Goal: Transaction & Acquisition: Purchase product/service

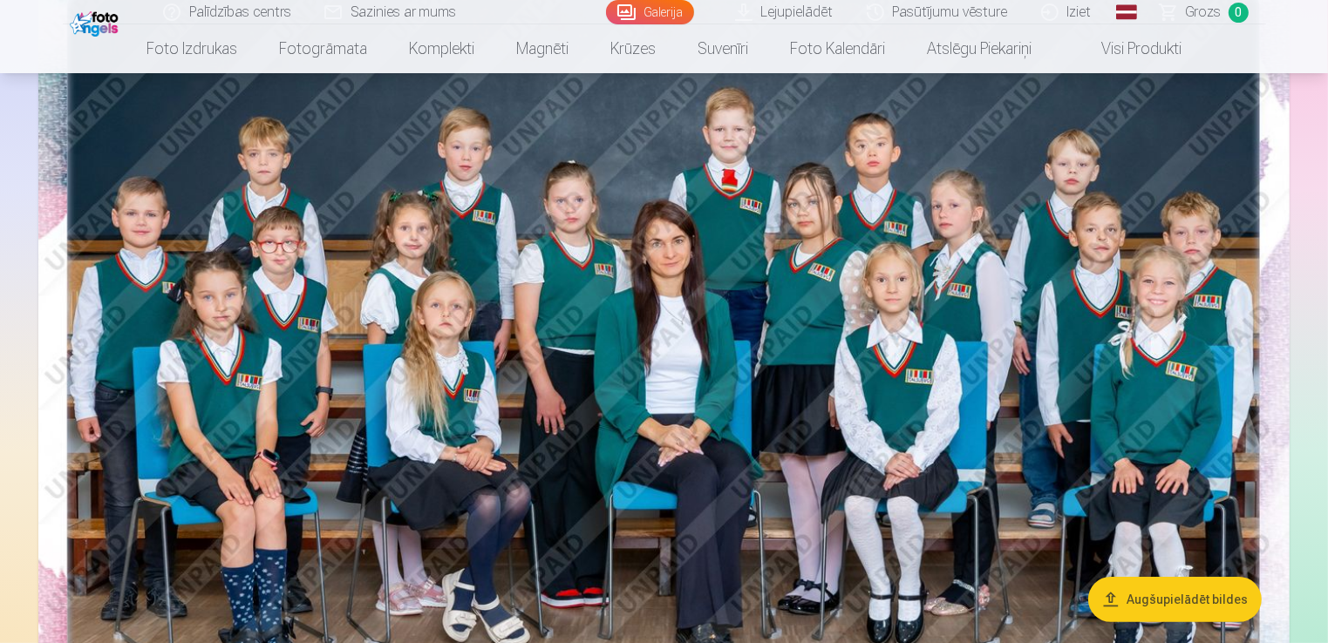
scroll to position [244, 0]
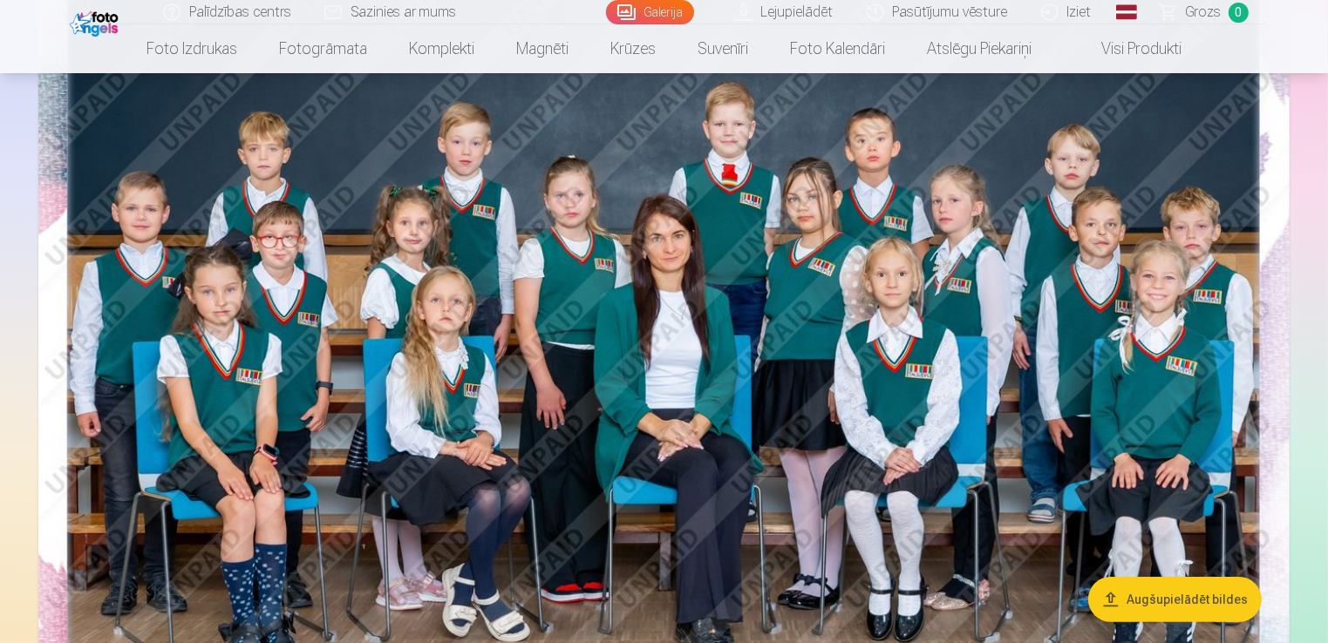
click at [666, 410] on img at bounding box center [663, 365] width 1251 height 834
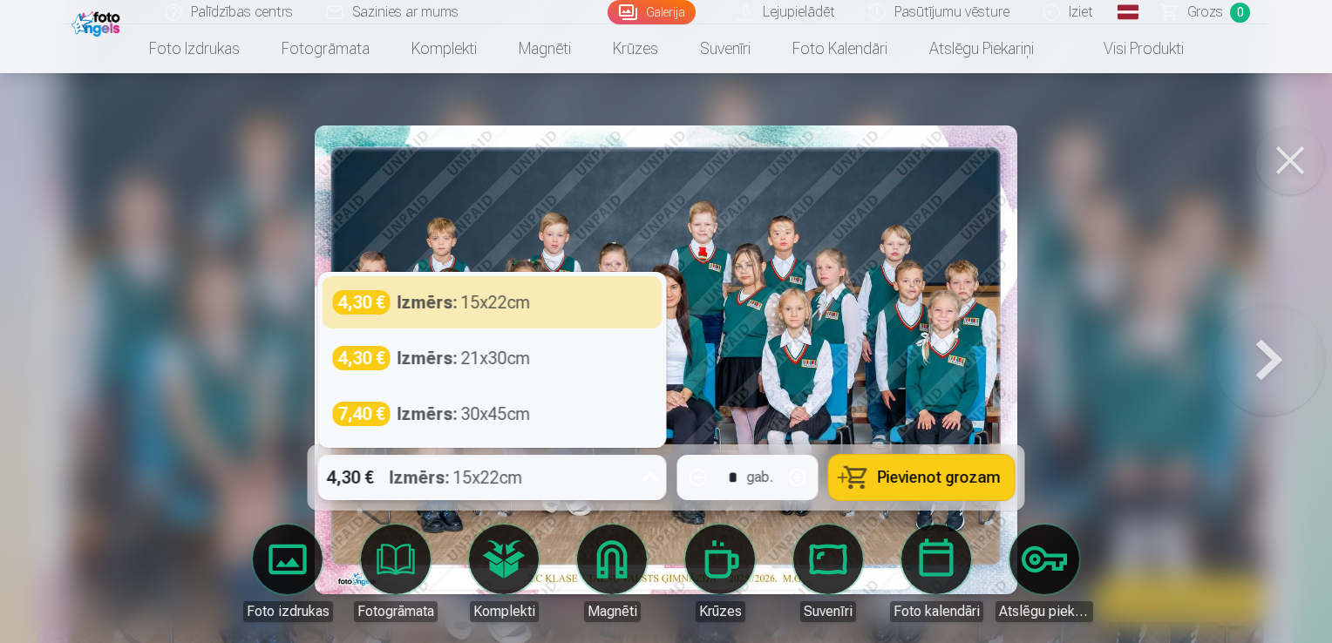
click at [651, 472] on icon at bounding box center [651, 478] width 28 height 28
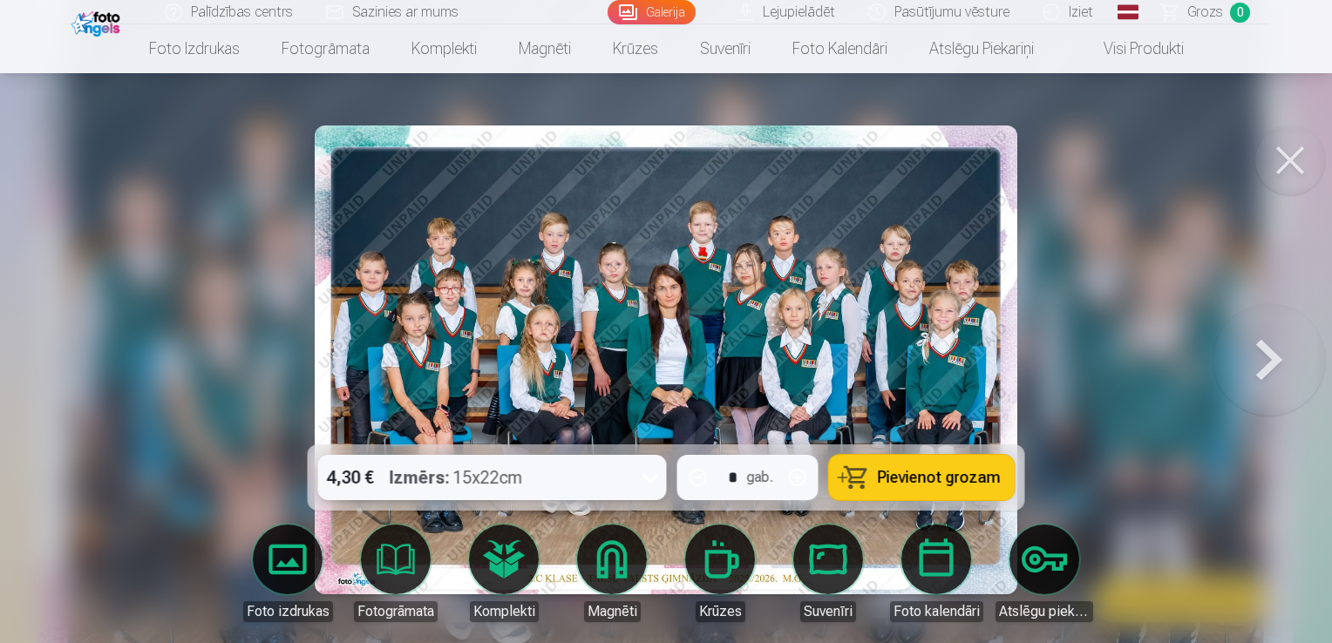
click at [651, 472] on icon at bounding box center [651, 478] width 28 height 28
click at [910, 476] on span "Pievienot grozam" at bounding box center [939, 478] width 123 height 16
click at [1252, 344] on button at bounding box center [1269, 360] width 112 height 134
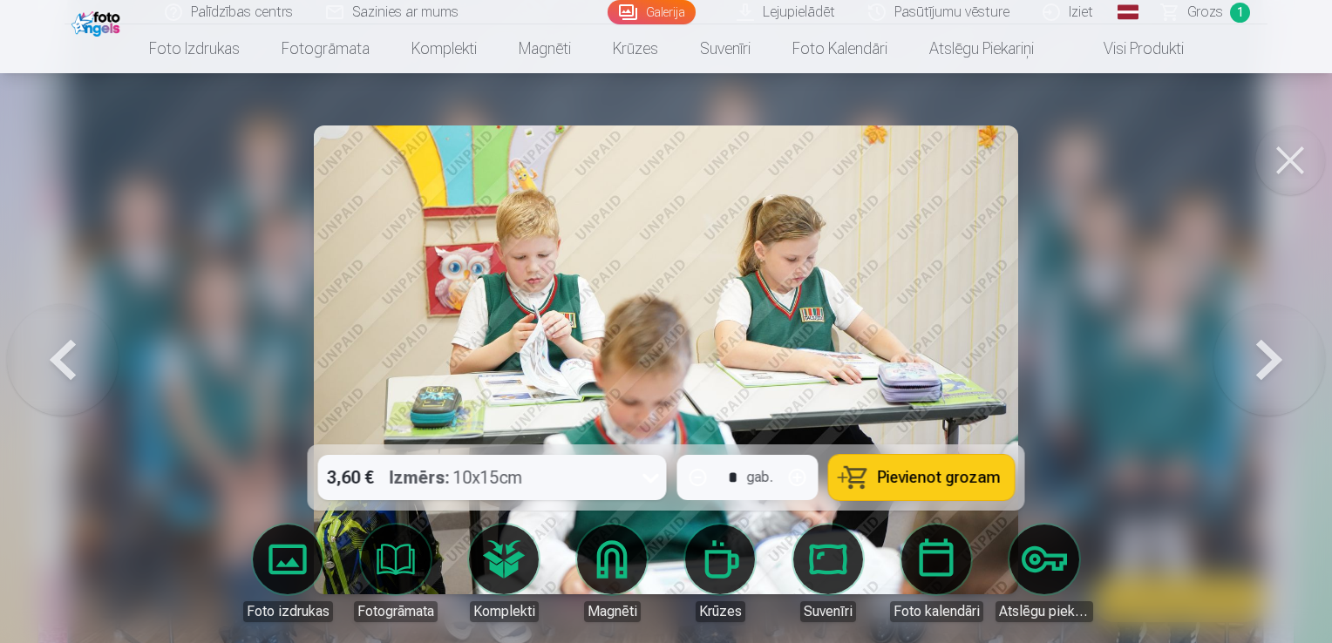
click at [1252, 344] on button at bounding box center [1269, 360] width 112 height 134
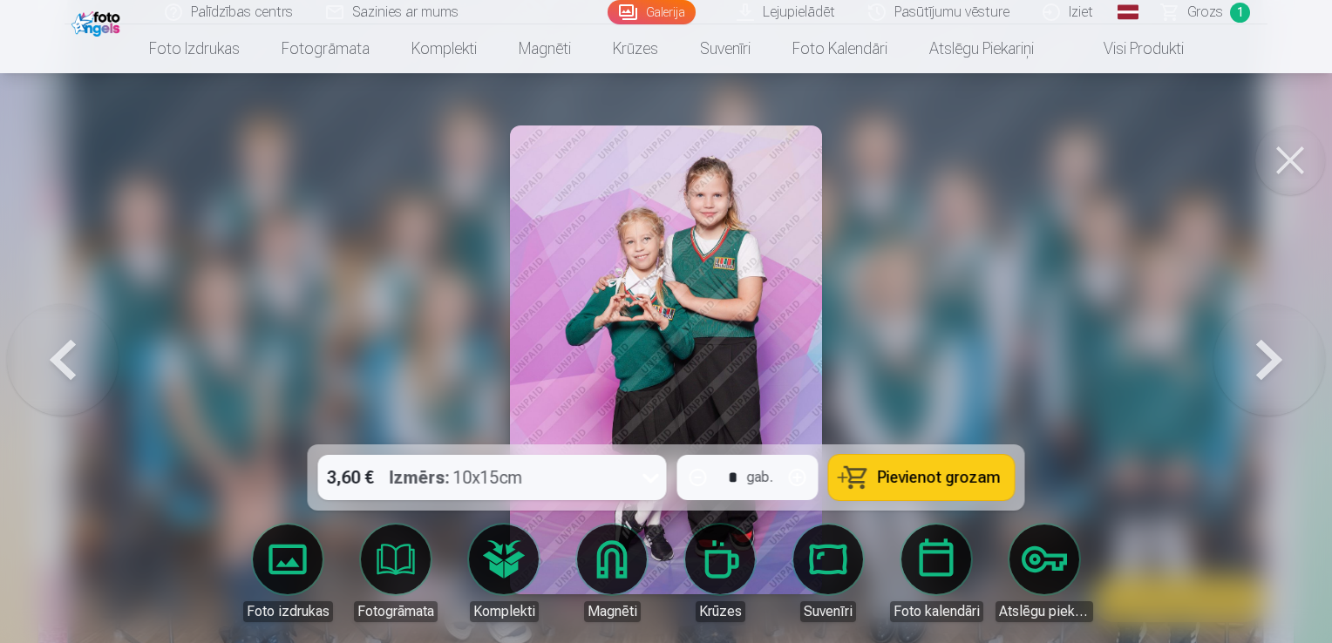
click at [1252, 344] on button at bounding box center [1269, 360] width 112 height 134
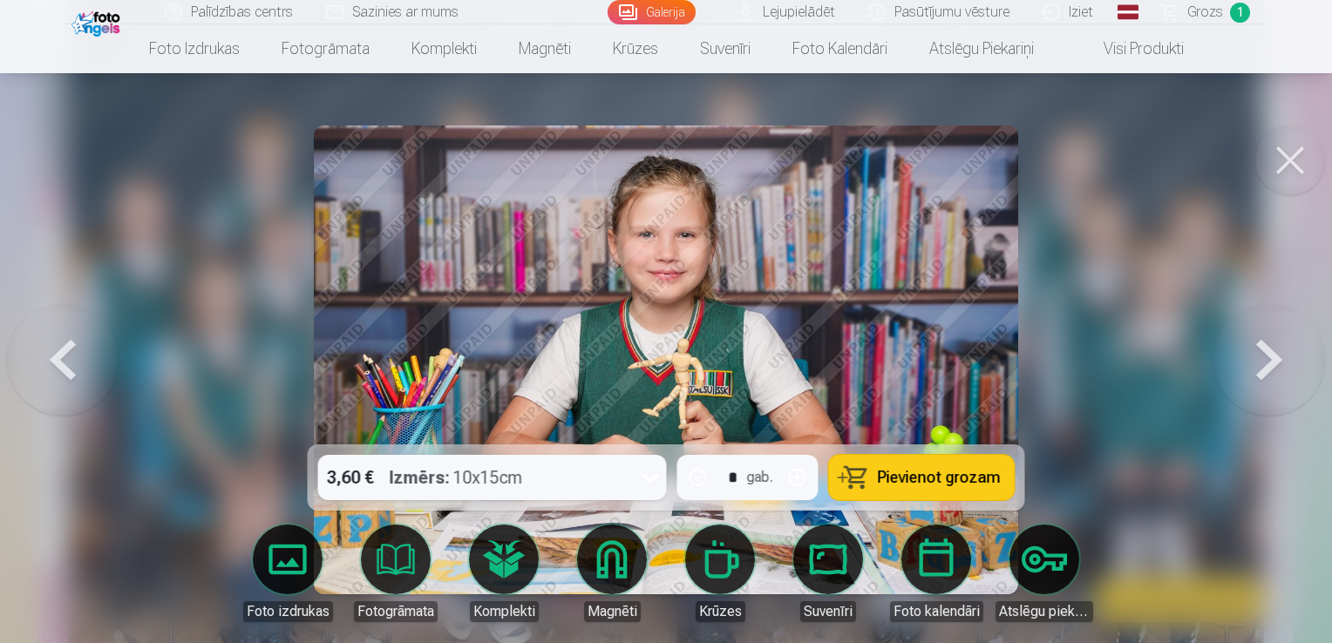
click at [1304, 155] on button at bounding box center [1290, 161] width 70 height 70
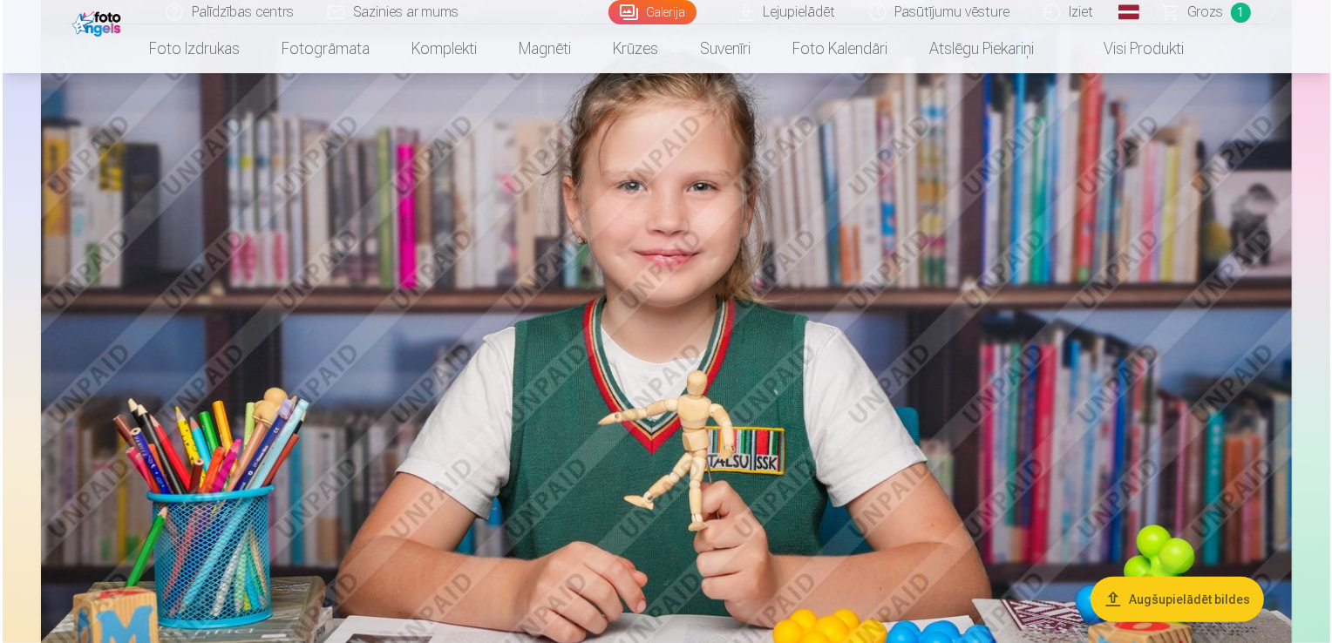
scroll to position [1674, 0]
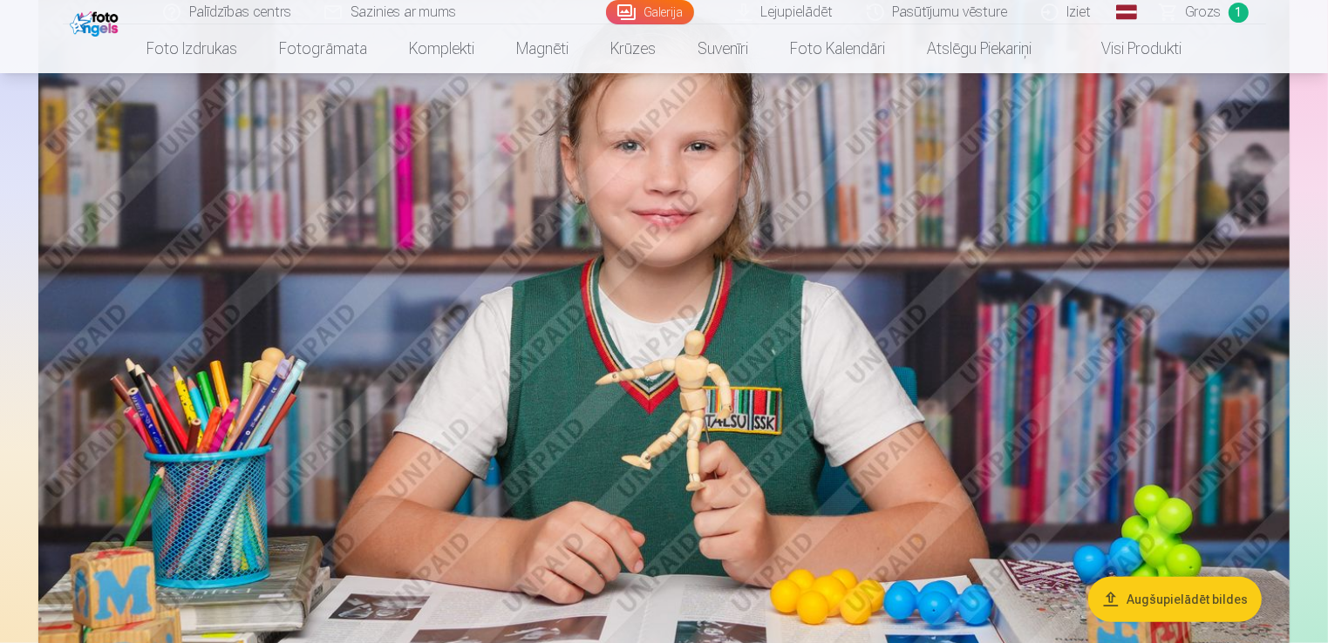
click at [889, 343] on img at bounding box center [663, 368] width 1251 height 833
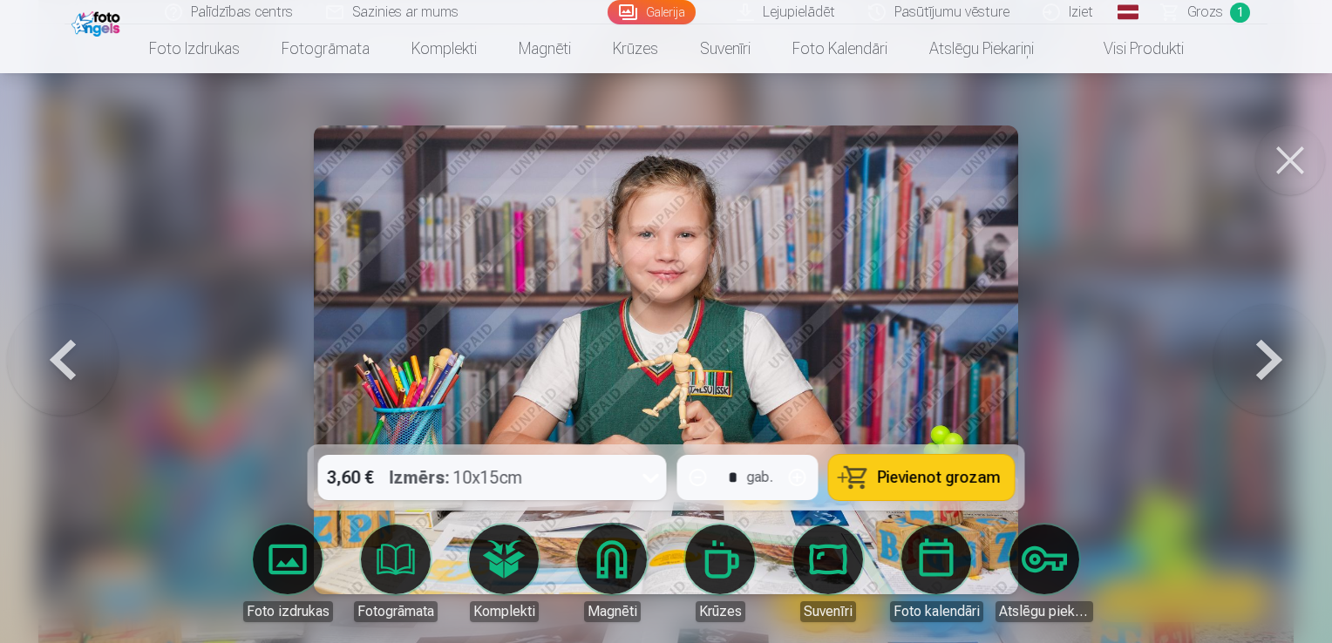
click at [925, 475] on span "Pievienot grozam" at bounding box center [939, 478] width 123 height 16
click at [1312, 164] on button at bounding box center [1290, 161] width 70 height 70
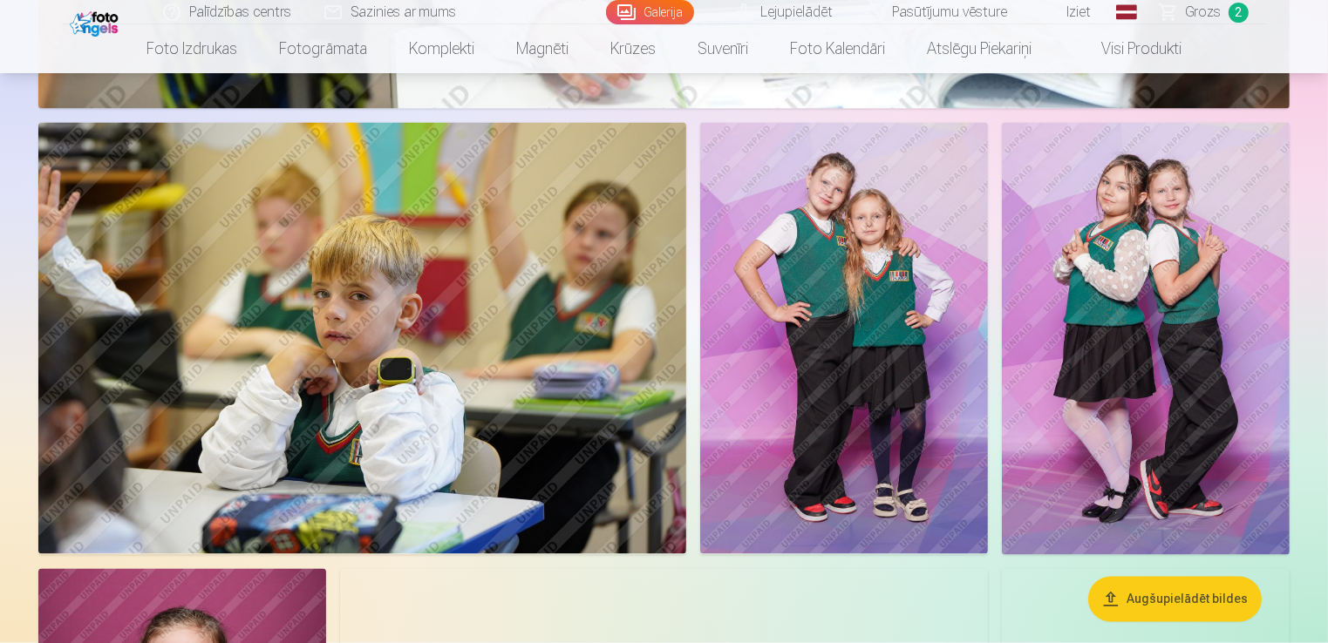
scroll to position [3196, 0]
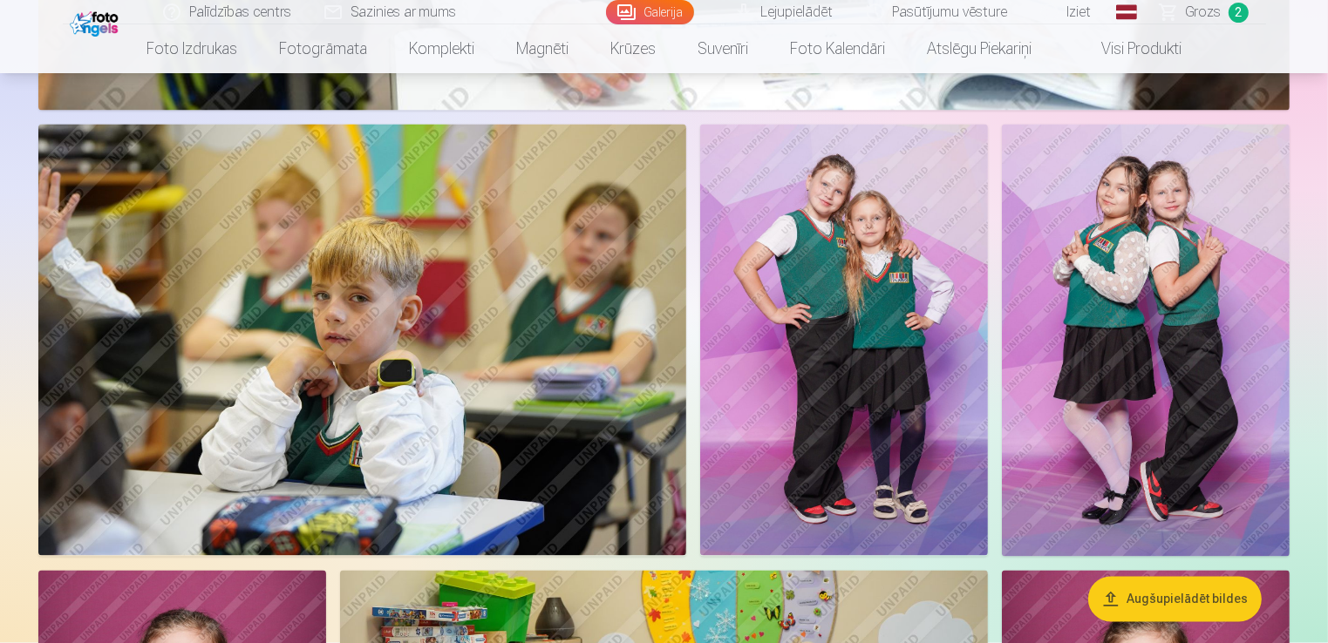
click at [1175, 316] on img at bounding box center [1146, 340] width 288 height 431
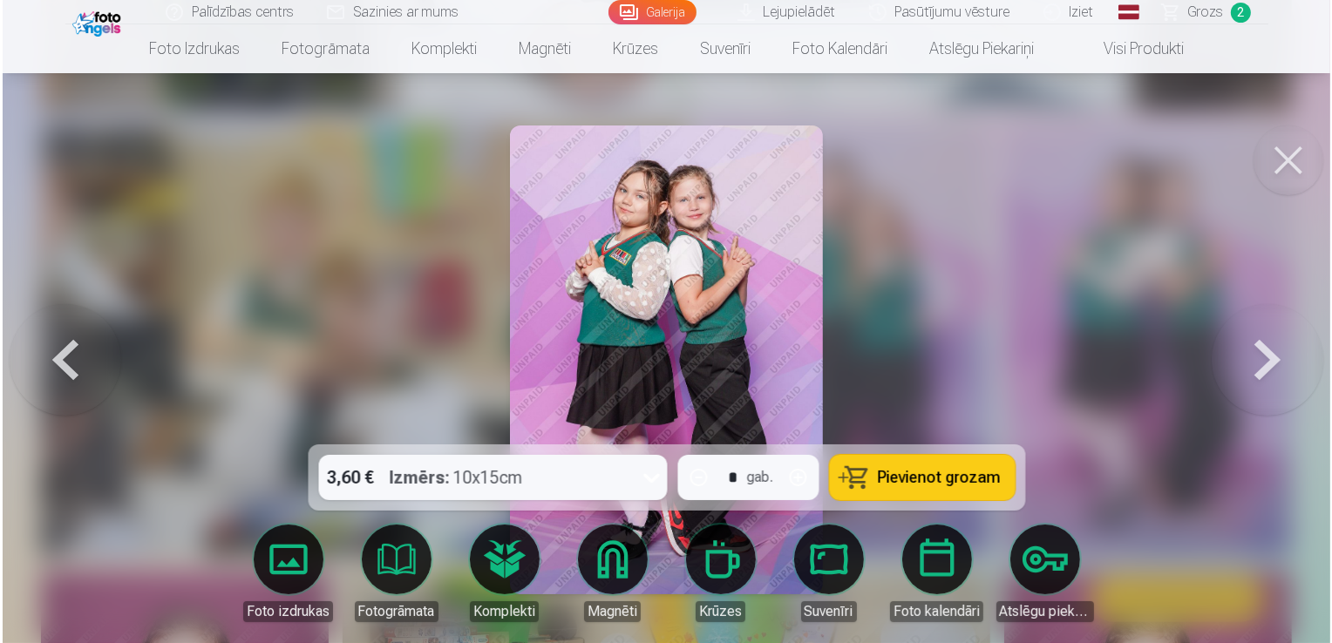
scroll to position [3203, 0]
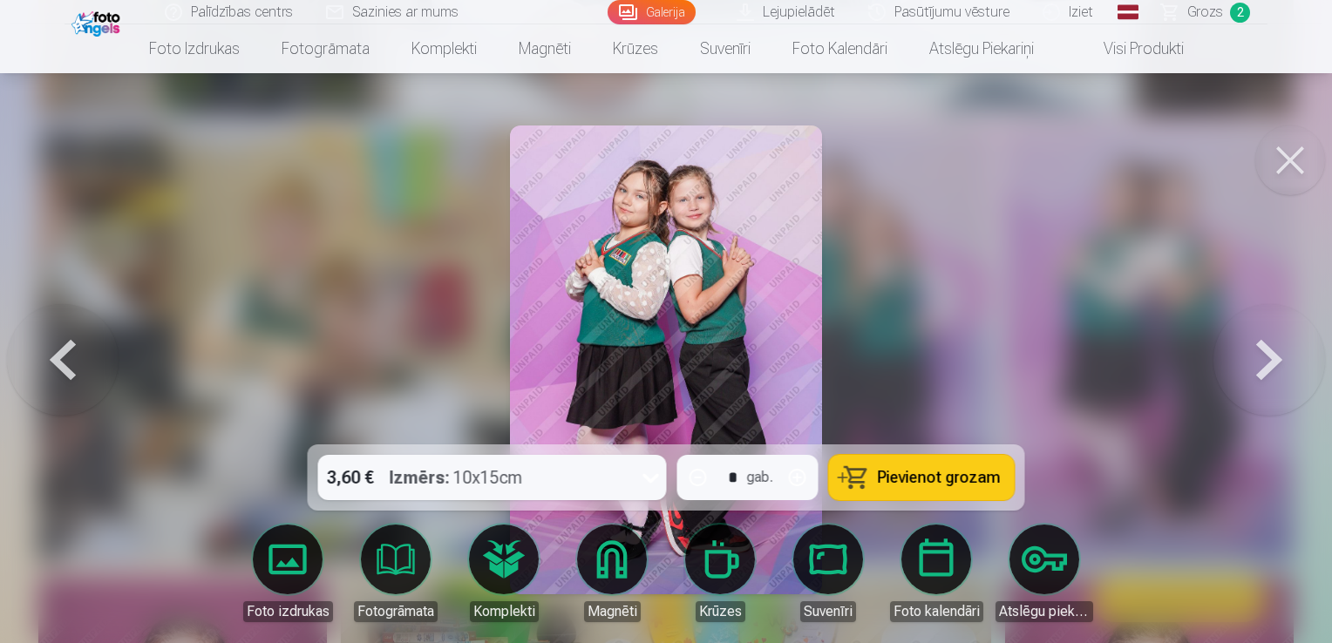
click at [914, 483] on span "Pievienot grozam" at bounding box center [939, 478] width 123 height 16
click at [1304, 159] on button at bounding box center [1290, 161] width 70 height 70
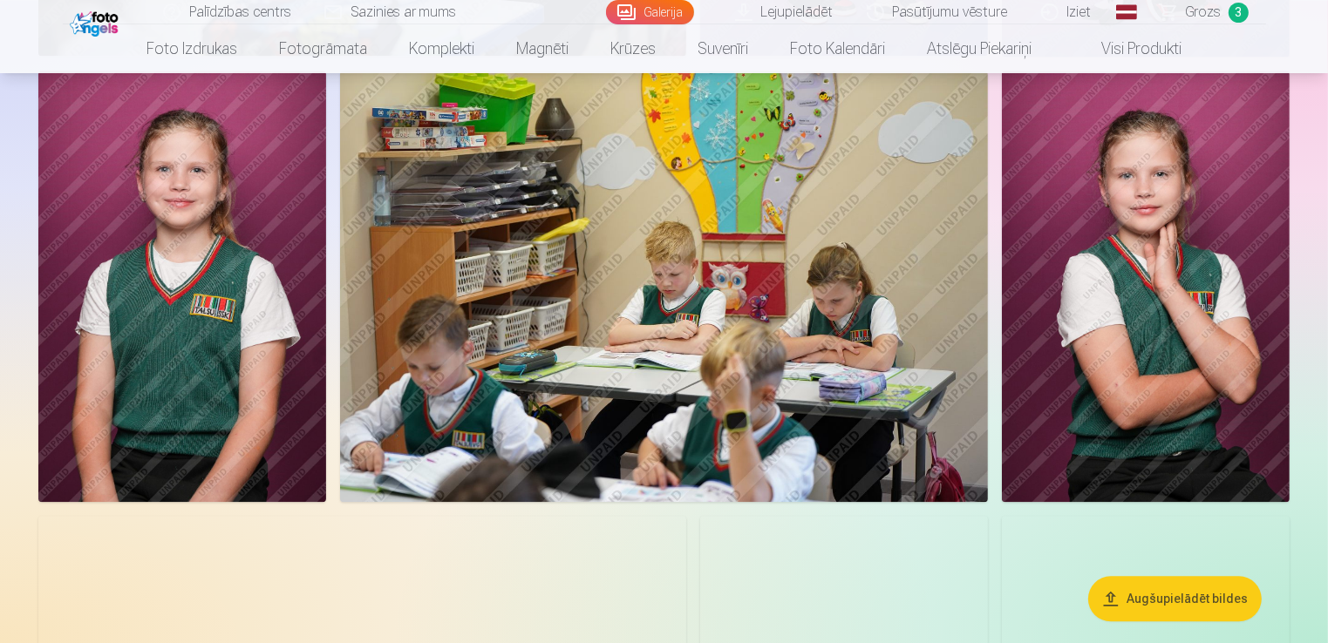
scroll to position [3696, 0]
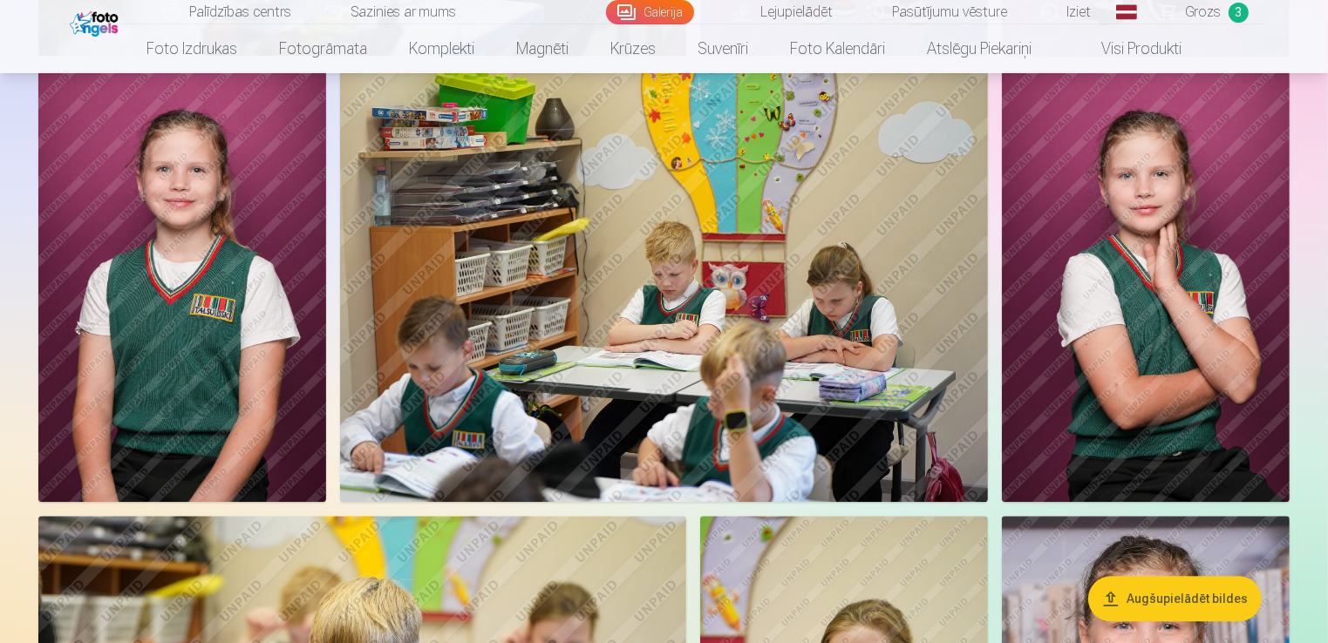
click at [1181, 325] on img at bounding box center [1146, 286] width 288 height 431
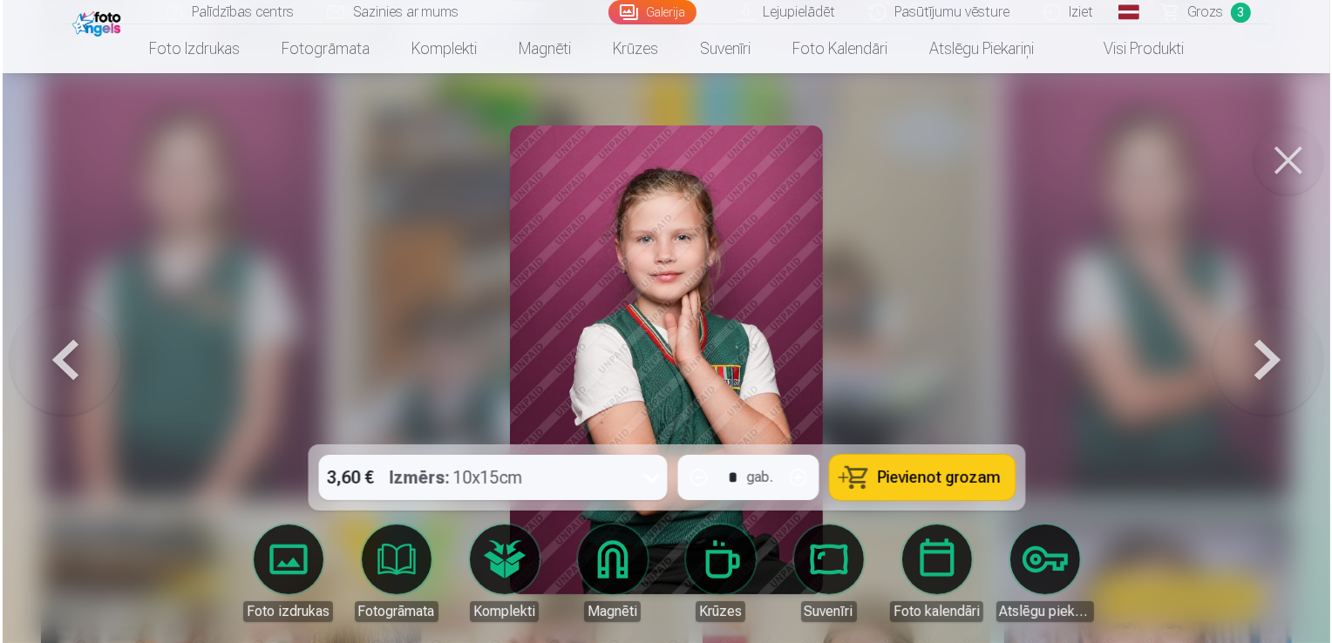
scroll to position [3706, 0]
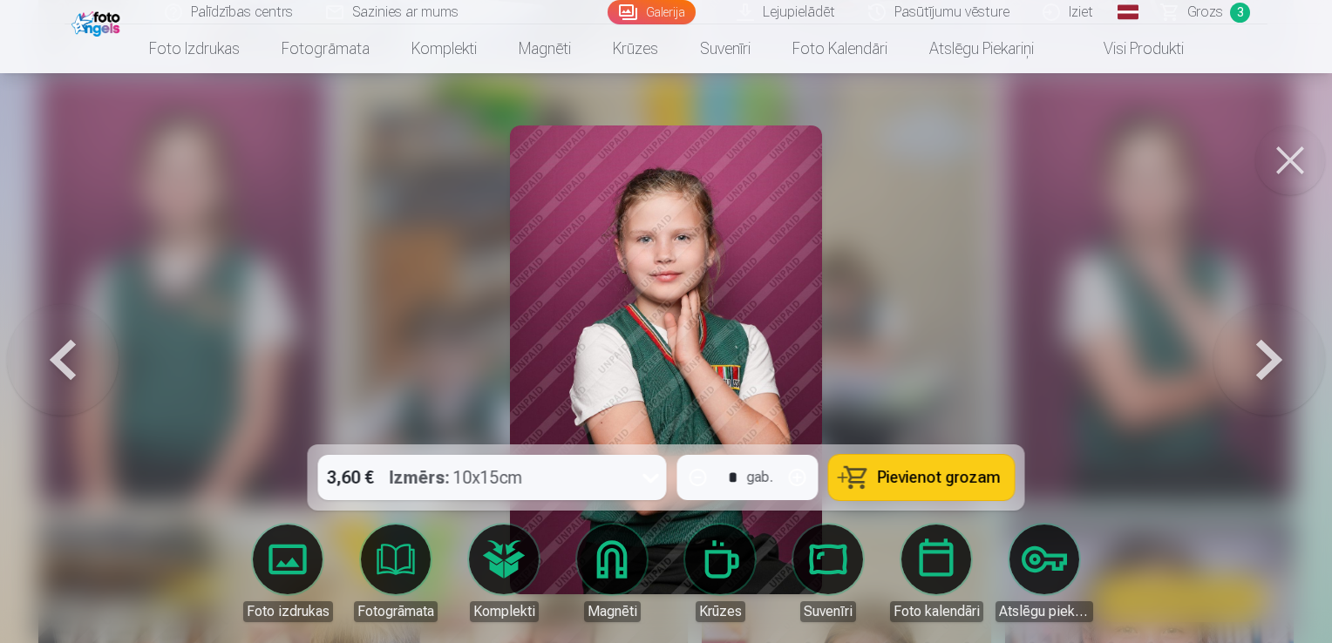
click at [900, 472] on span "Pievienot grozam" at bounding box center [939, 478] width 123 height 16
click at [1295, 166] on button at bounding box center [1290, 161] width 70 height 70
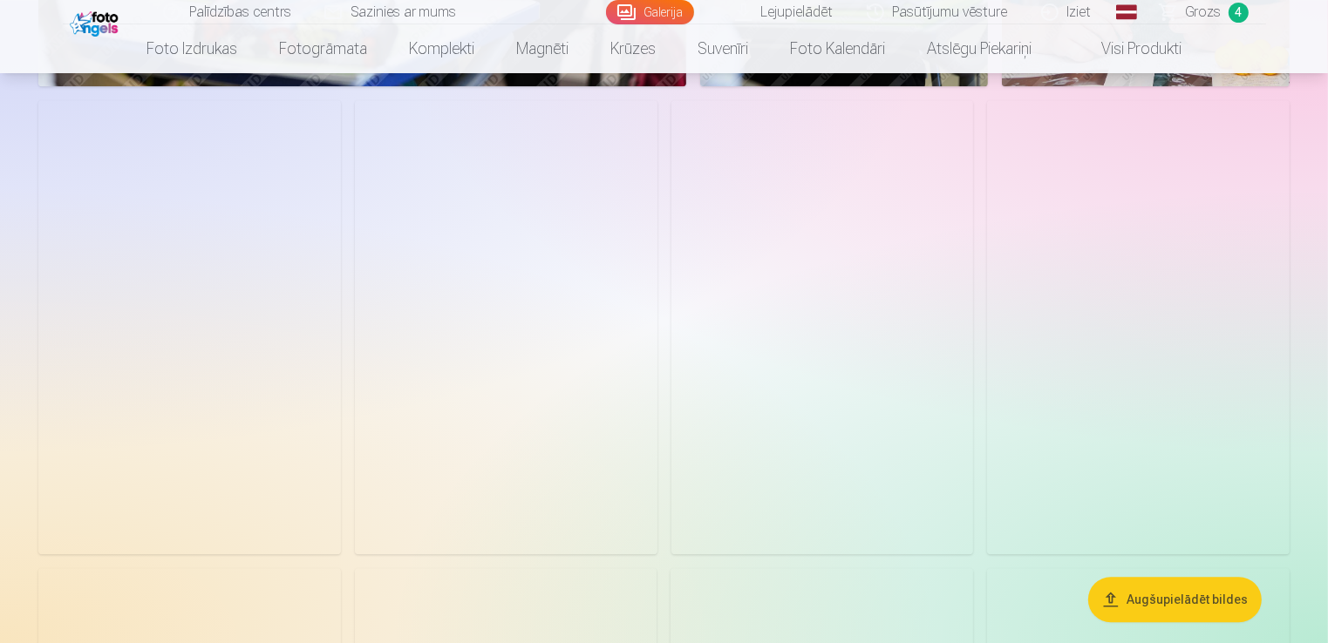
scroll to position [4557, 0]
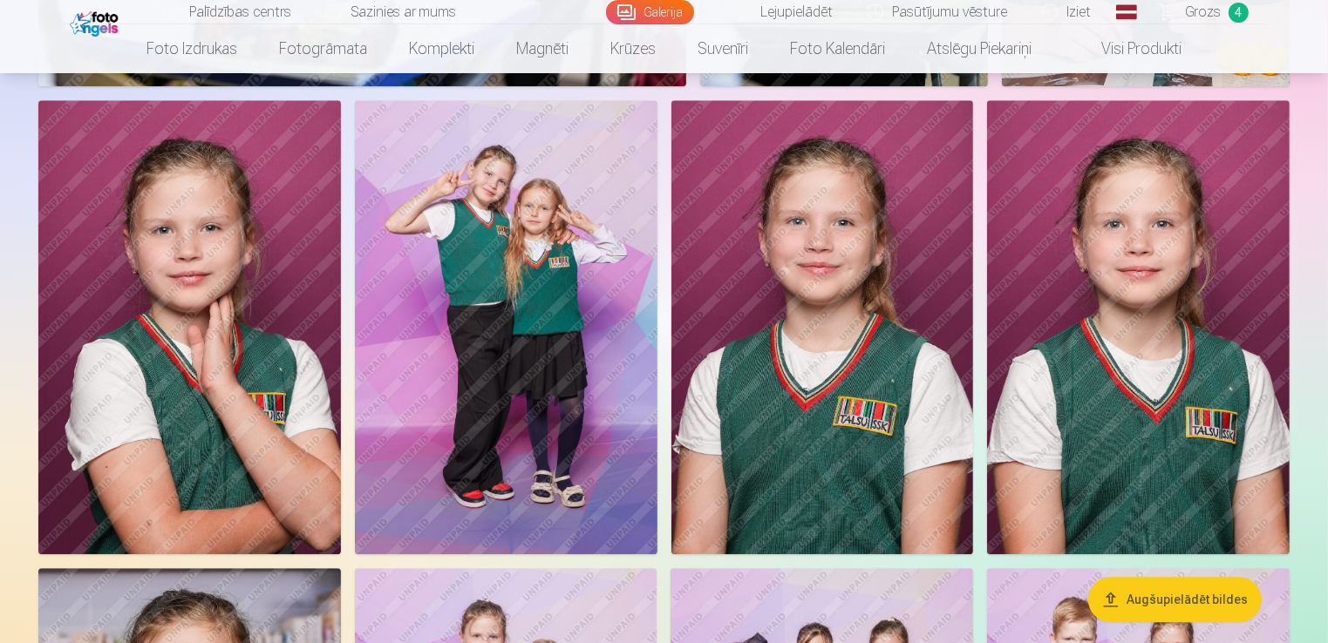
click at [177, 354] on img at bounding box center [189, 326] width 302 height 453
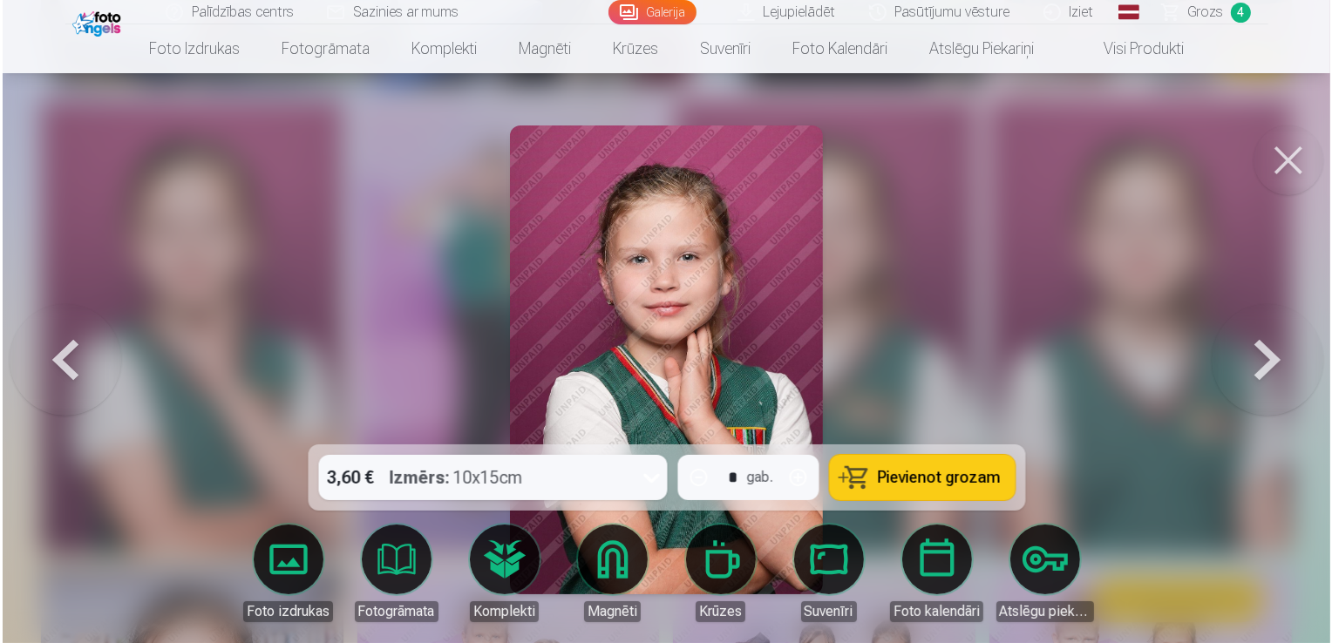
scroll to position [4571, 0]
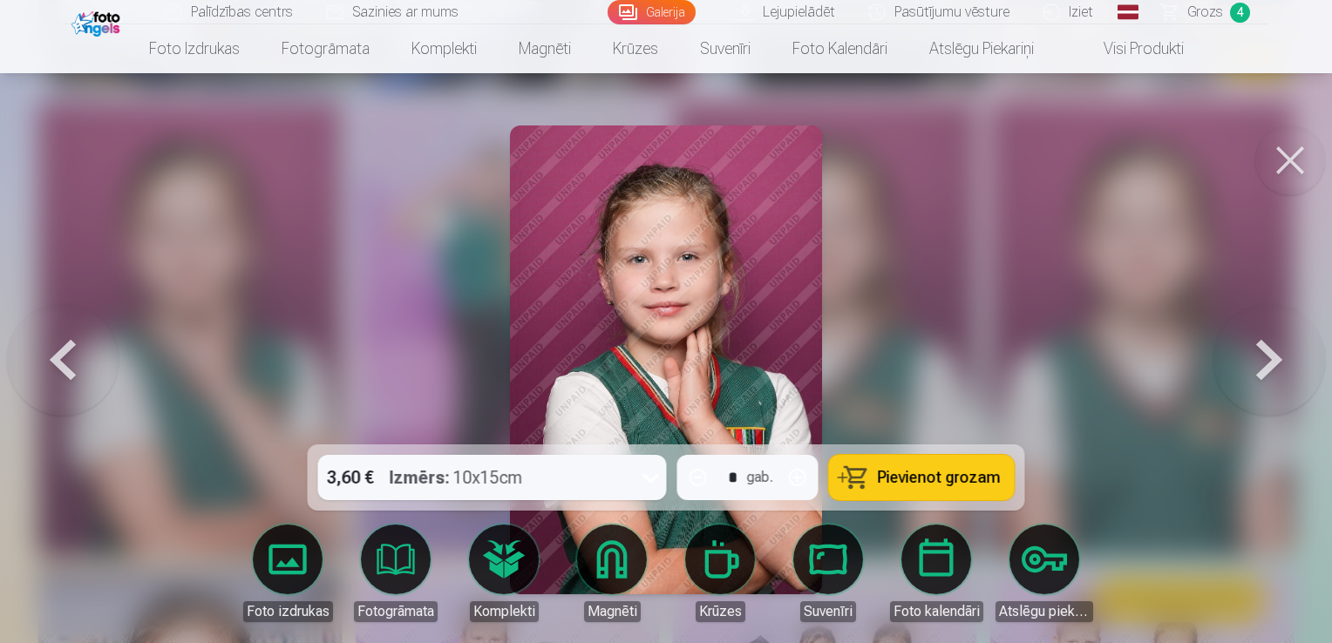
click at [919, 493] on button "Pievienot grozam" at bounding box center [922, 477] width 186 height 45
click at [1303, 160] on button at bounding box center [1290, 161] width 70 height 70
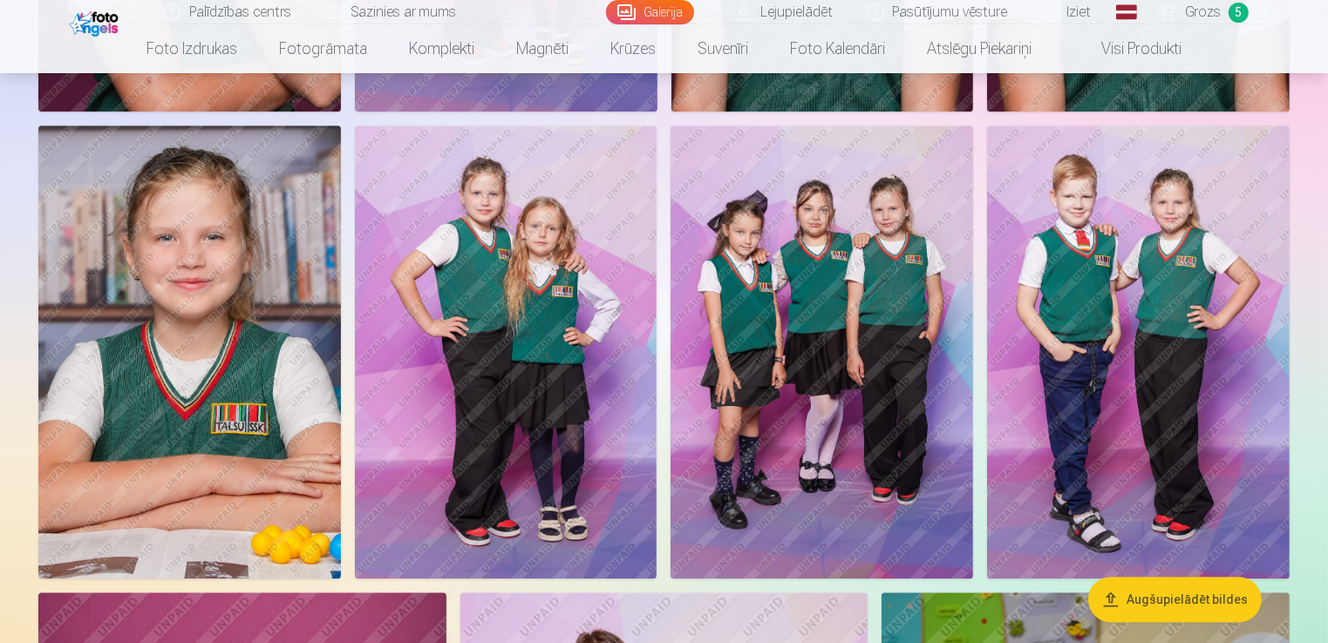
scroll to position [5007, 0]
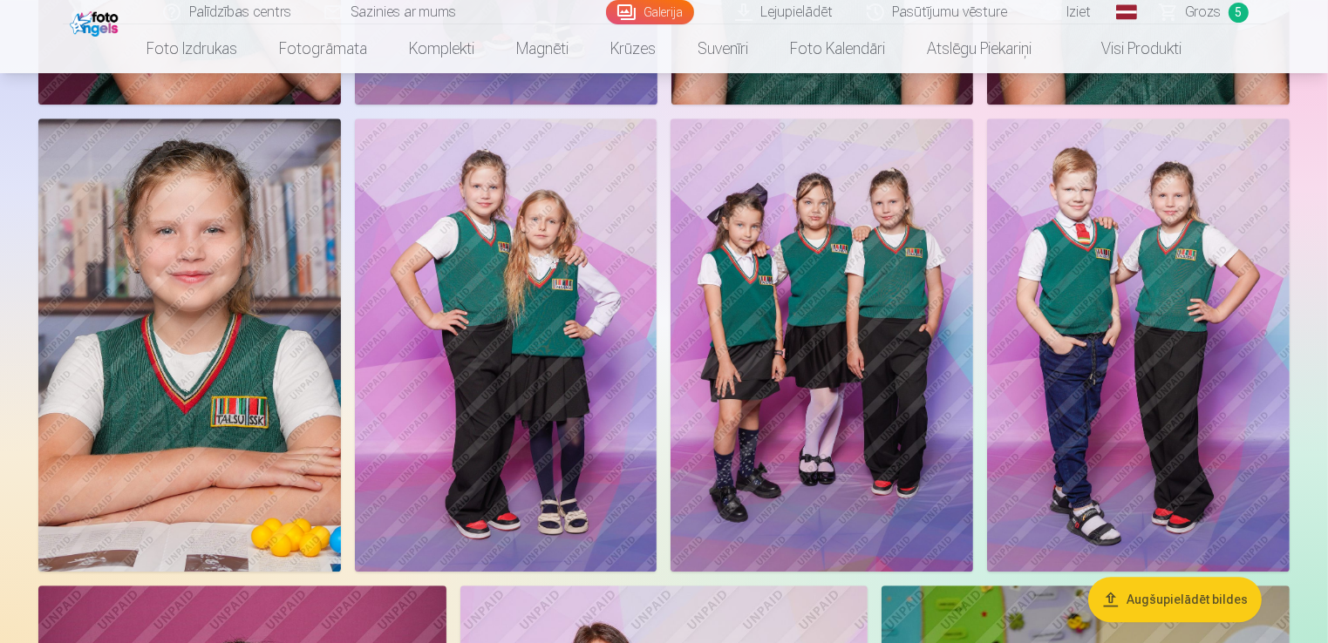
click at [180, 382] on img at bounding box center [189, 345] width 302 height 453
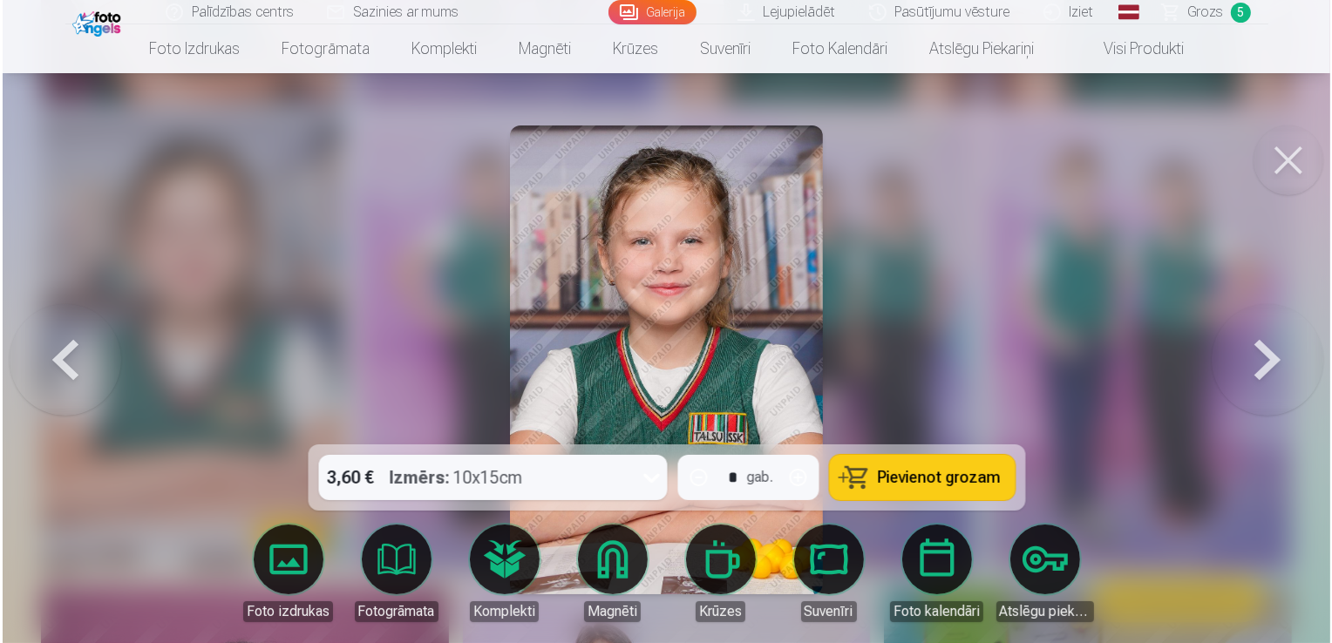
scroll to position [5022, 0]
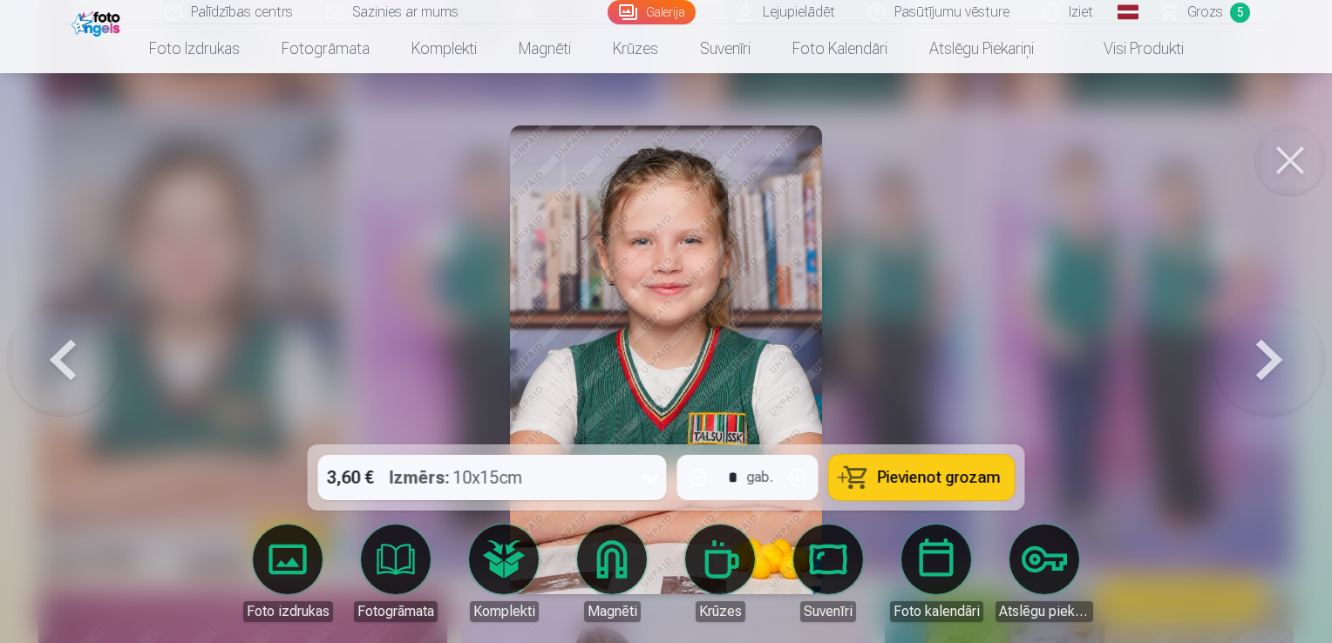
click at [878, 483] on button "Pievienot grozam" at bounding box center [922, 477] width 186 height 45
click at [1302, 155] on button at bounding box center [1290, 161] width 70 height 70
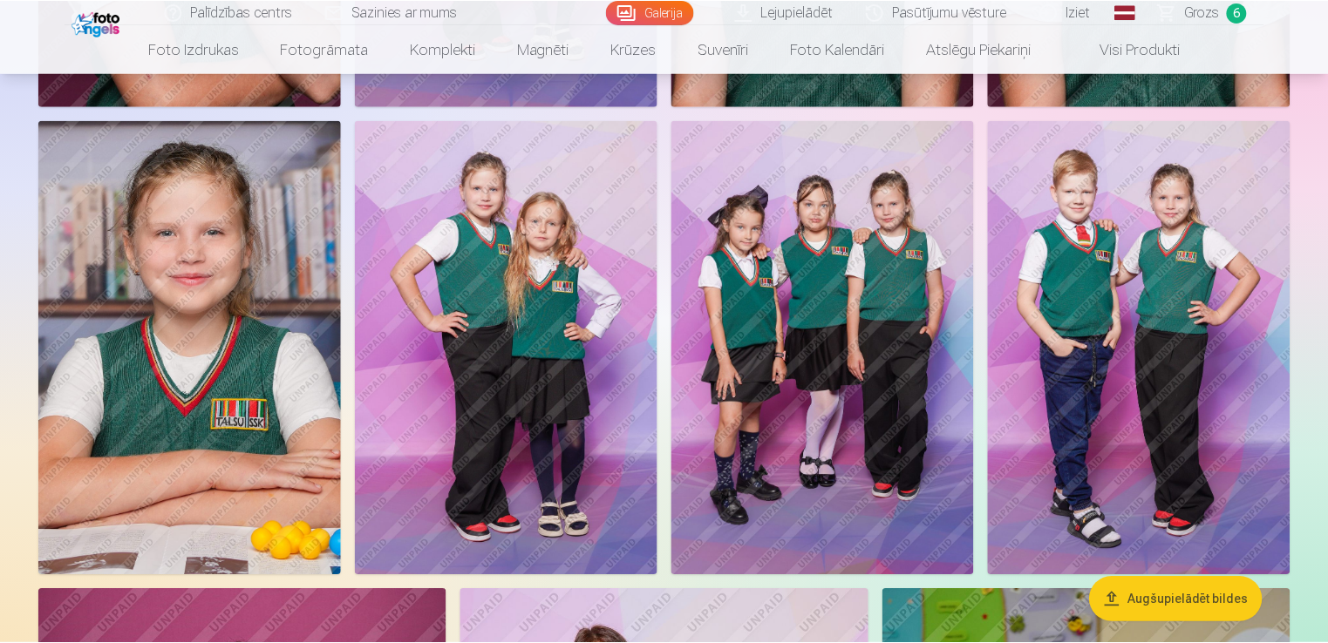
scroll to position [5007, 0]
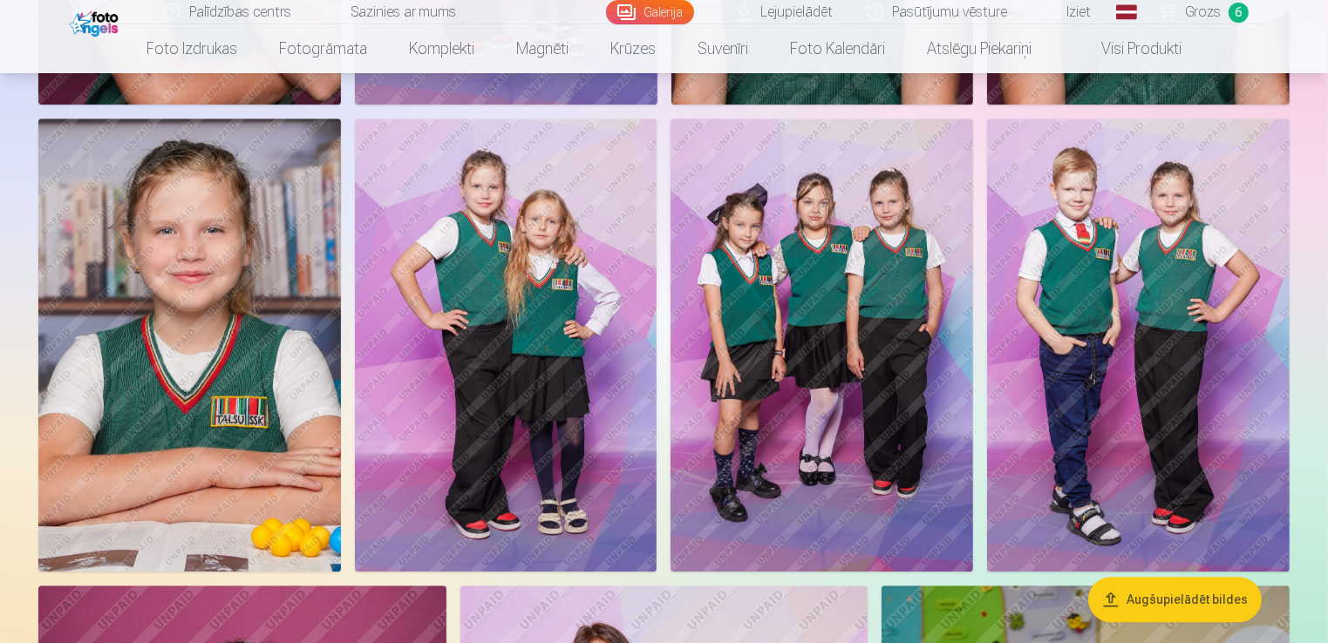
click at [811, 354] on img at bounding box center [821, 345] width 302 height 453
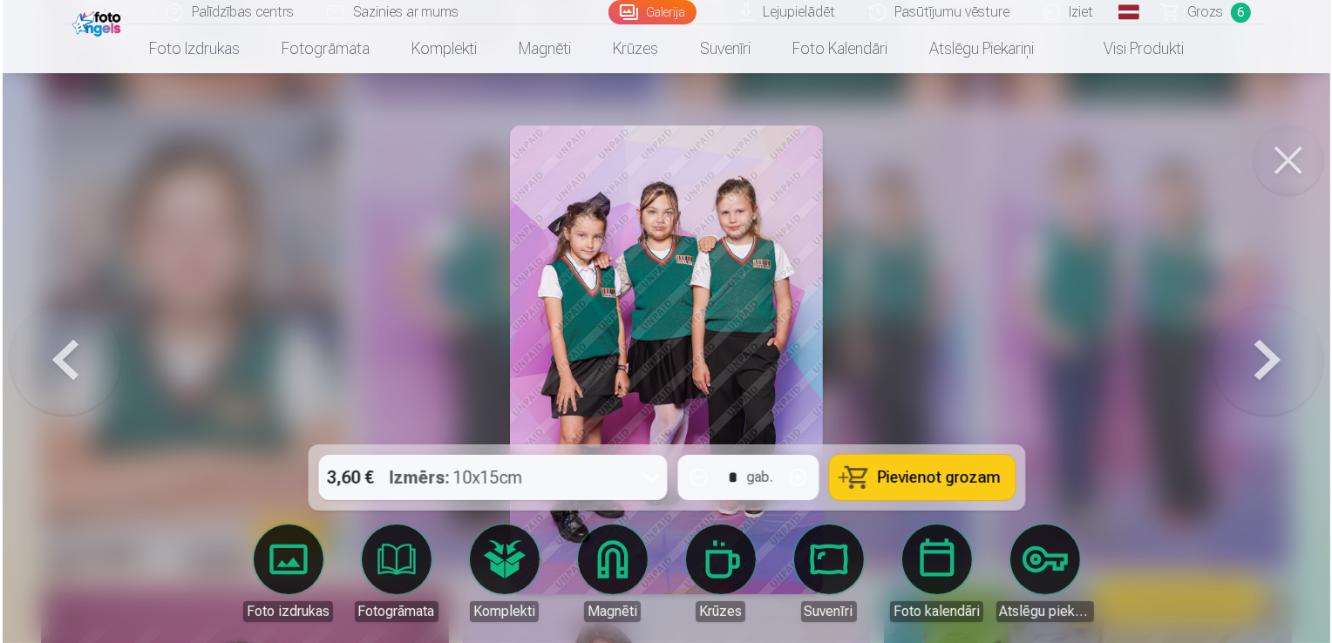
scroll to position [5022, 0]
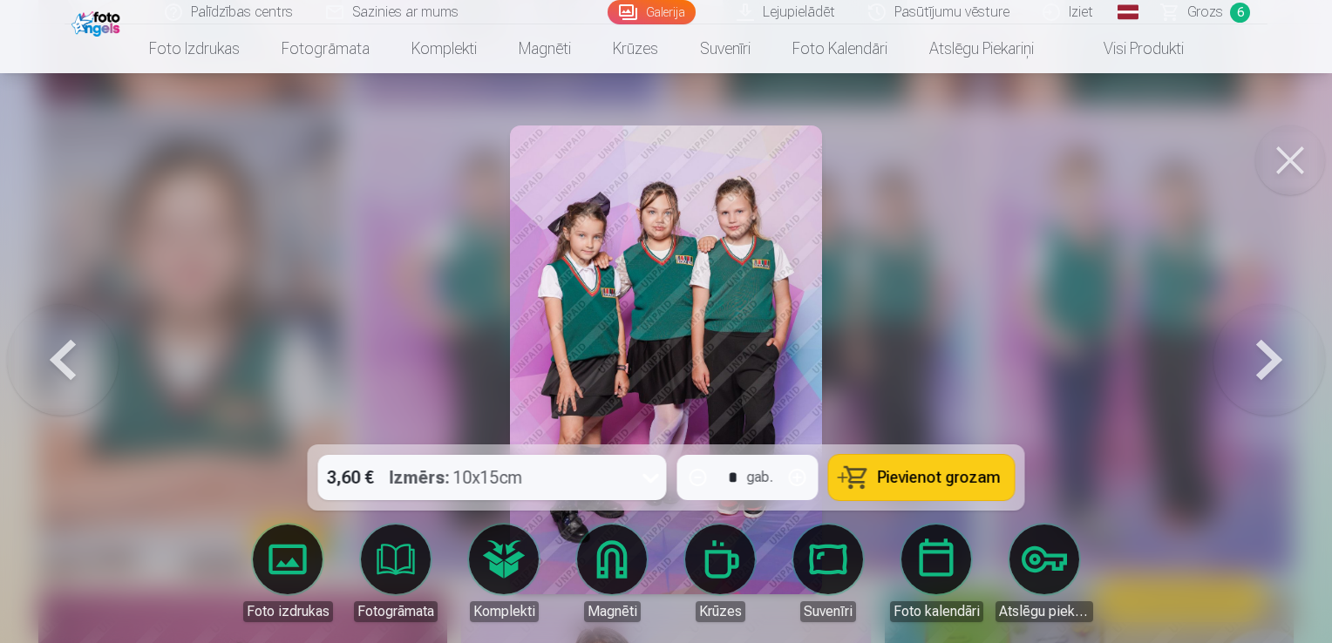
click at [941, 472] on span "Pievienot grozam" at bounding box center [939, 478] width 123 height 16
click at [1277, 156] on button at bounding box center [1290, 161] width 70 height 70
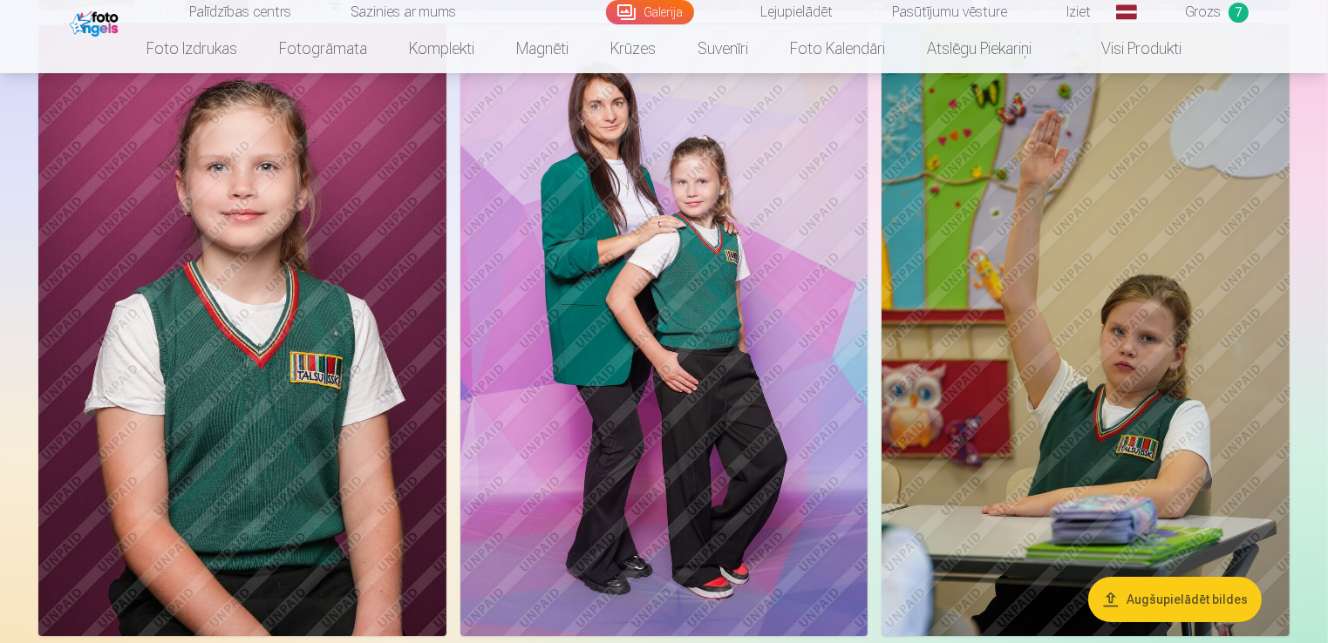
scroll to position [5568, 0]
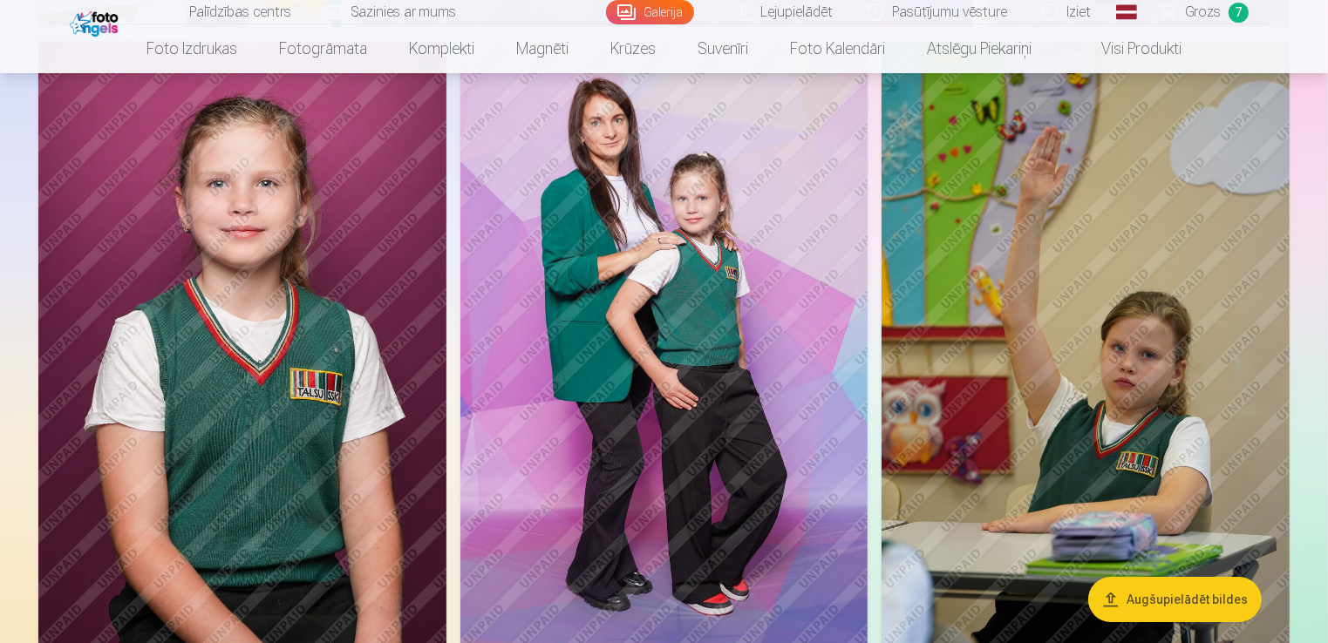
click at [732, 363] on img at bounding box center [664, 347] width 408 height 612
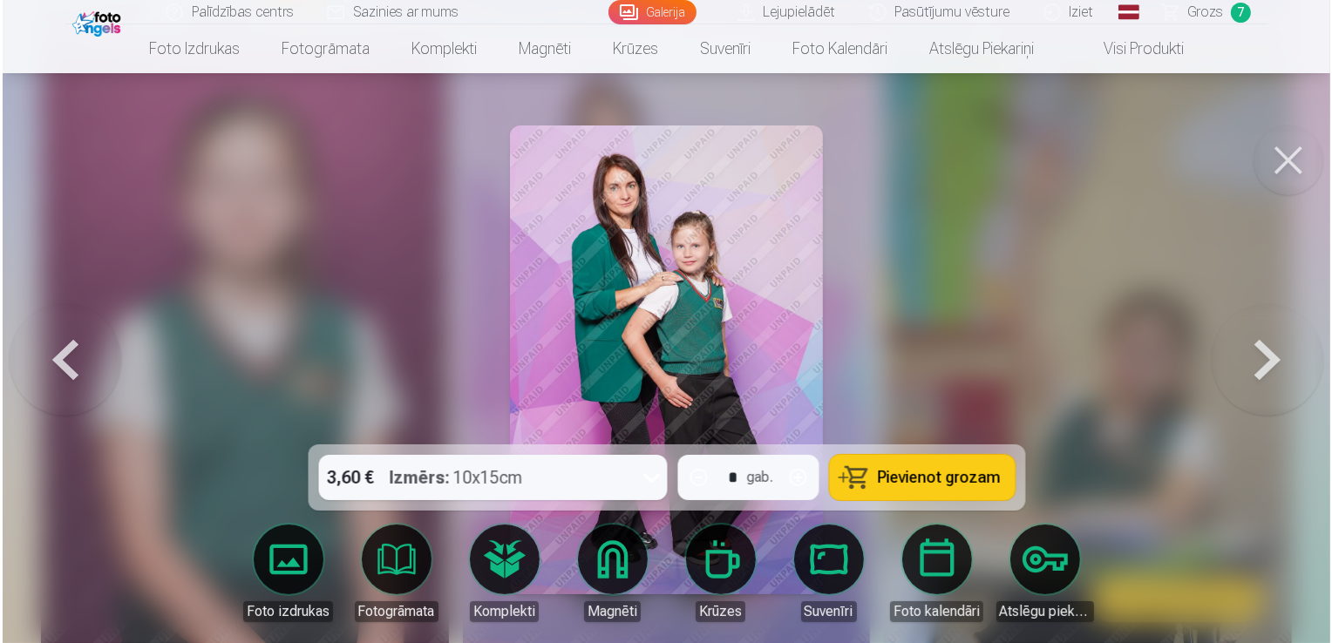
scroll to position [5568, 0]
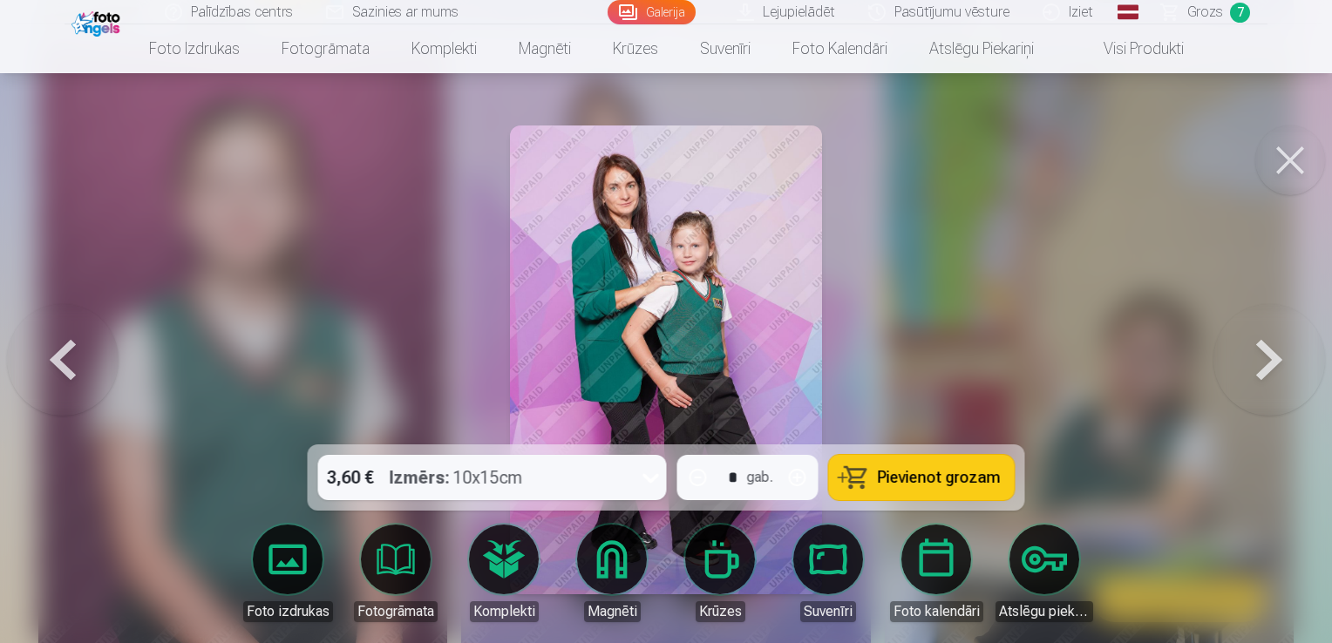
click at [652, 482] on icon at bounding box center [650, 479] width 17 height 10
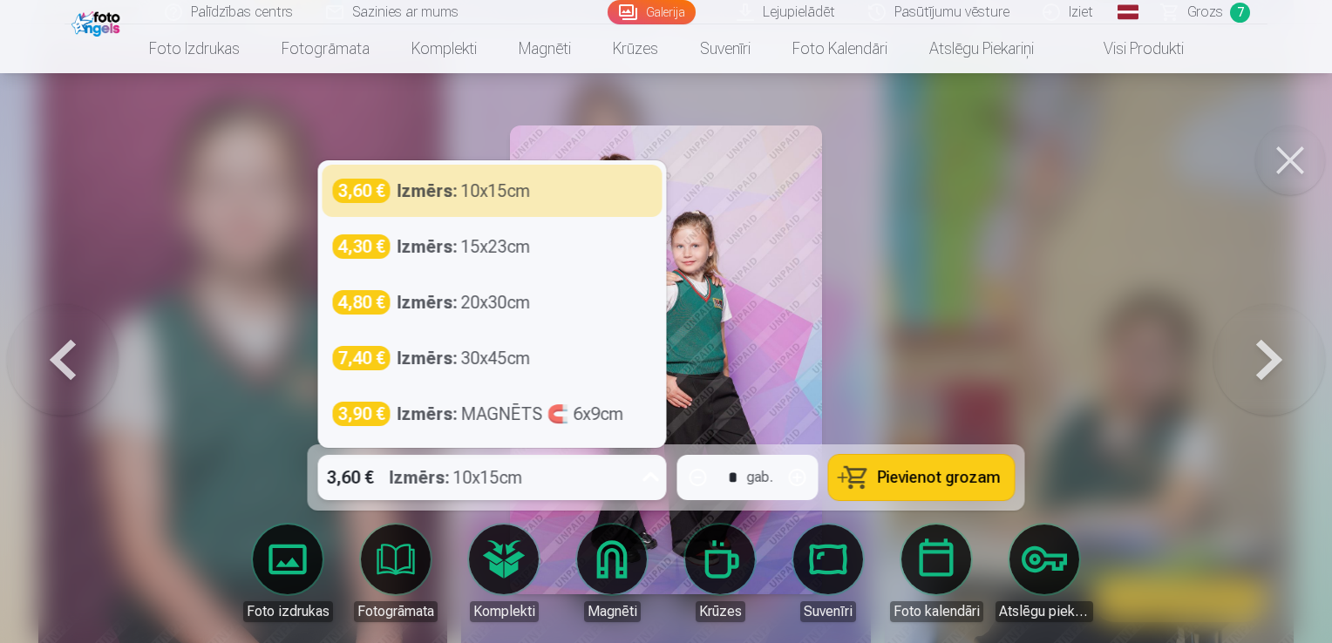
click at [652, 482] on icon at bounding box center [651, 478] width 28 height 28
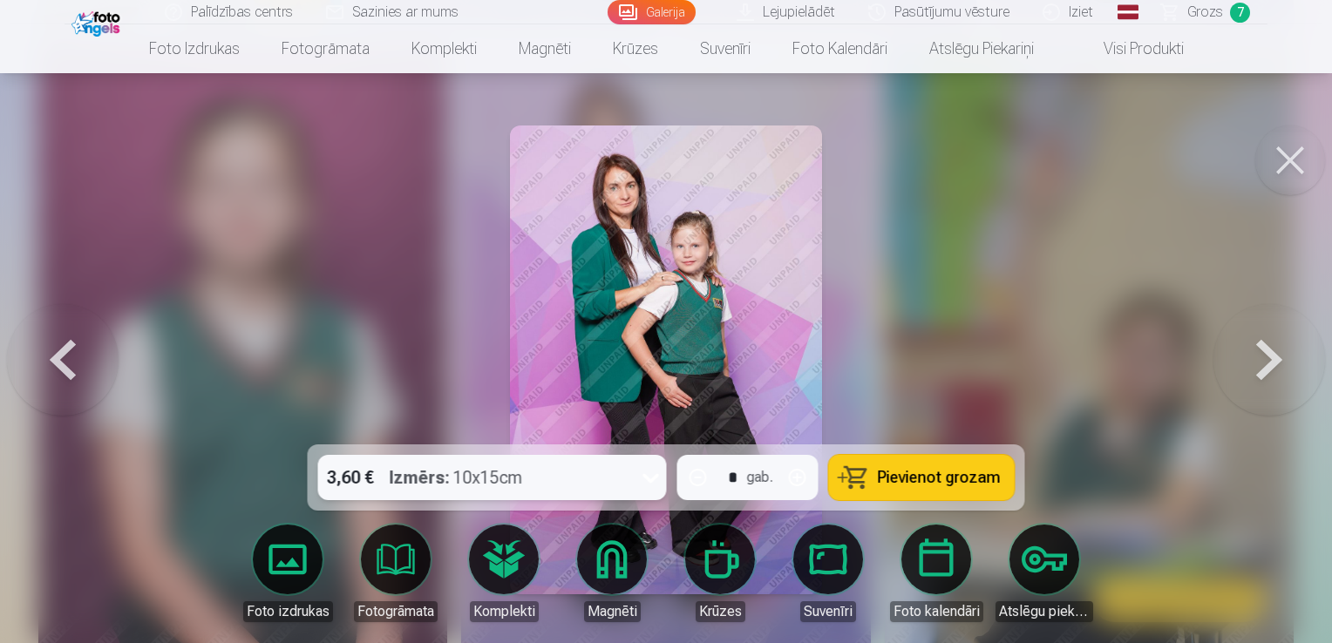
click at [888, 488] on button "Pievienot grozam" at bounding box center [922, 477] width 186 height 45
click at [1290, 159] on button at bounding box center [1290, 161] width 70 height 70
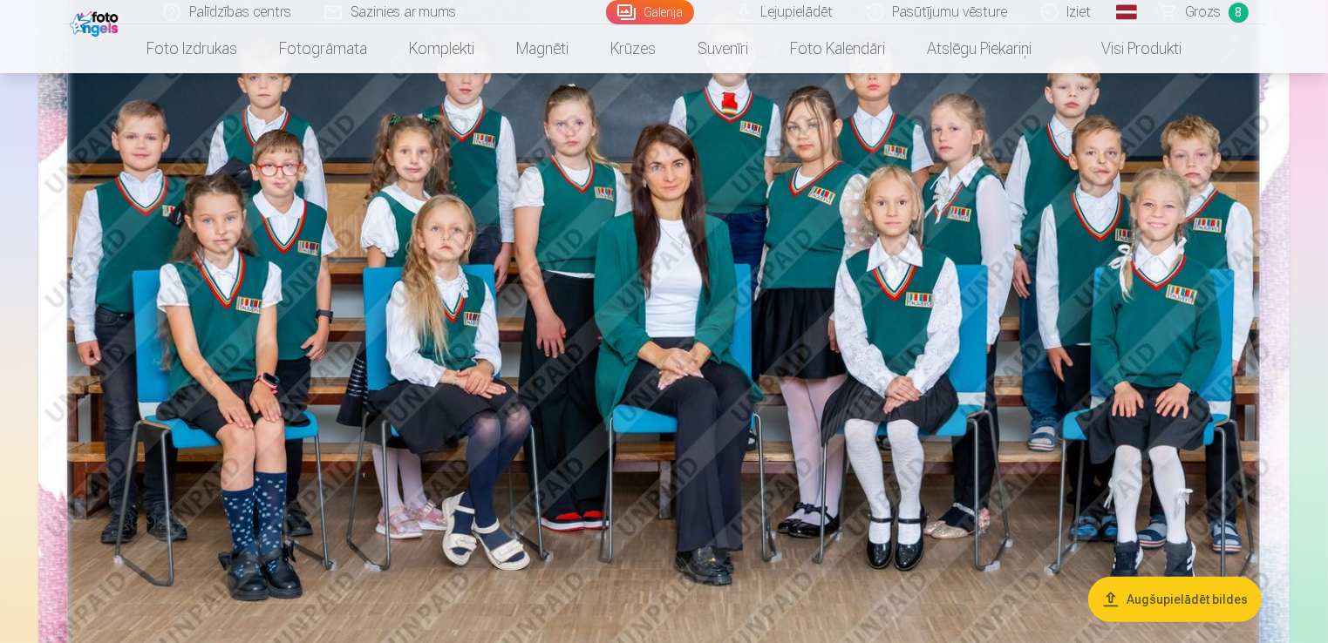
scroll to position [220, 0]
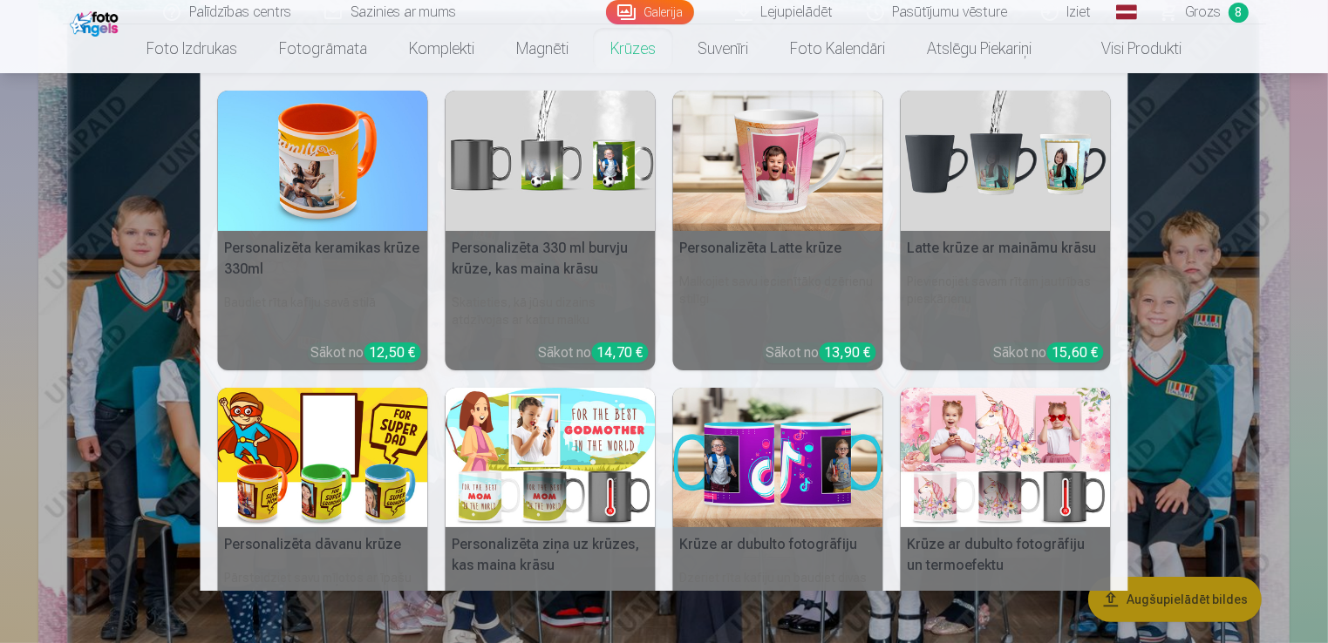
click at [334, 188] on img at bounding box center [323, 161] width 210 height 140
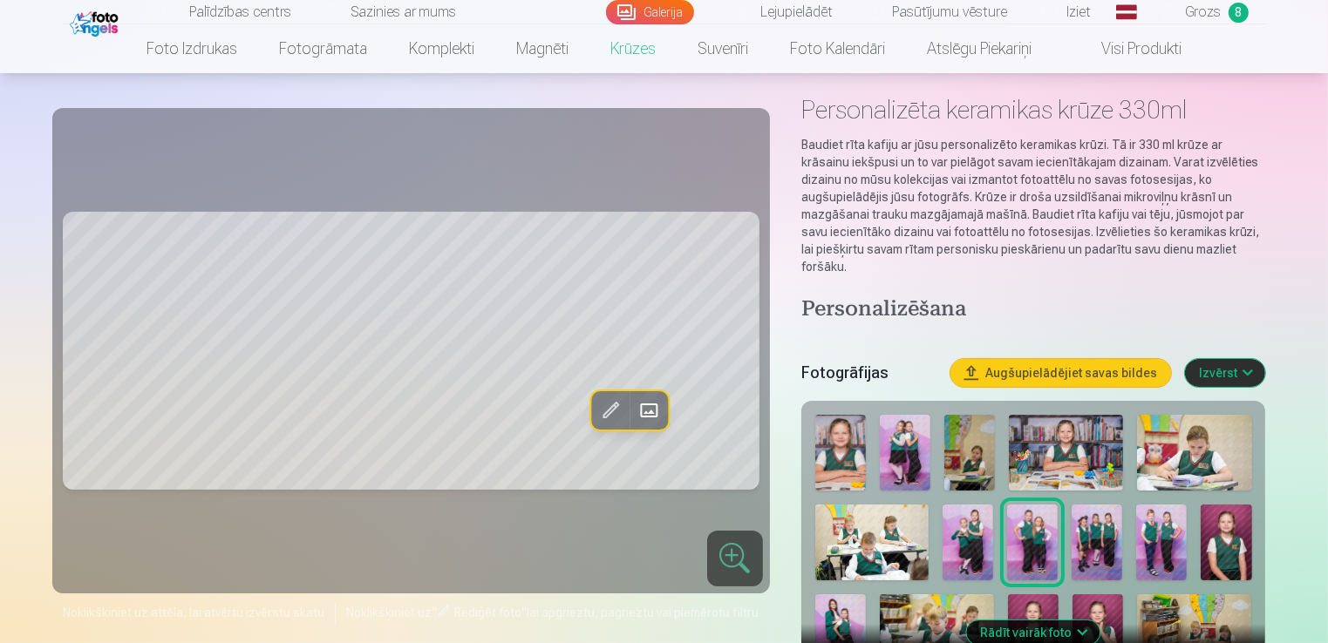
scroll to position [98, 0]
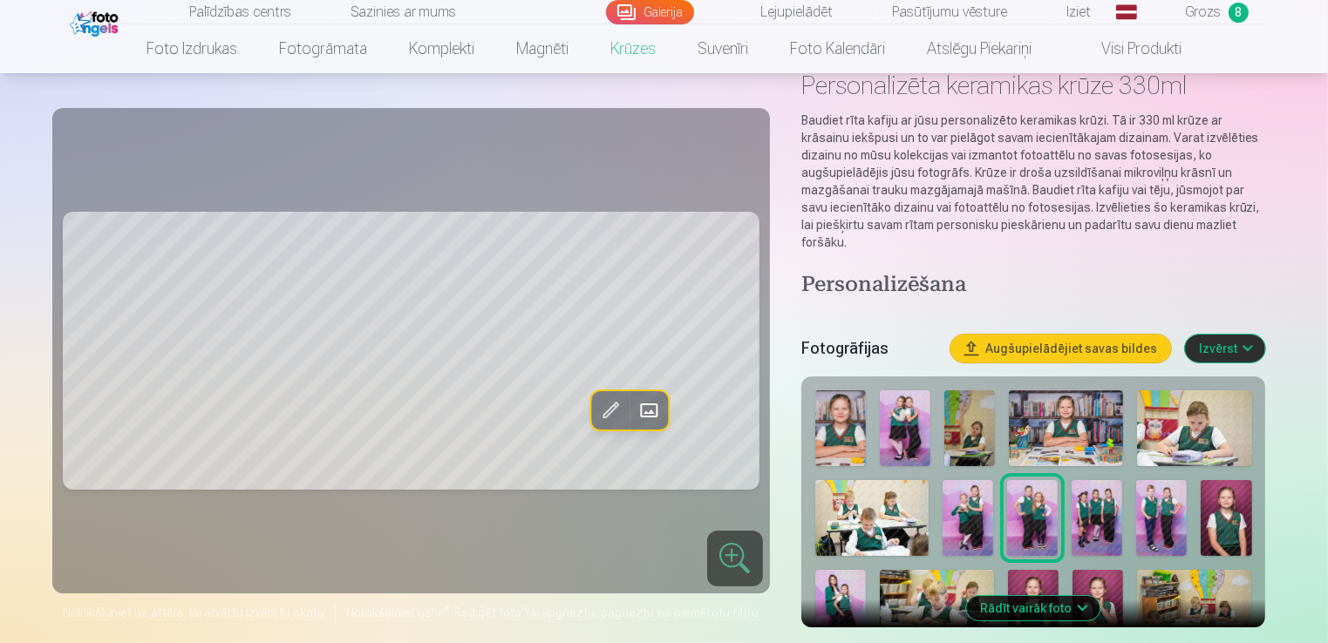
click at [833, 418] on img at bounding box center [840, 429] width 51 height 76
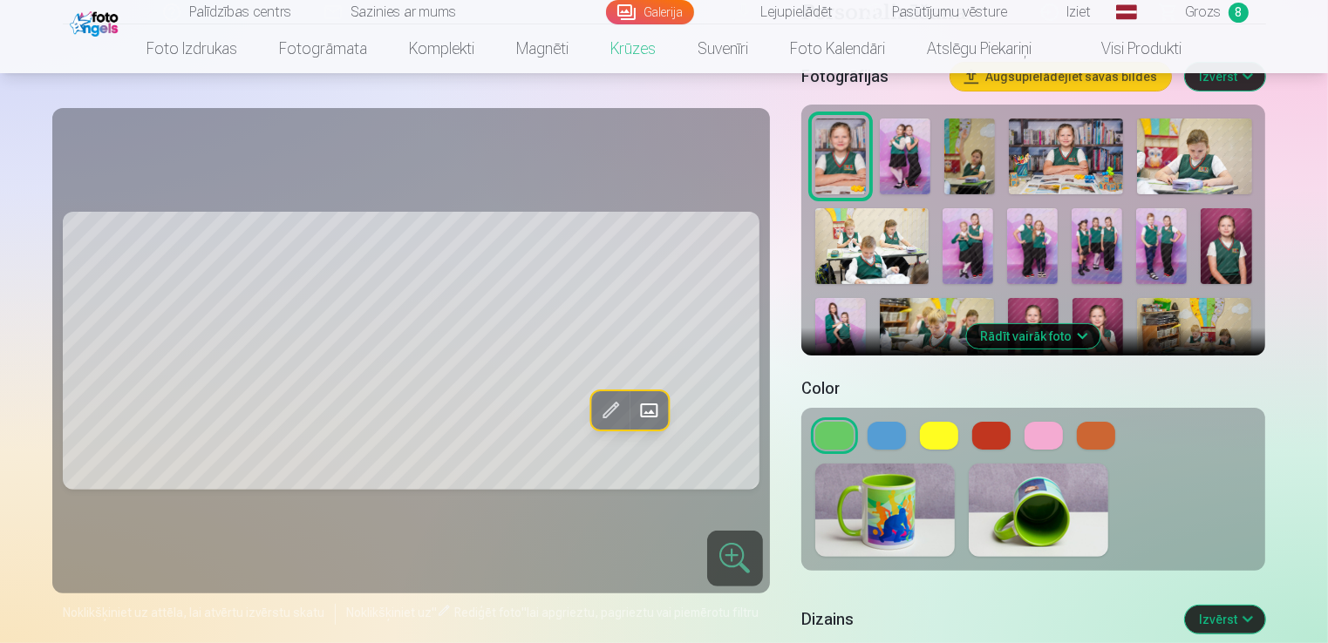
scroll to position [373, 0]
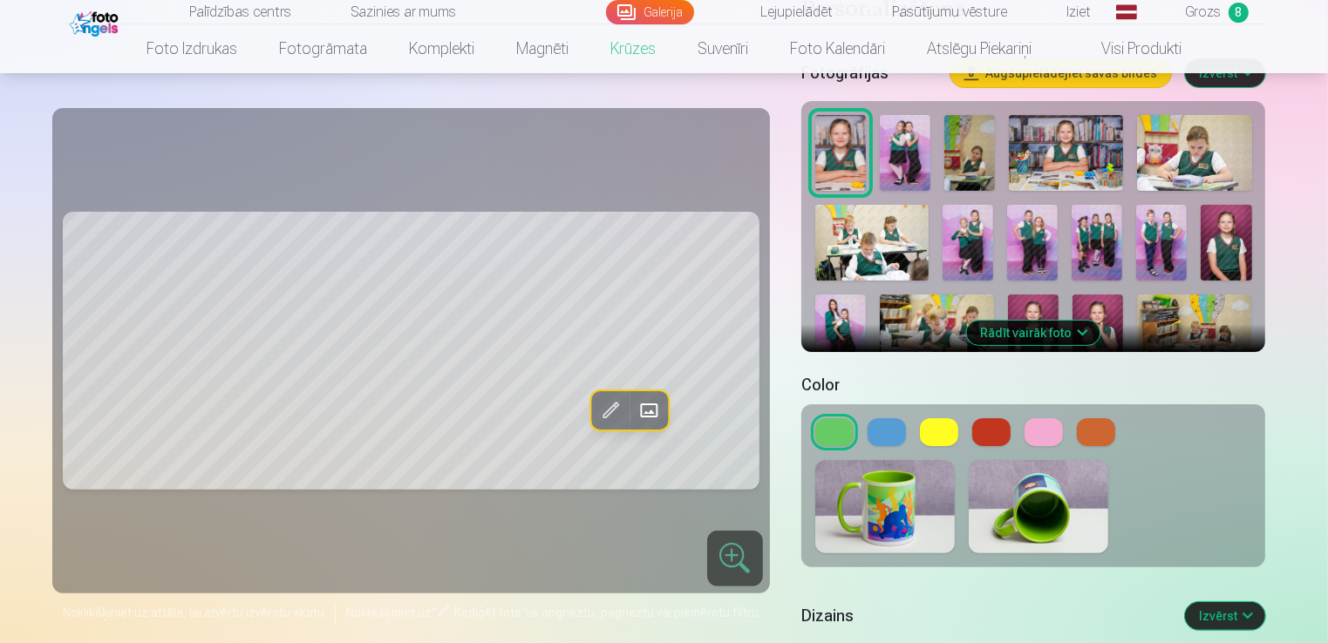
click at [889, 418] on button at bounding box center [886, 432] width 38 height 28
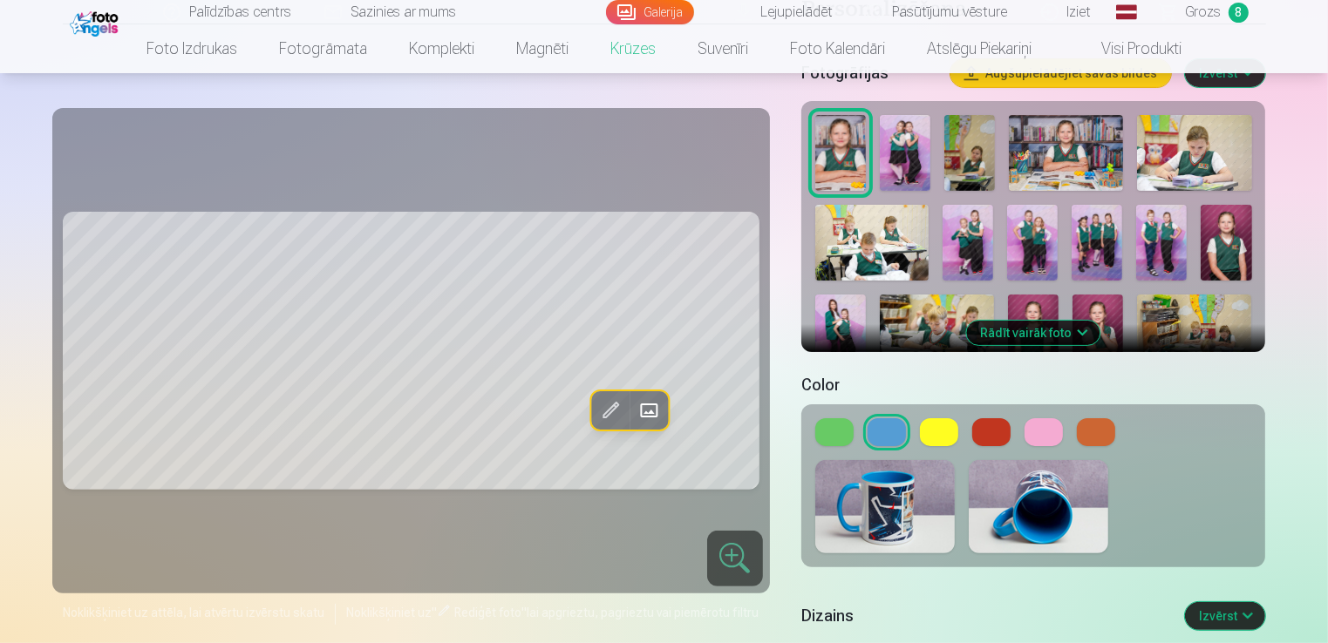
click at [1038, 418] on button at bounding box center [1043, 432] width 38 height 28
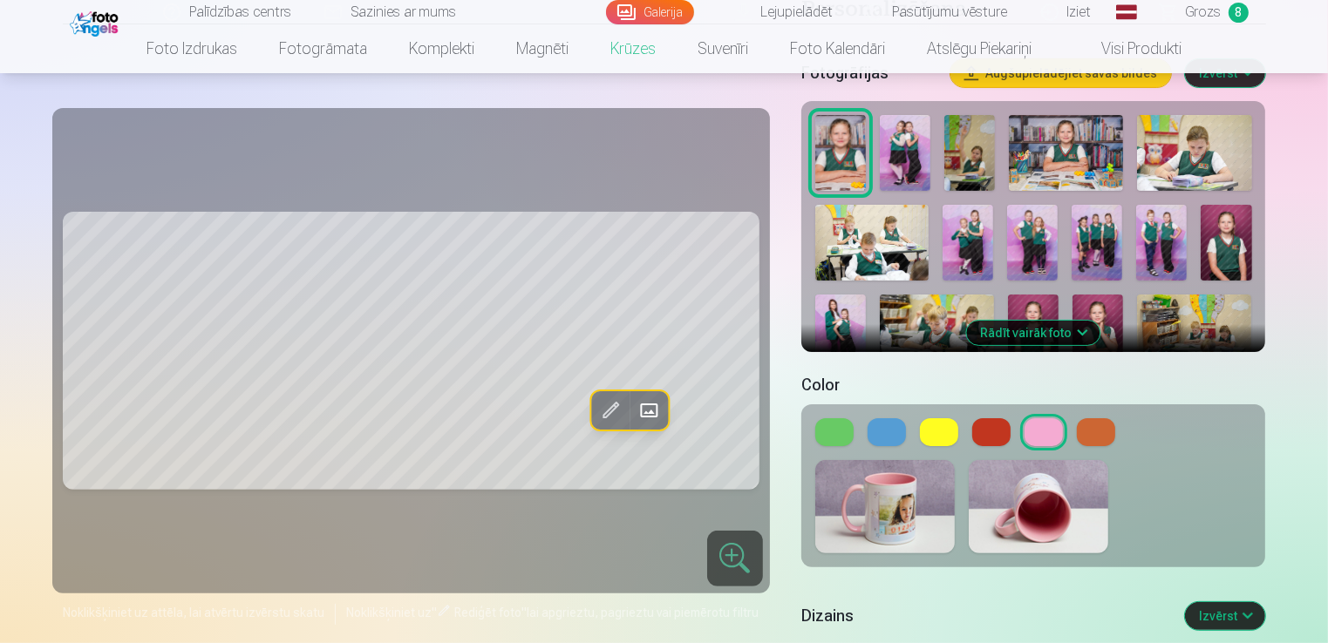
click at [941, 418] on button at bounding box center [939, 432] width 38 height 28
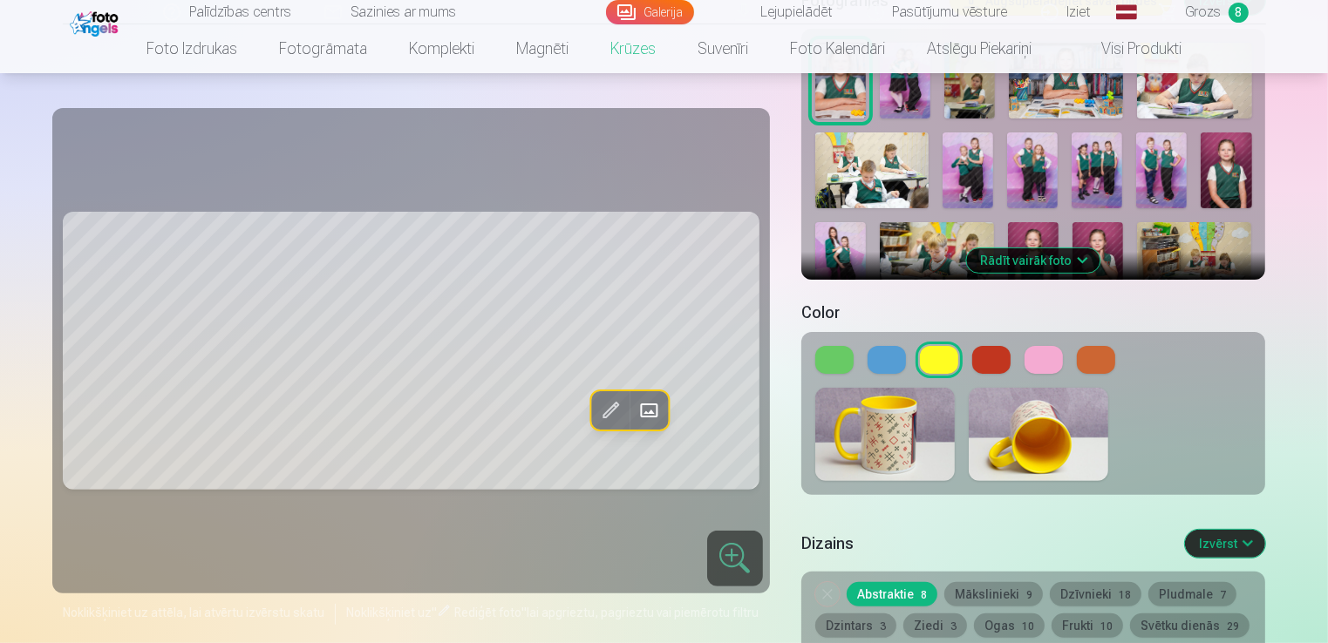
scroll to position [445, 0]
click at [1032, 347] on button at bounding box center [1043, 361] width 38 height 28
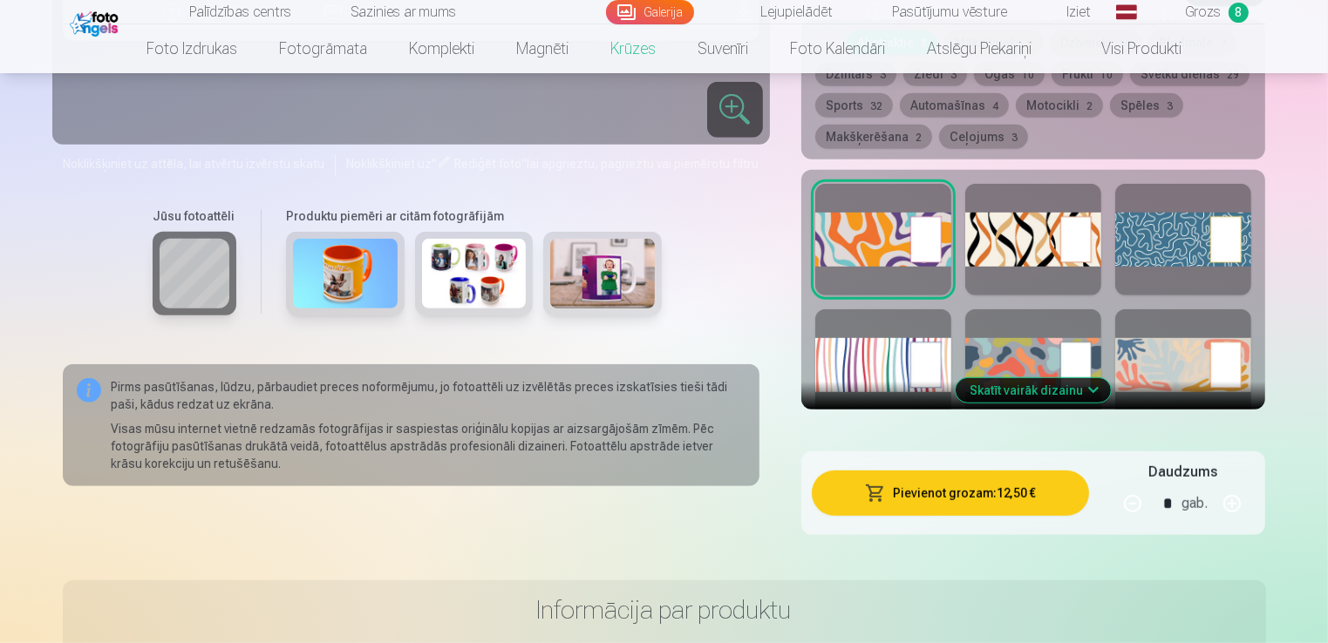
scroll to position [948, 0]
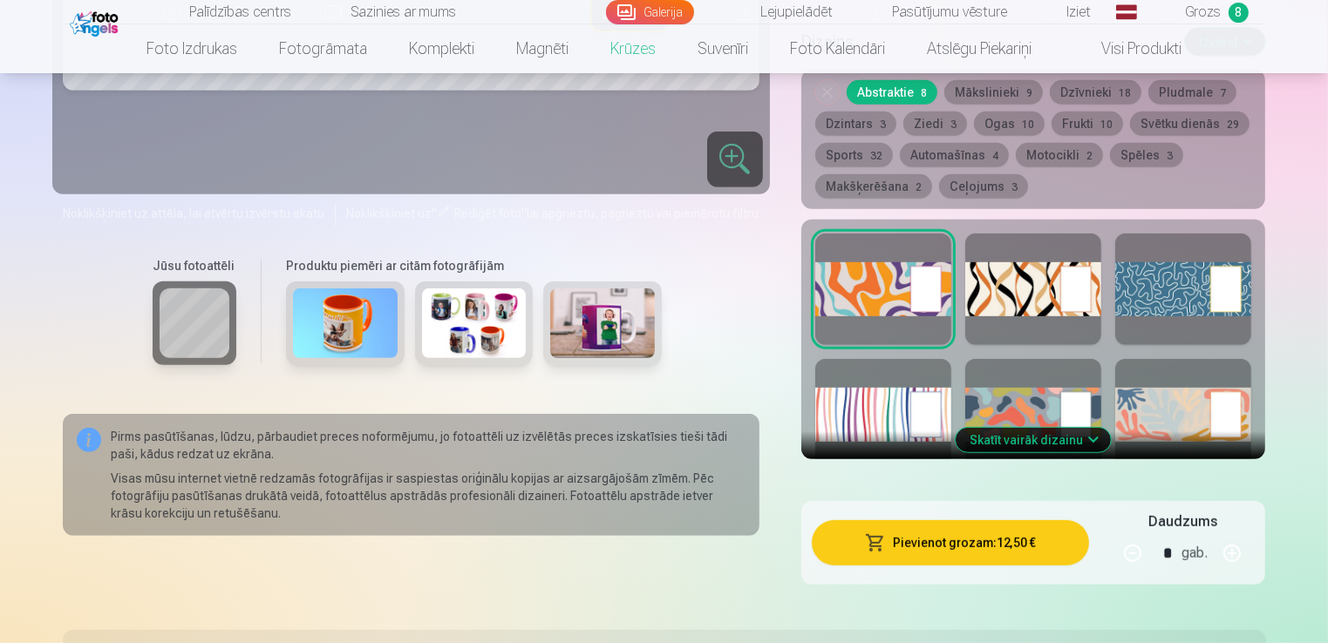
click at [1011, 256] on div at bounding box center [1033, 290] width 136 height 112
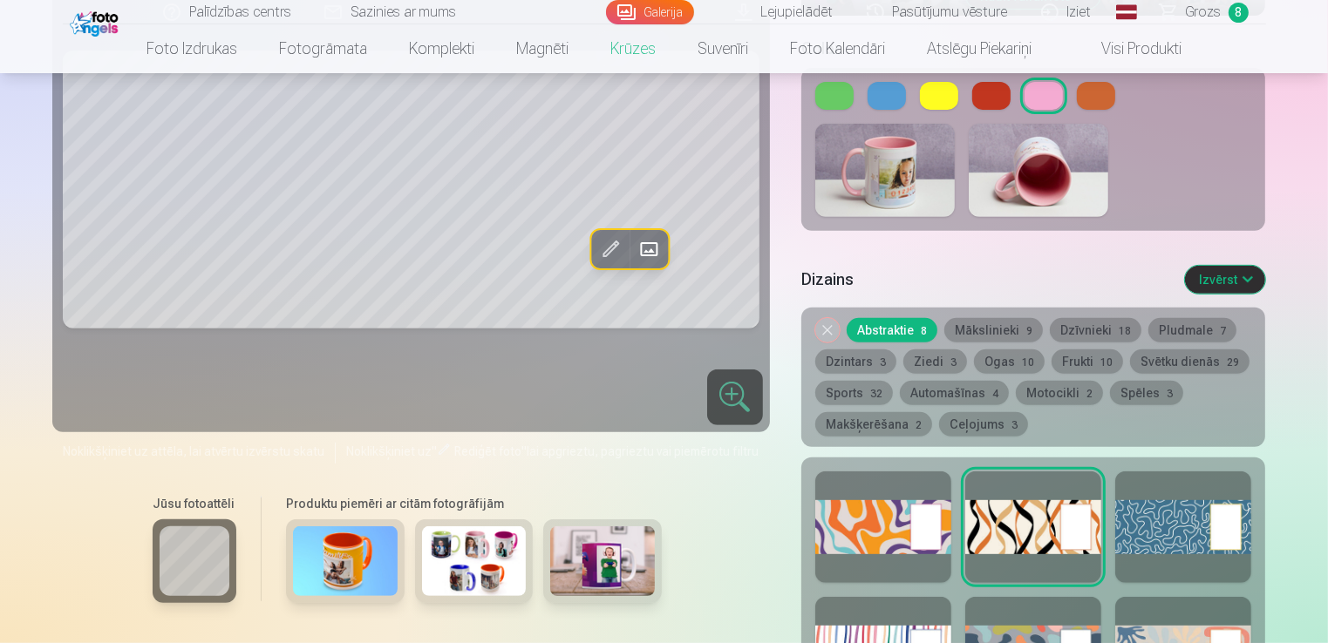
scroll to position [710, 0]
click at [1091, 81] on button at bounding box center [1096, 95] width 38 height 28
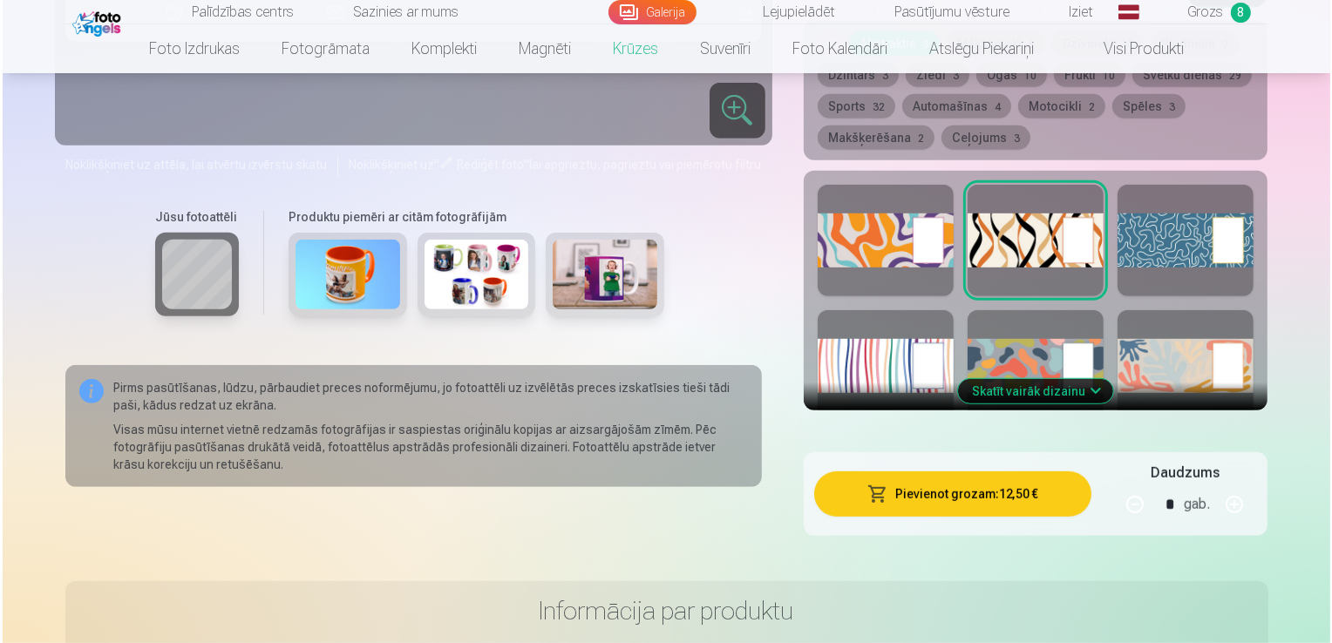
scroll to position [997, 0]
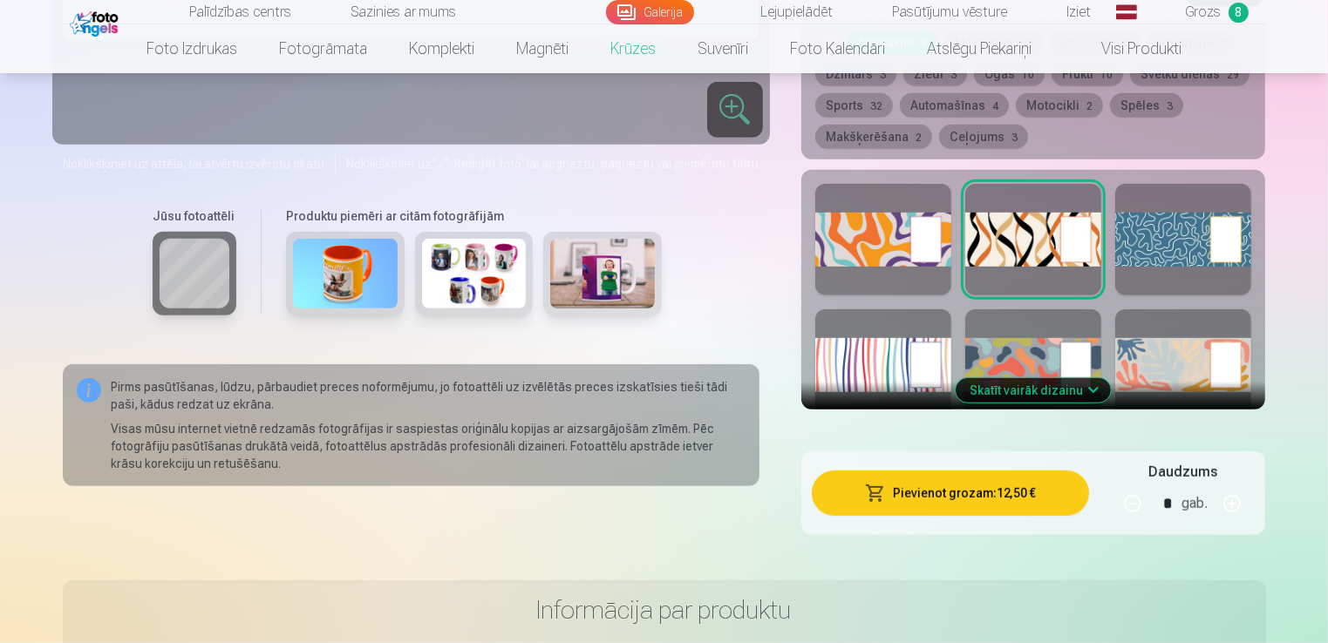
click at [975, 473] on button "Pievienot grozam : 12,50 €" at bounding box center [951, 493] width 278 height 45
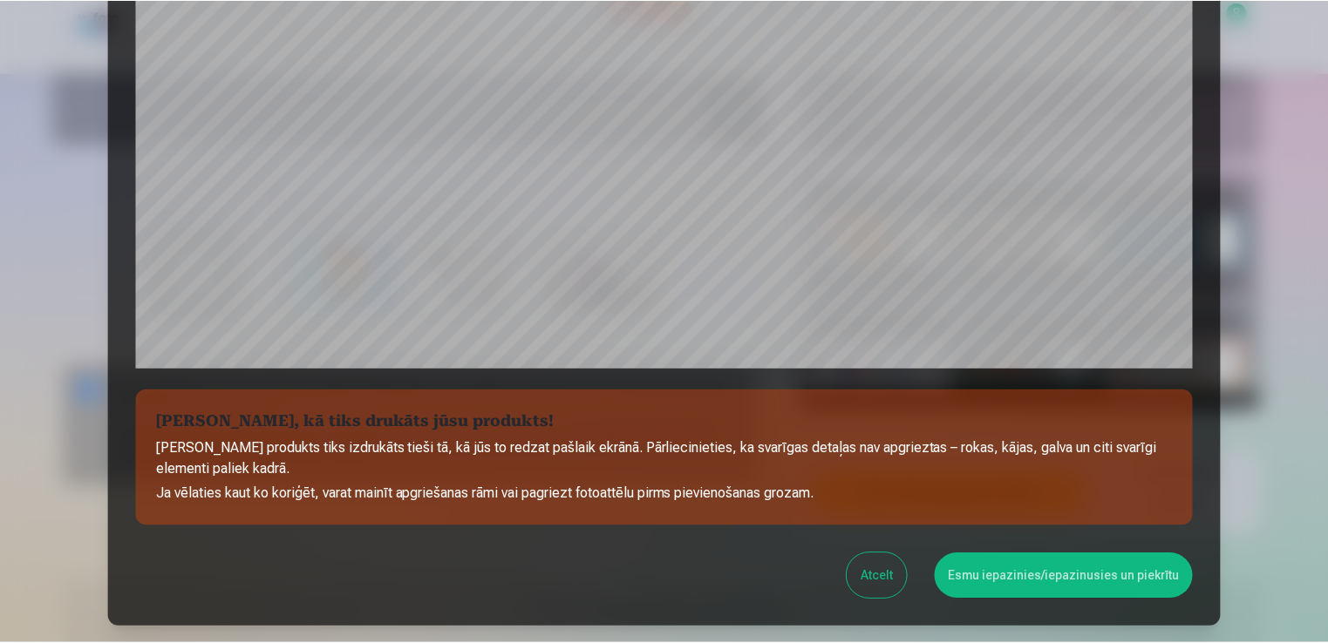
scroll to position [611, 0]
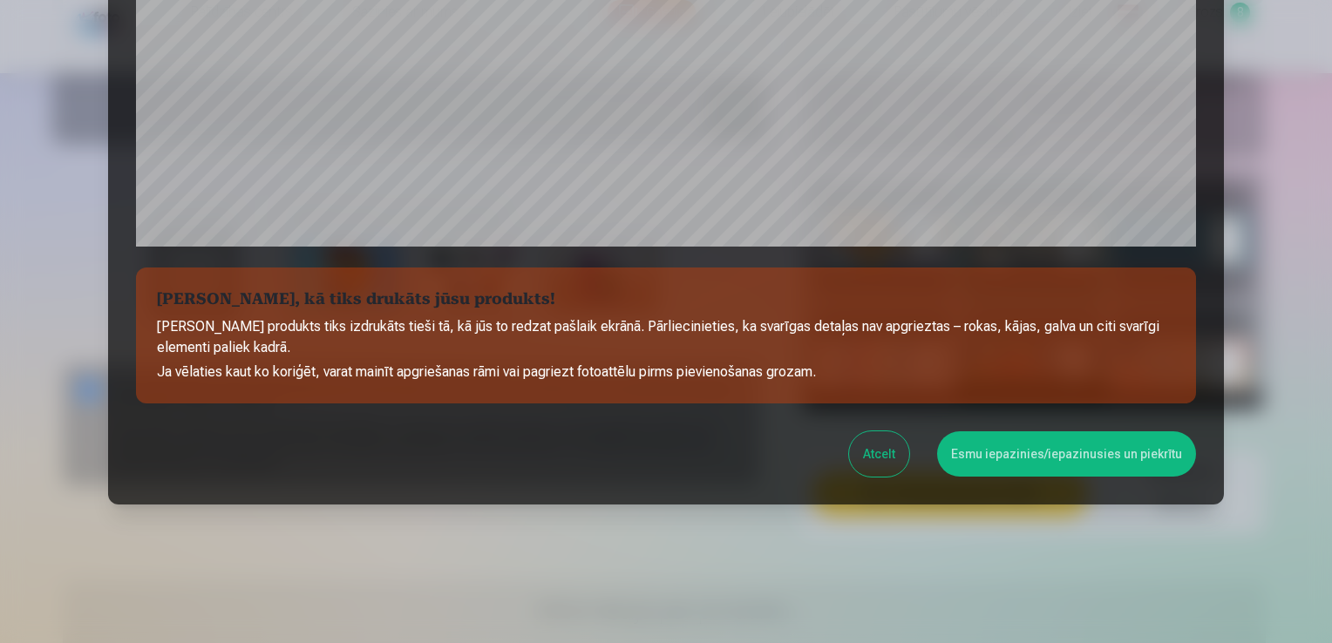
click at [1045, 455] on button "Esmu iepazinies/iepazinusies un piekrītu" at bounding box center [1066, 453] width 259 height 45
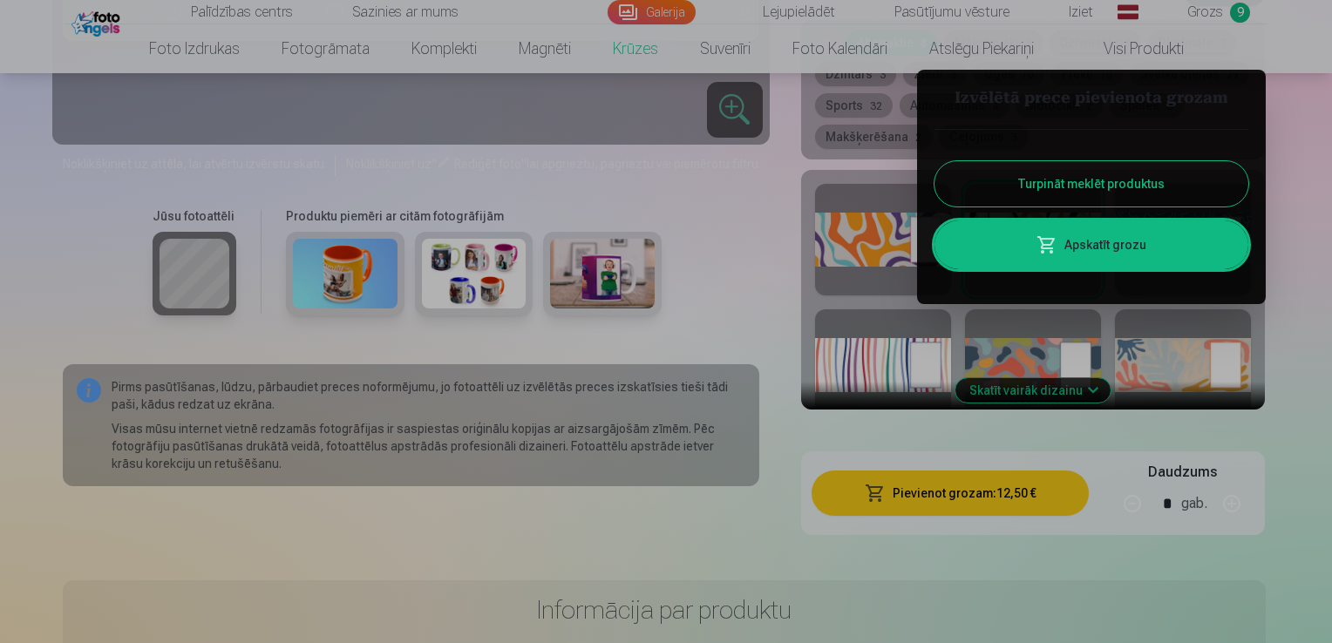
click at [1082, 235] on link "Apskatīt grozu" at bounding box center [1091, 245] width 314 height 49
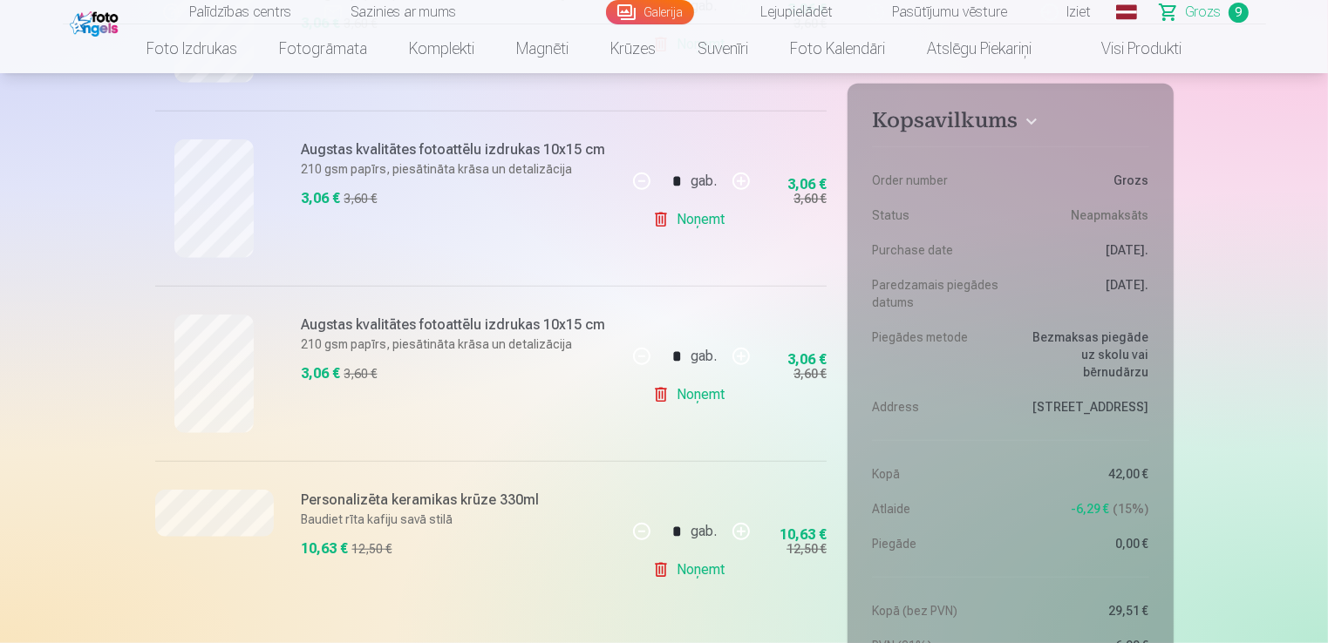
scroll to position [1369, 0]
click at [709, 222] on link "Noņemt" at bounding box center [691, 220] width 79 height 35
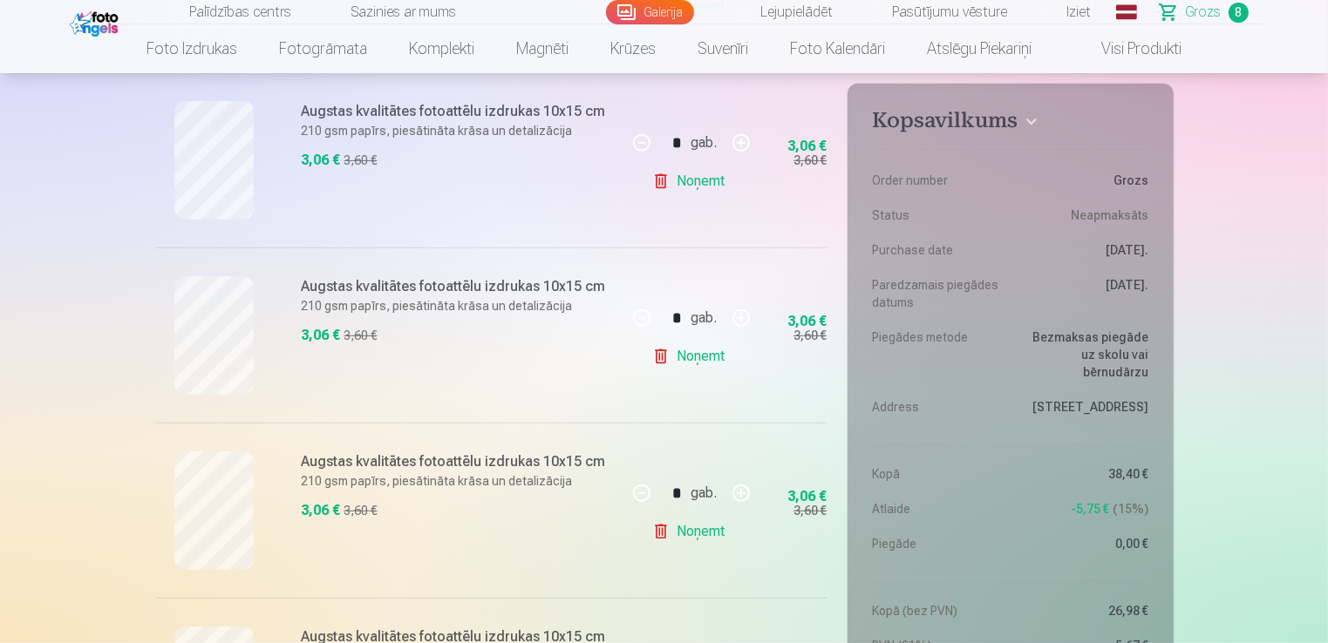
scroll to position [858, 0]
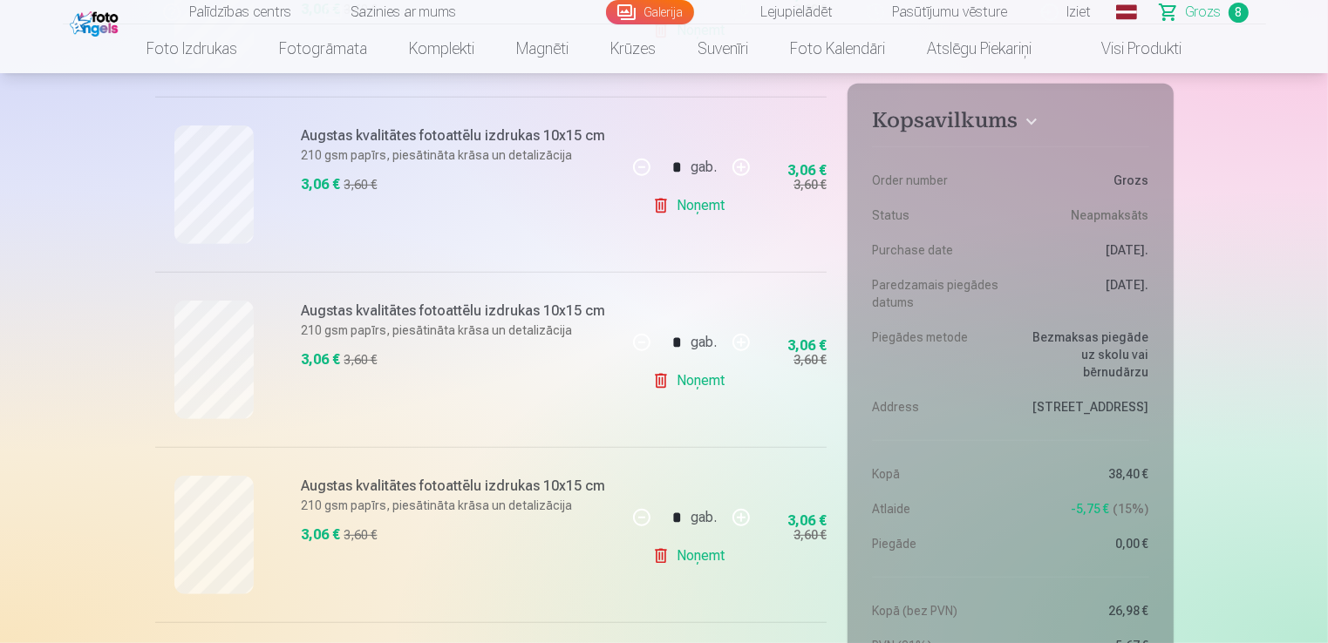
click at [707, 201] on link "Noņemt" at bounding box center [691, 205] width 79 height 35
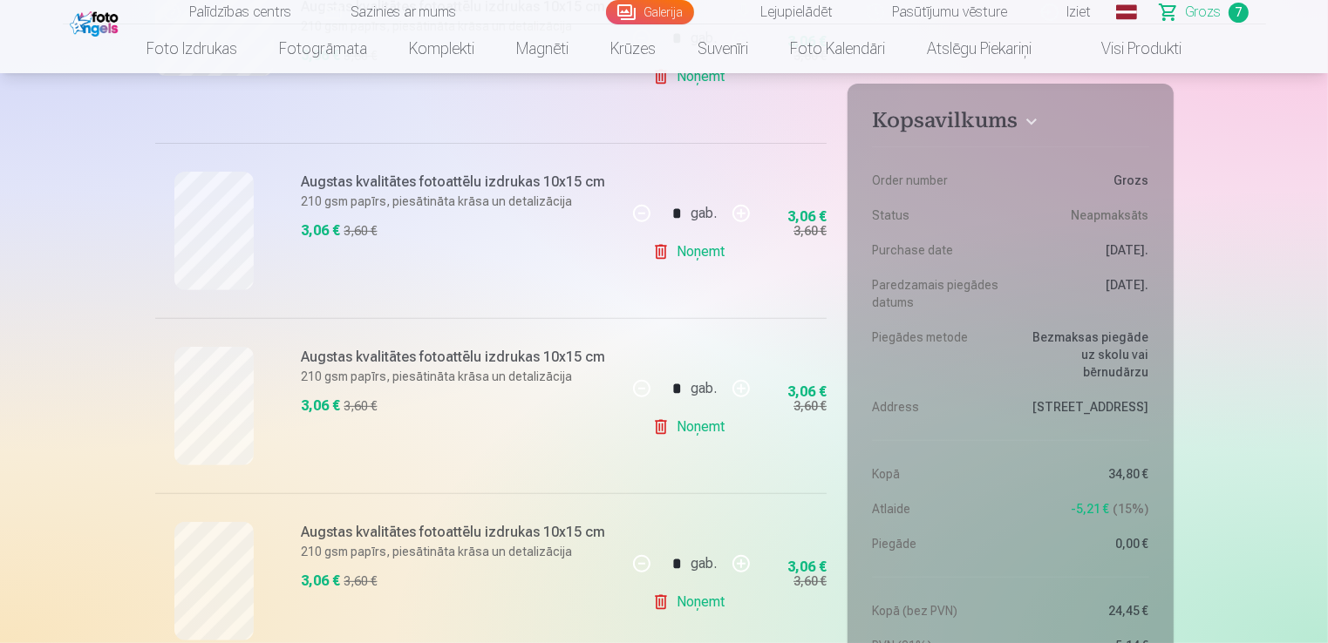
scroll to position [565, 0]
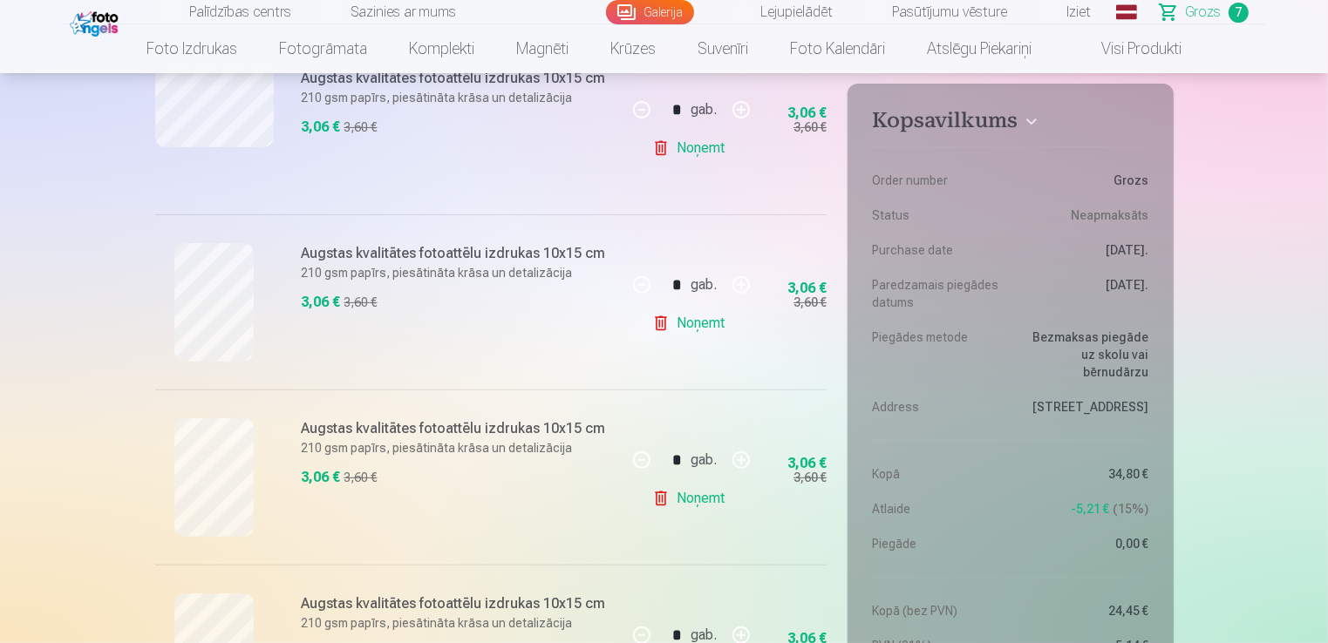
click at [707, 324] on link "Noņemt" at bounding box center [691, 323] width 79 height 35
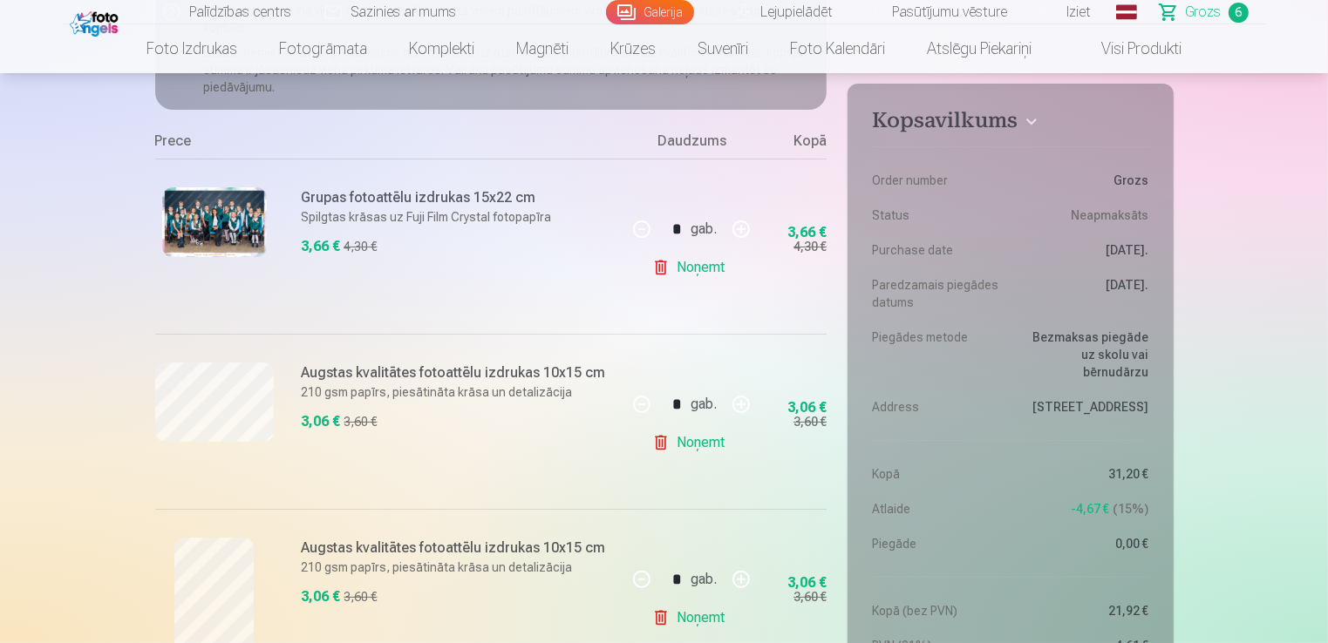
scroll to position [286, 0]
click at [701, 450] on link "Noņemt" at bounding box center [691, 444] width 79 height 35
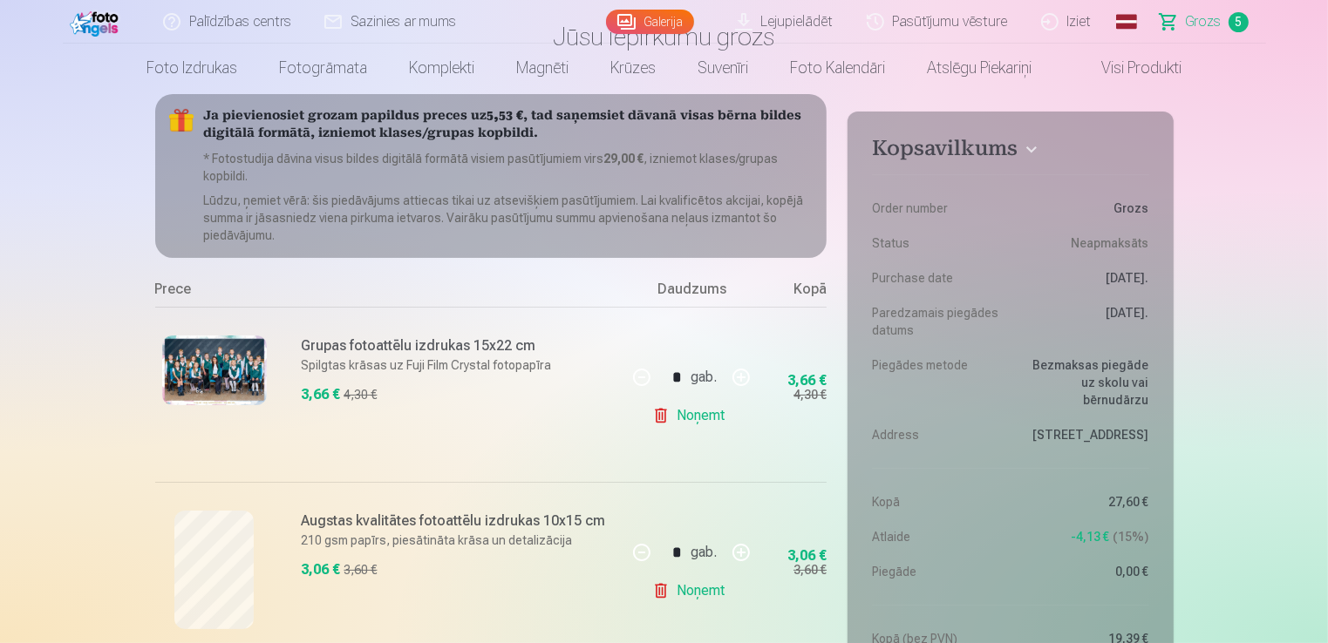
scroll to position [0, 0]
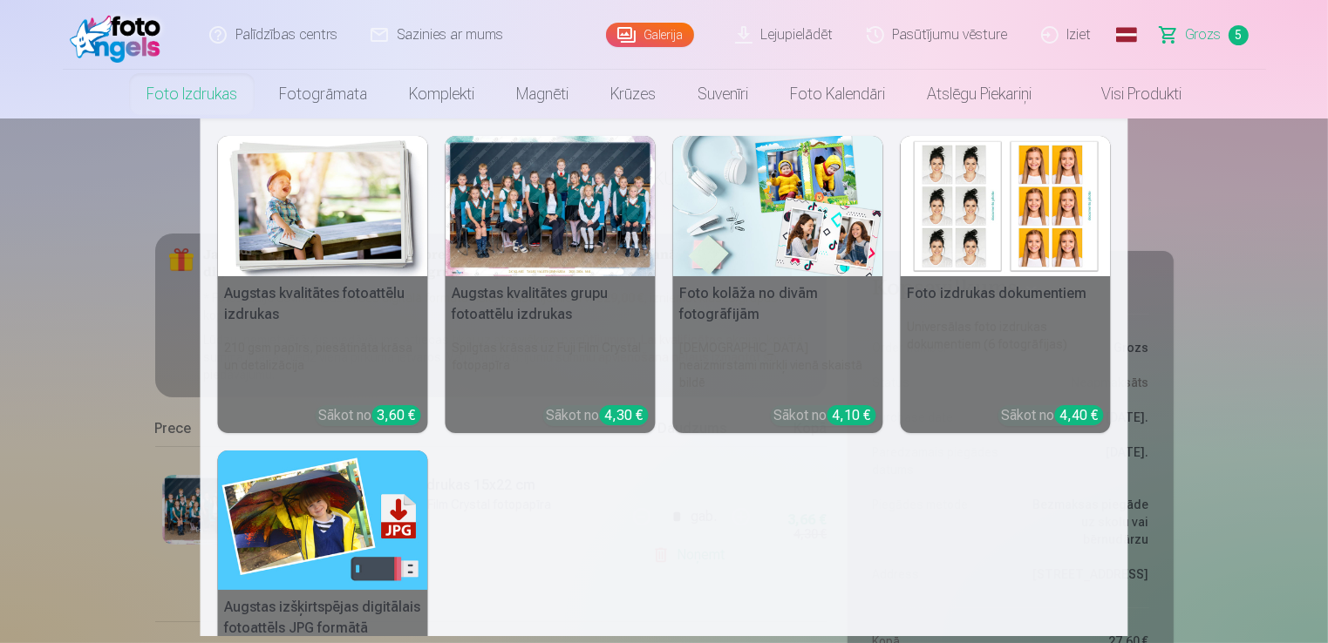
click at [544, 204] on div at bounding box center [550, 206] width 210 height 140
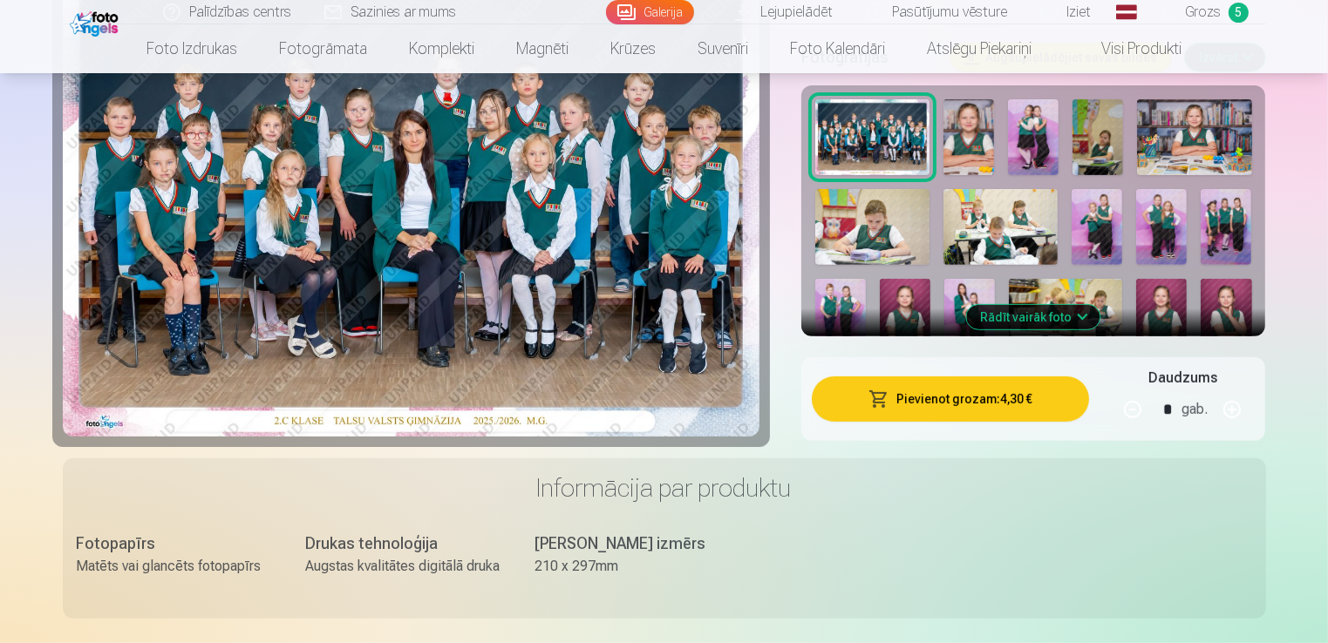
scroll to position [588, 0]
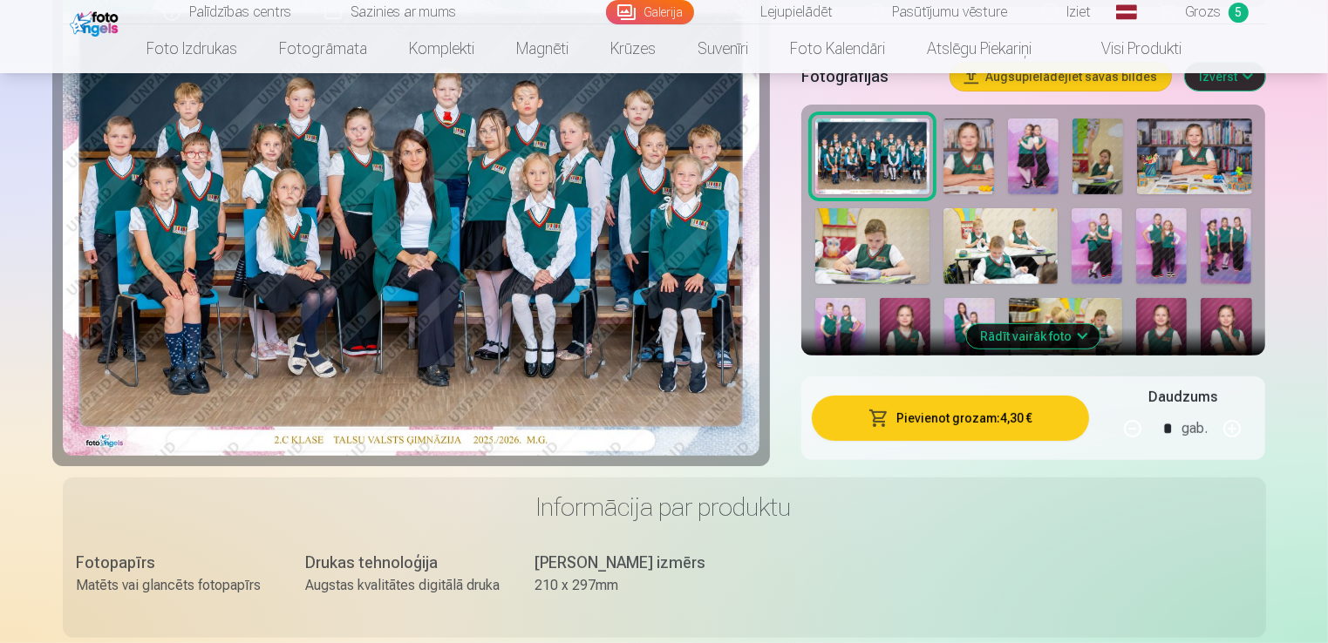
click at [1056, 338] on button "Rādīt vairāk foto" at bounding box center [1033, 336] width 133 height 24
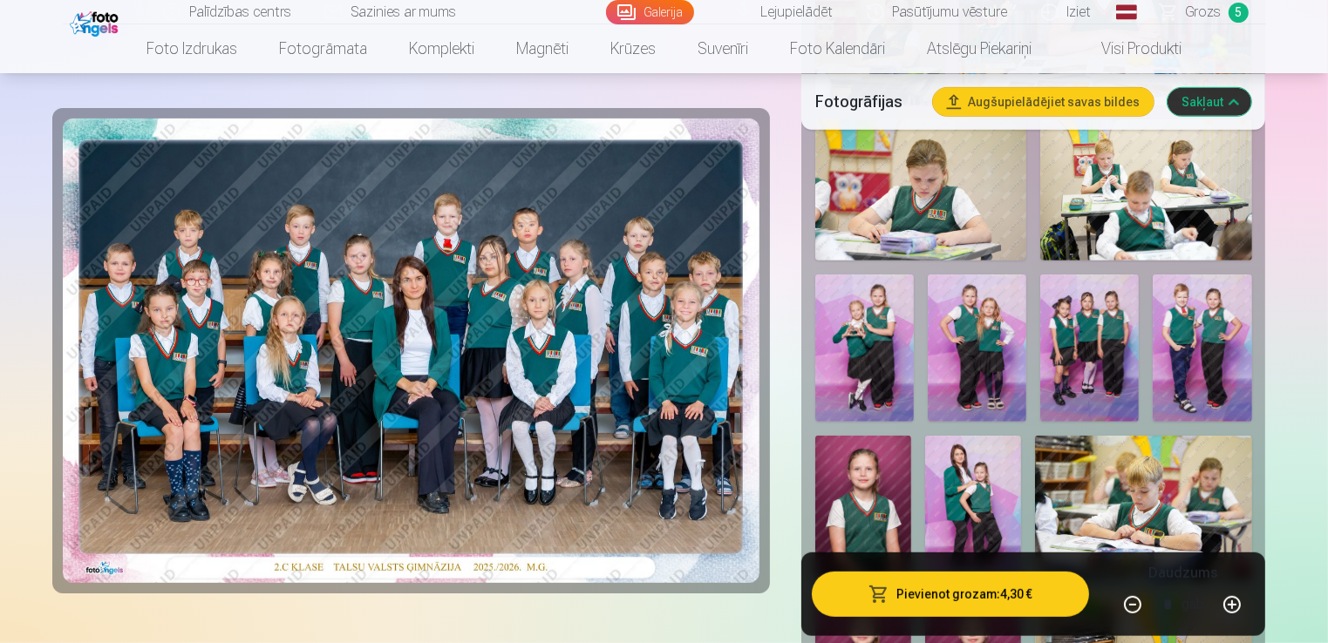
scroll to position [962, 0]
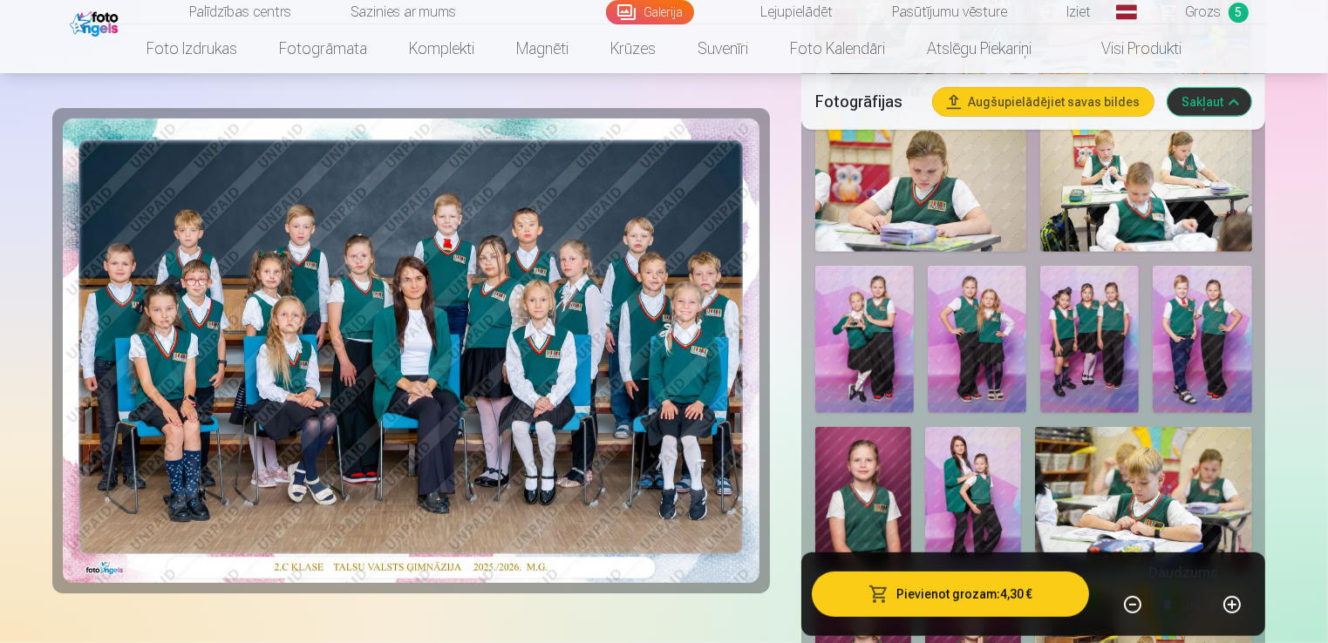
click at [1074, 336] on img at bounding box center [1089, 340] width 99 height 148
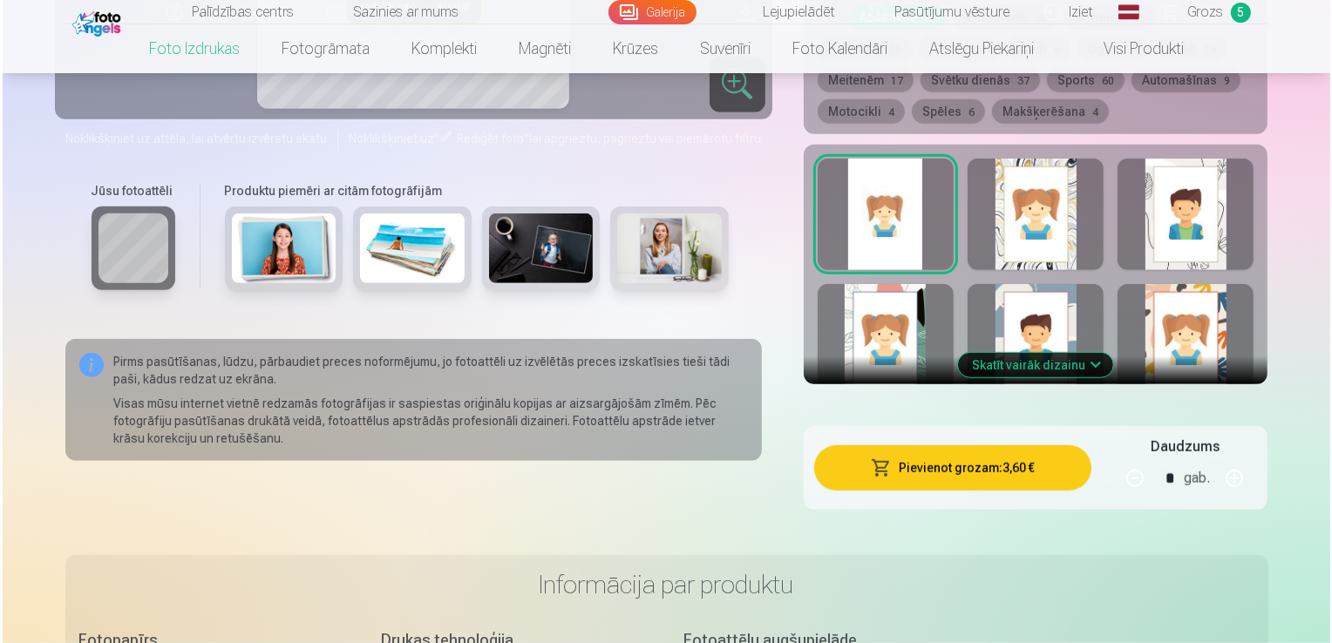
scroll to position [1036, 0]
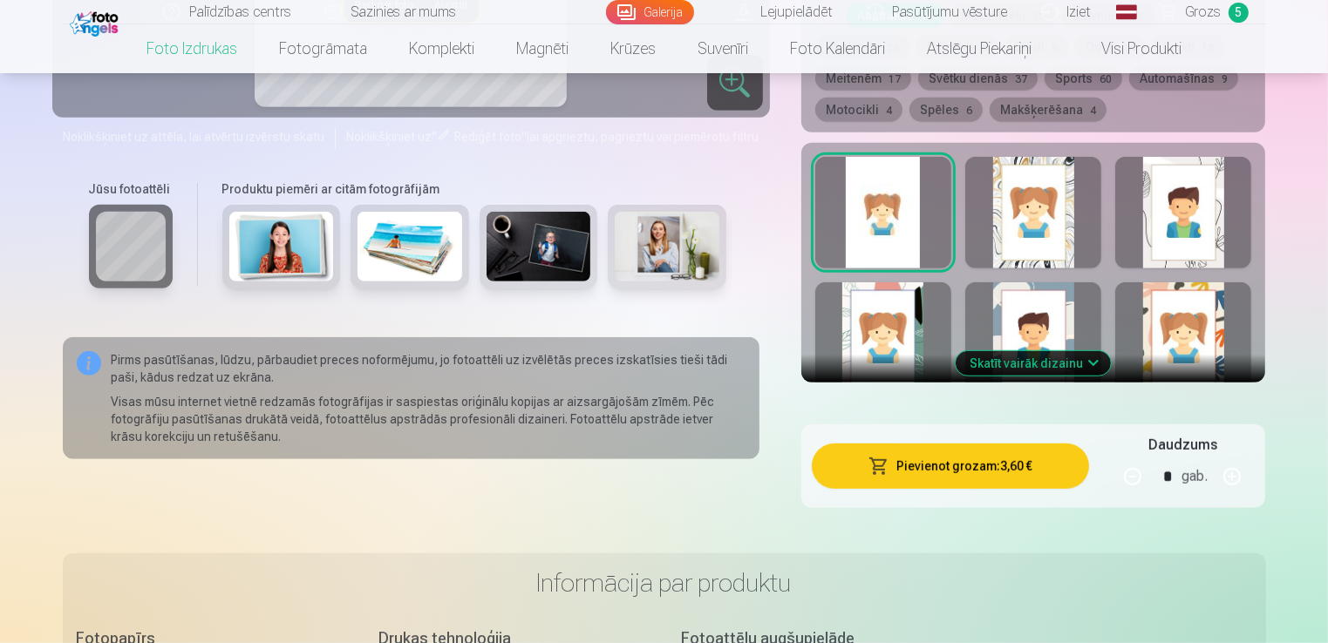
click at [995, 467] on button "Pievienot grozam : 3,60 €" at bounding box center [951, 466] width 278 height 45
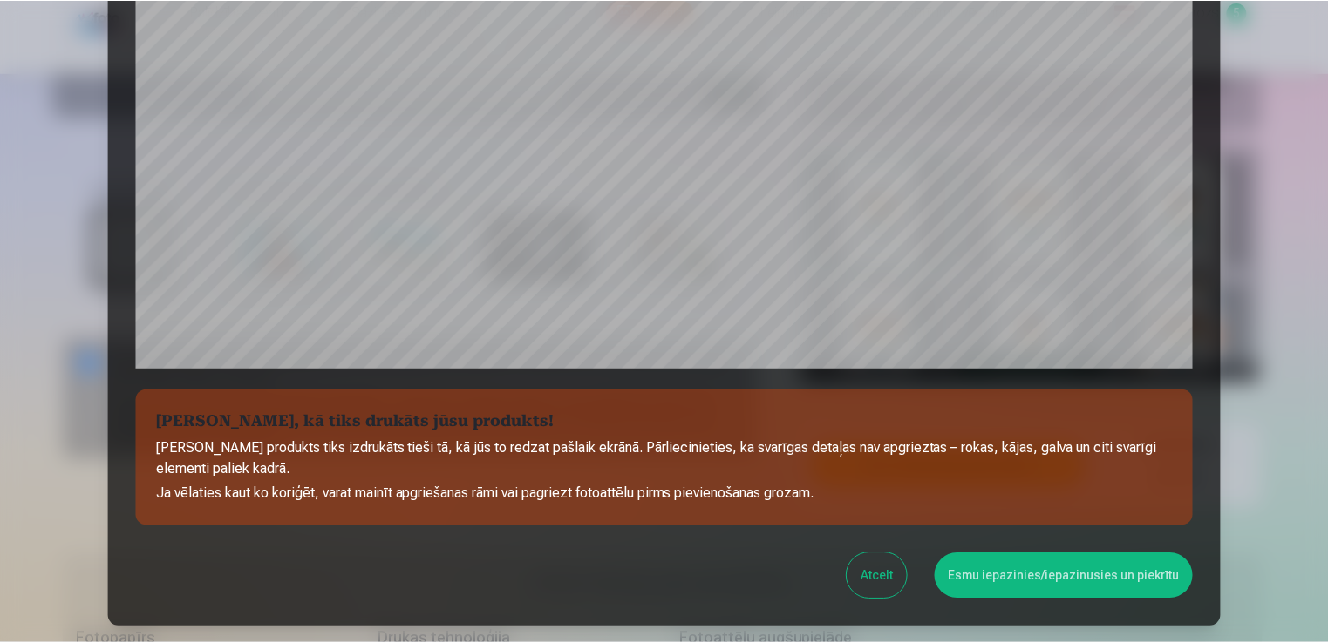
scroll to position [611, 0]
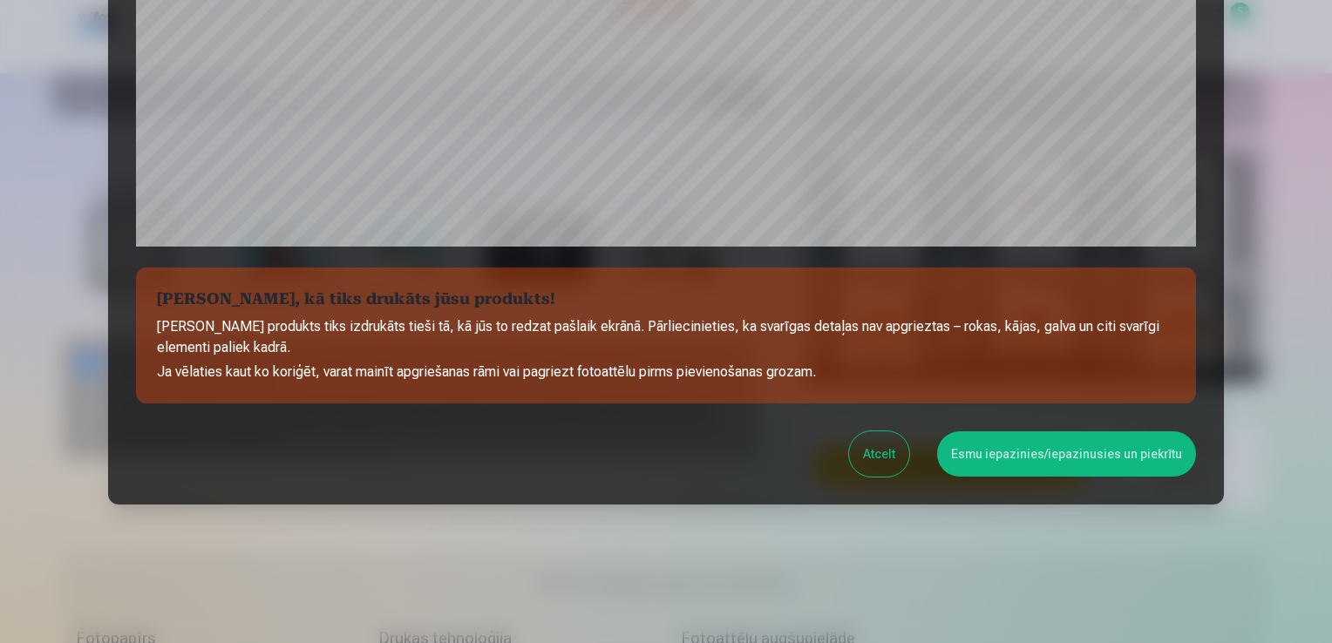
click at [864, 458] on button "Atcelt" at bounding box center [879, 453] width 60 height 45
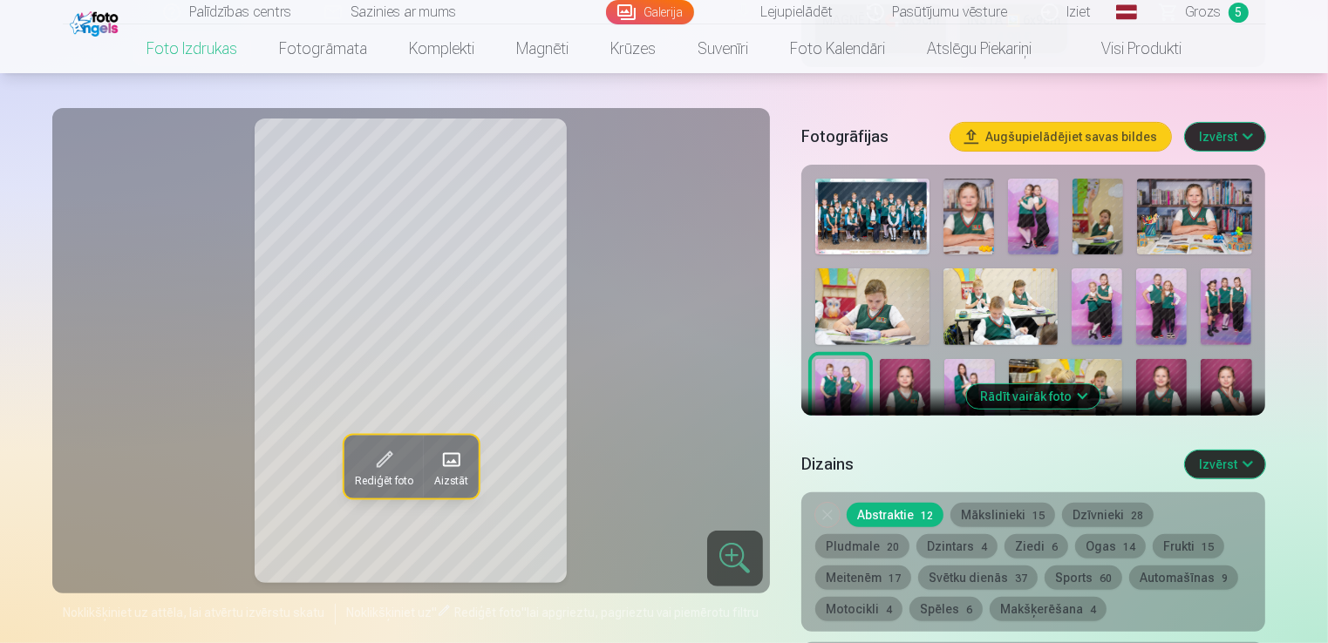
scroll to position [533, 0]
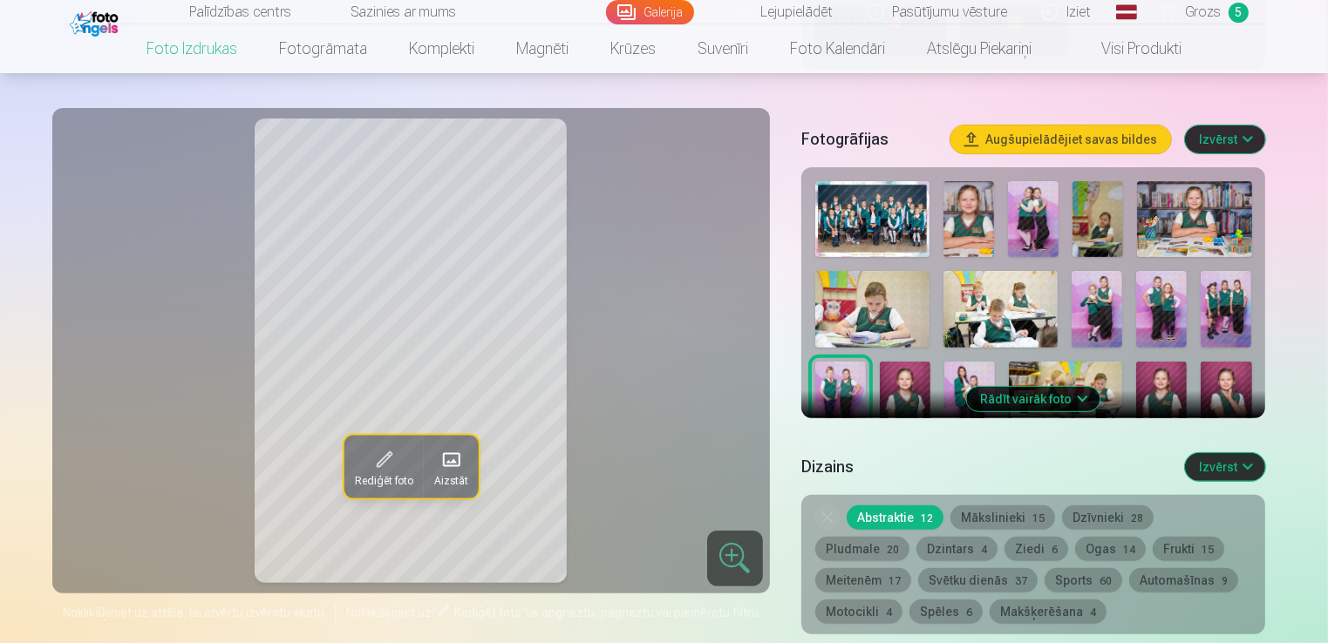
click at [1231, 309] on img at bounding box center [1225, 309] width 51 height 76
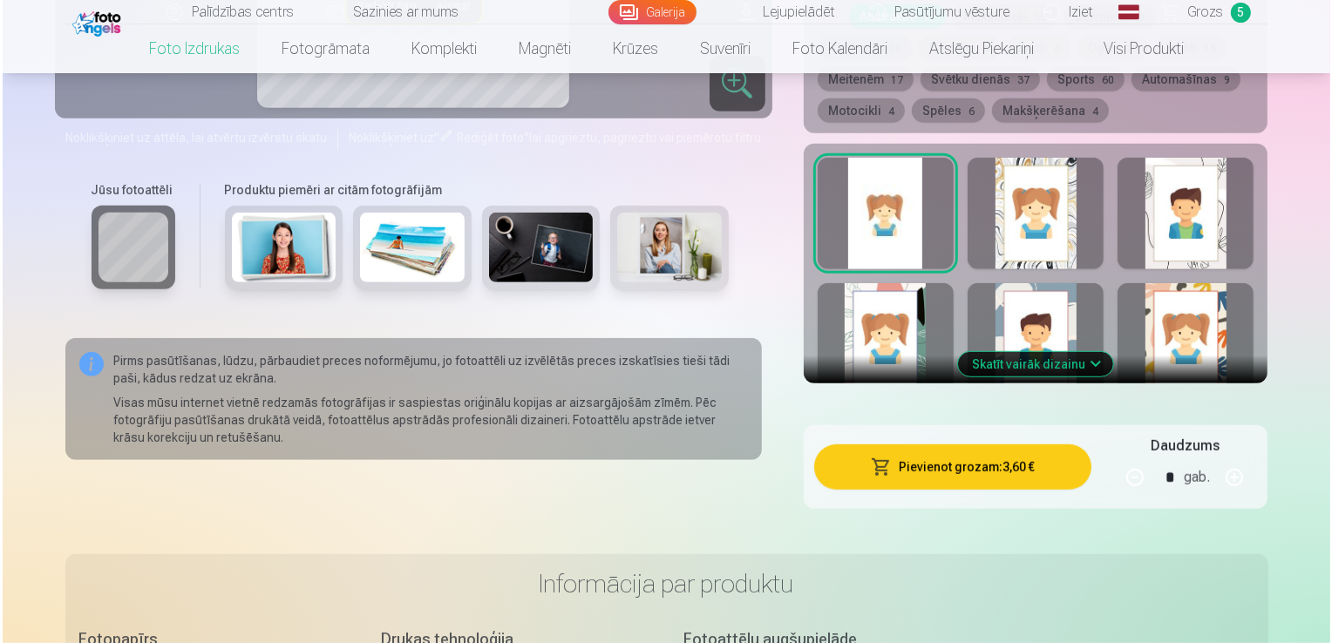
scroll to position [1036, 0]
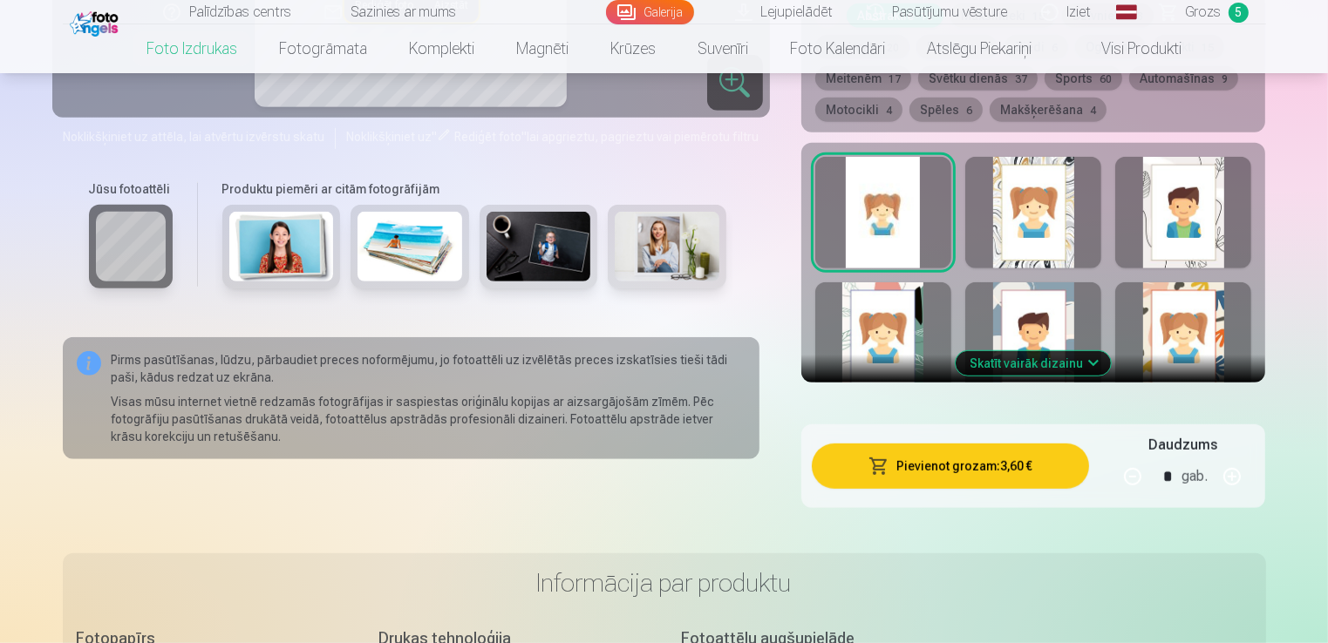
click at [913, 462] on button "Pievienot grozam : 3,60 €" at bounding box center [951, 466] width 278 height 45
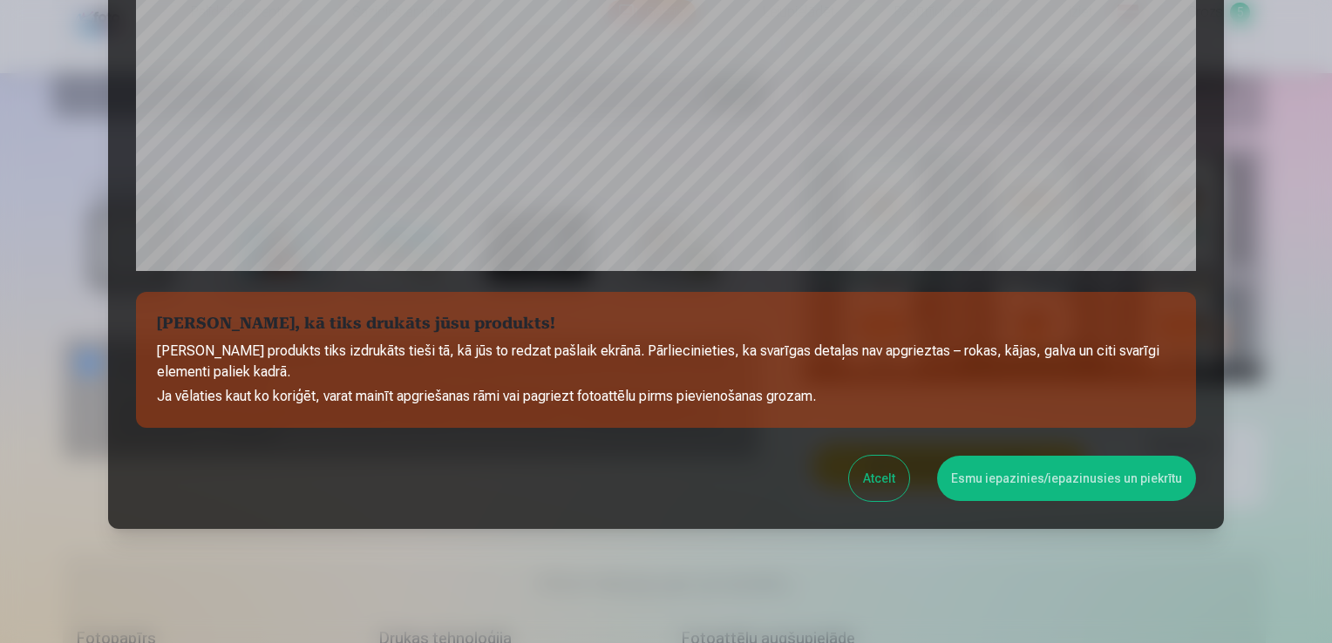
scroll to position [611, 0]
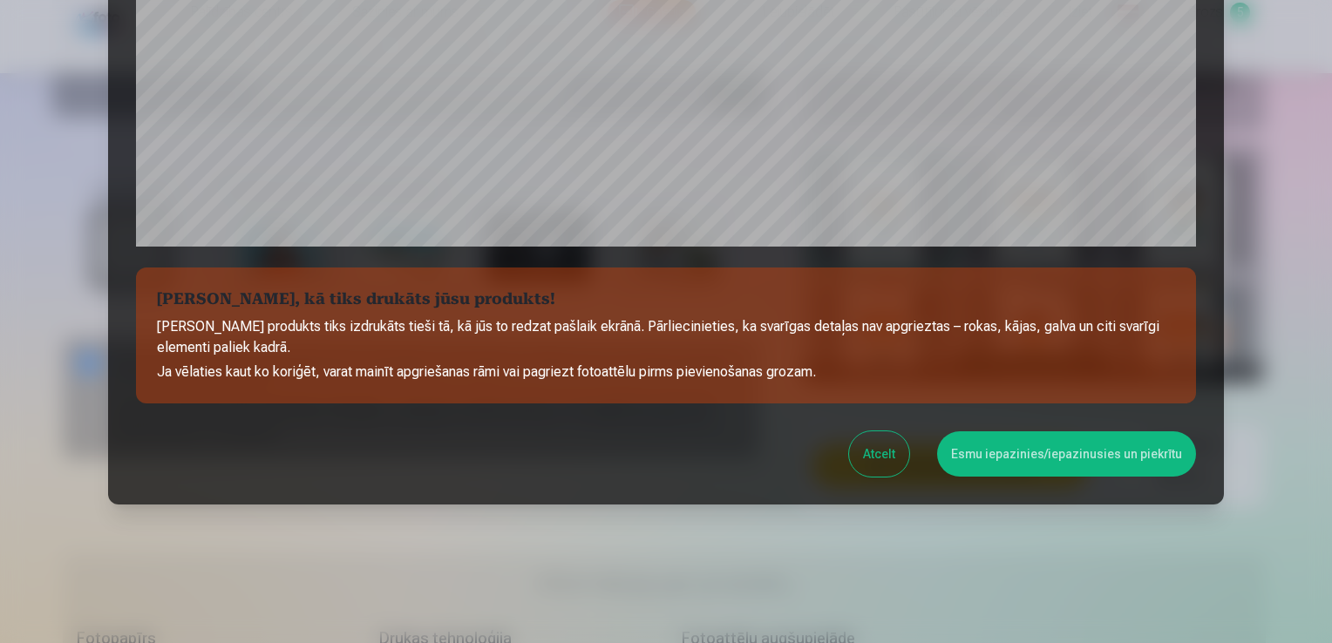
click at [1041, 454] on button "Esmu iepazinies/iepazinusies un piekrītu" at bounding box center [1066, 453] width 259 height 45
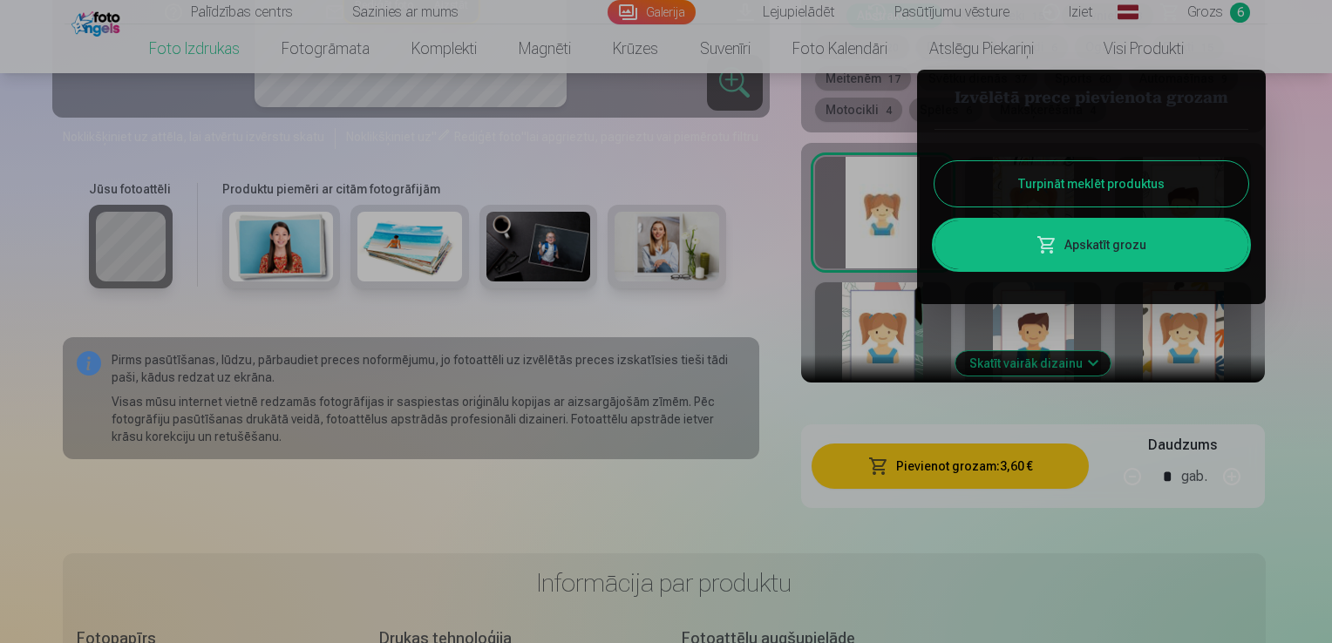
click at [1060, 263] on link "Apskatīt grozu" at bounding box center [1091, 245] width 314 height 49
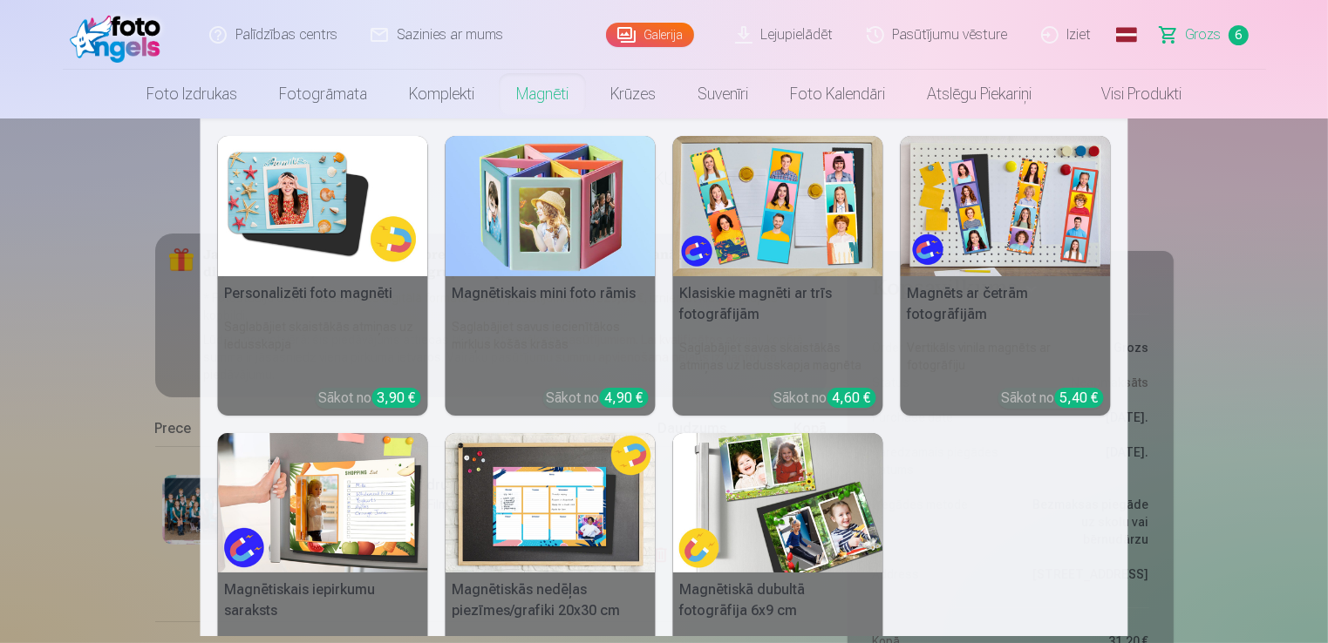
click at [305, 231] on img at bounding box center [323, 206] width 210 height 140
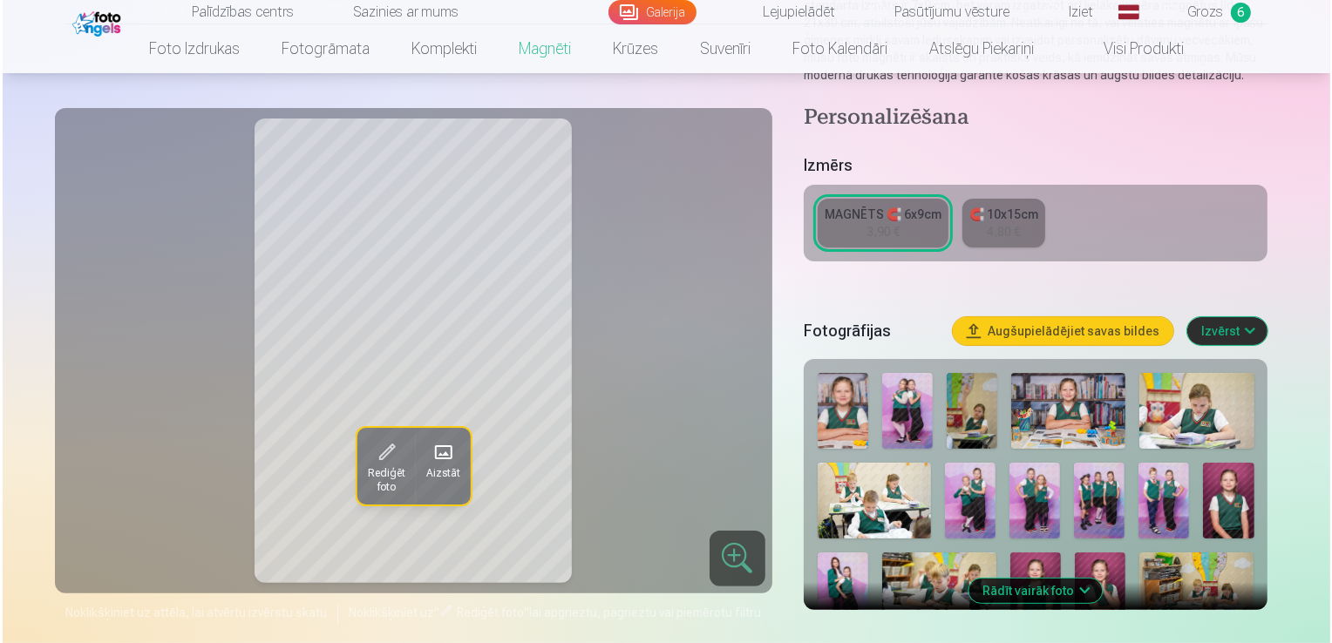
scroll to position [347, 0]
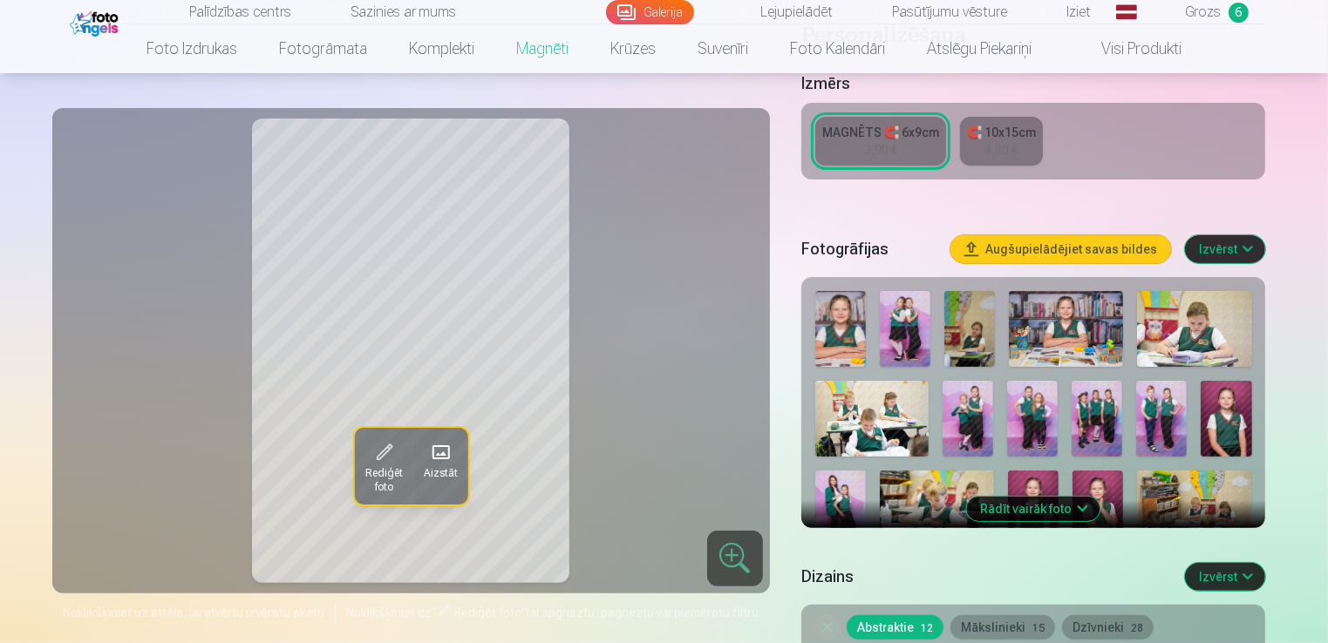
click at [1060, 514] on button "Rādīt vairāk foto" at bounding box center [1033, 509] width 133 height 24
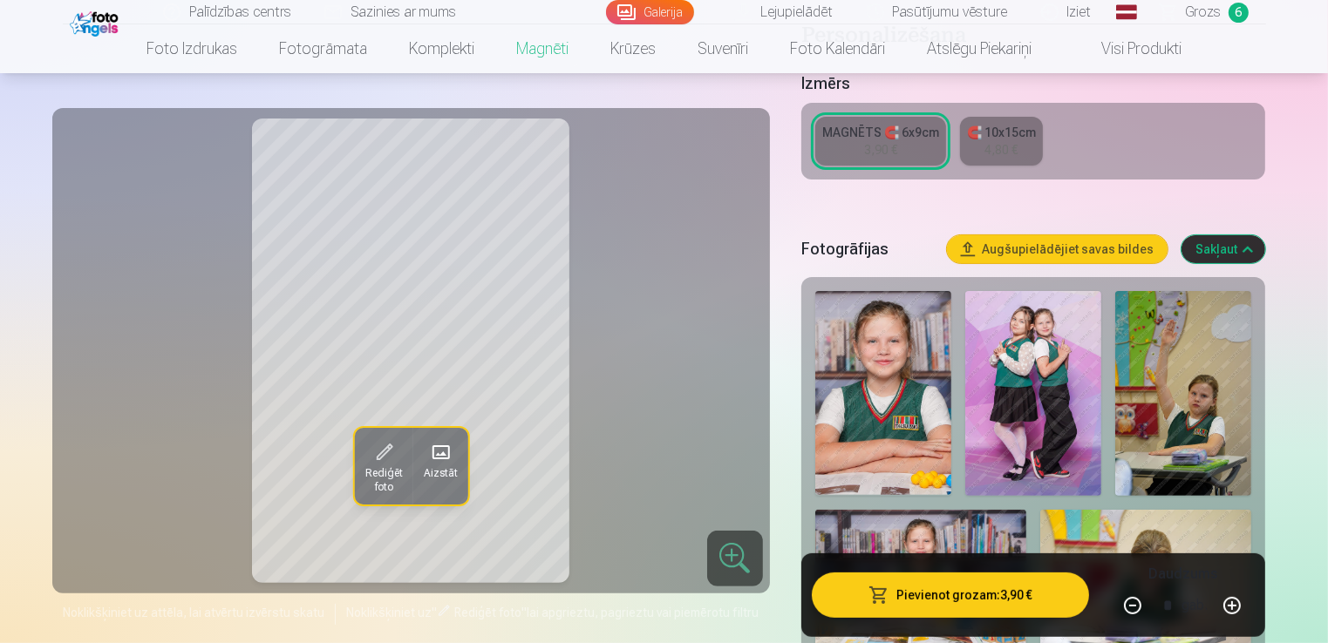
click at [988, 603] on button "Pievienot grozam : 3,90 €" at bounding box center [951, 594] width 278 height 45
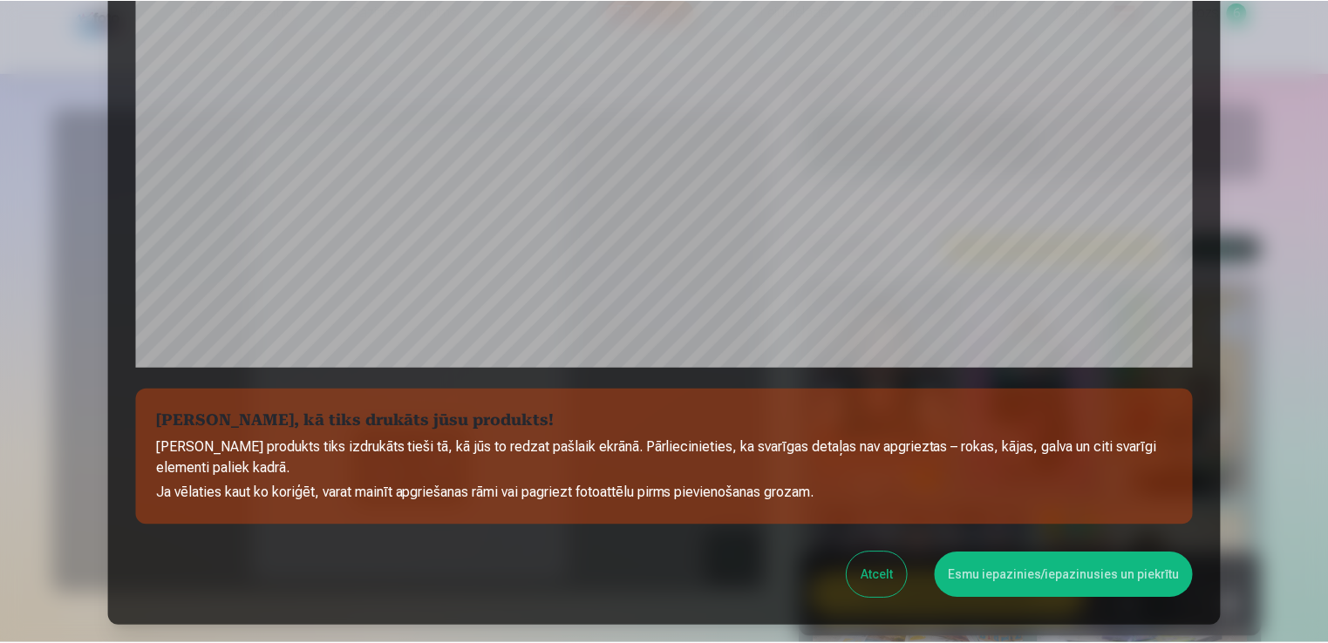
scroll to position [611, 0]
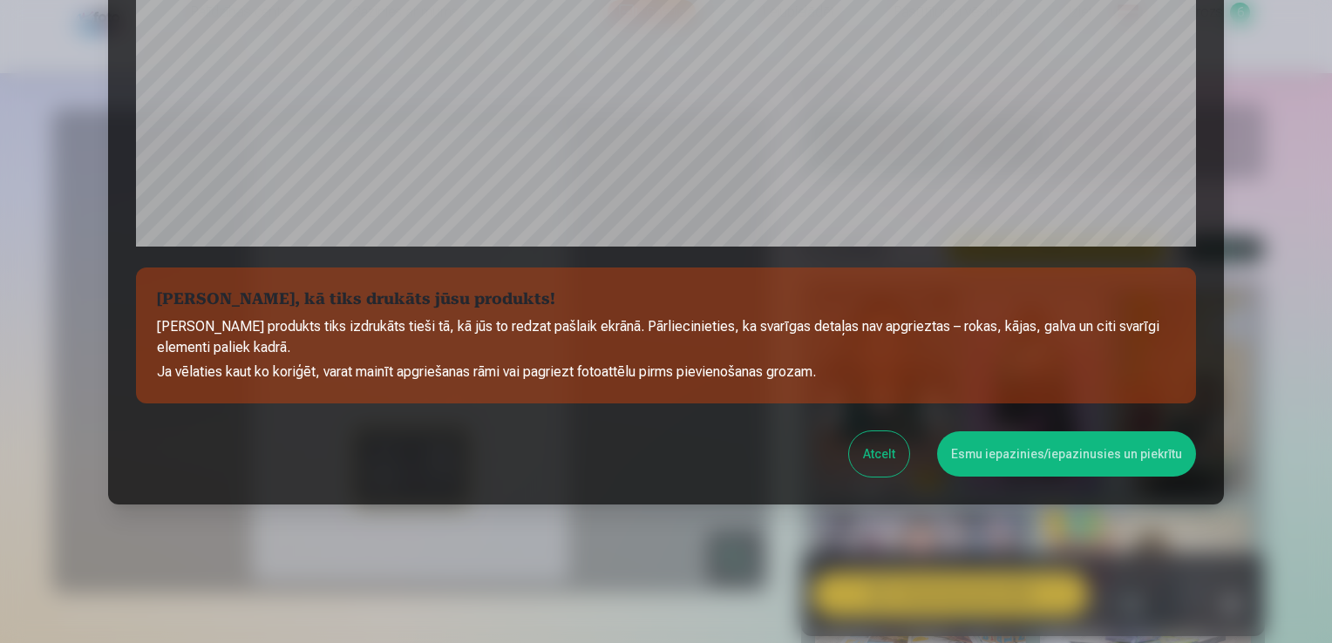
click at [1032, 462] on button "Esmu iepazinies/iepazinusies un piekrītu" at bounding box center [1066, 453] width 259 height 45
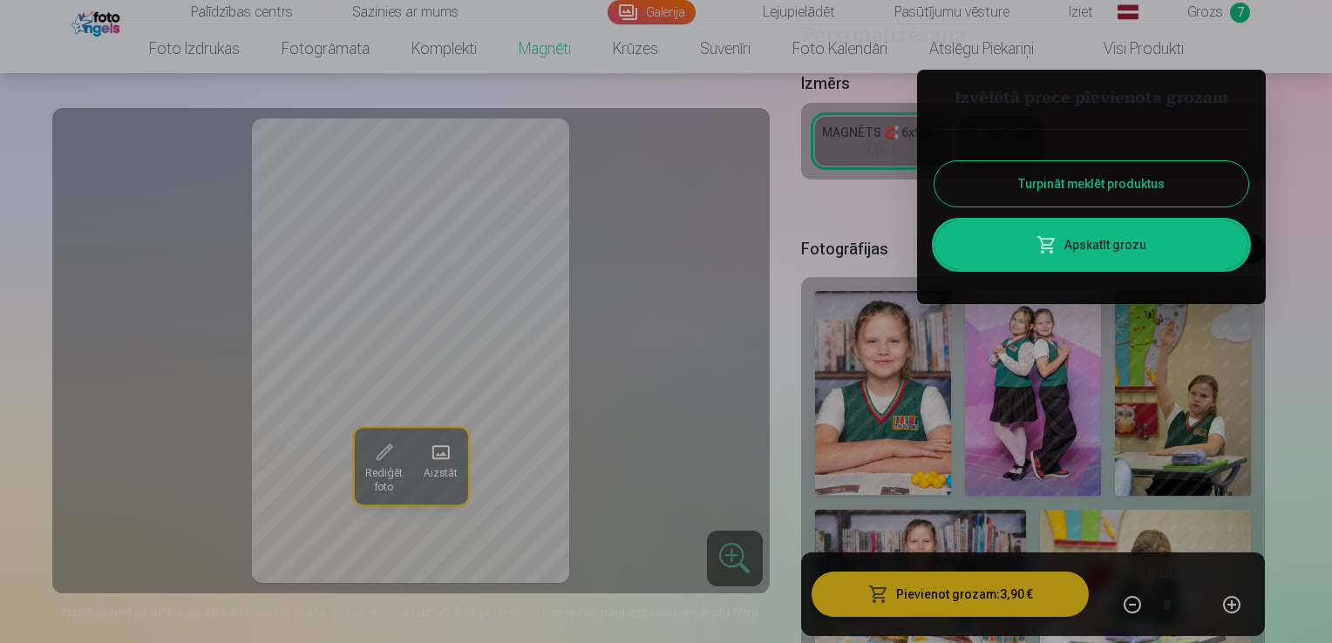
click at [1080, 234] on link "Apskatīt grozu" at bounding box center [1091, 245] width 314 height 49
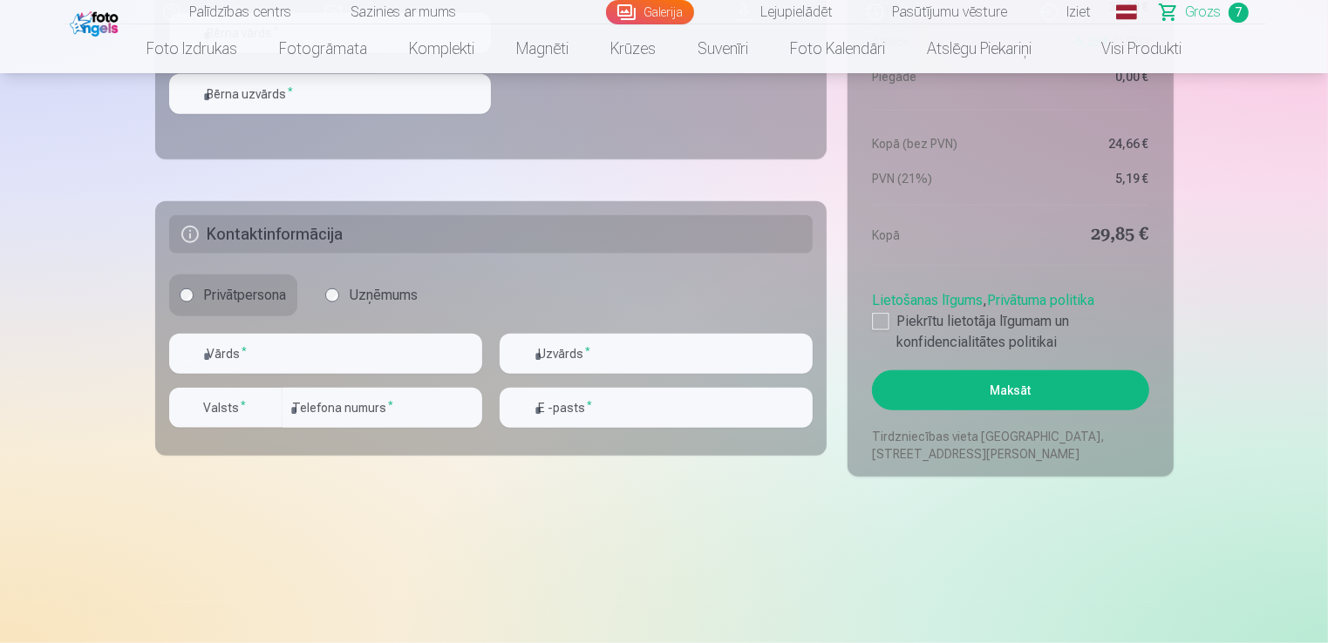
scroll to position [1930, 0]
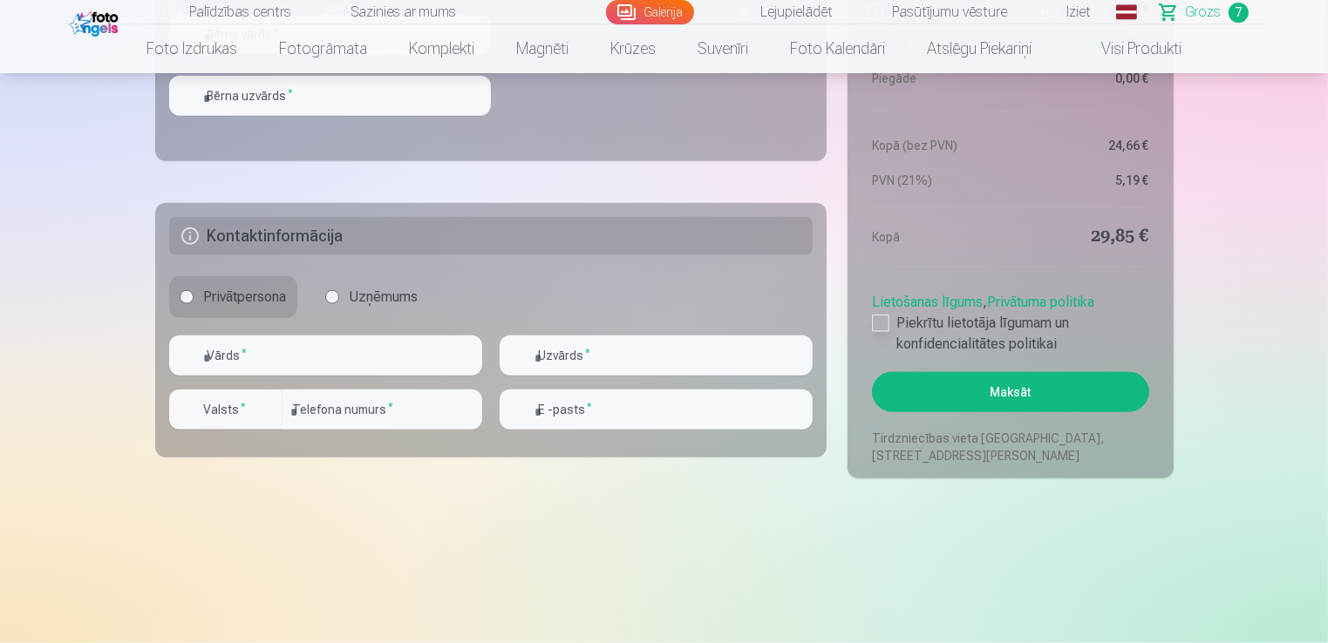
click at [879, 328] on div at bounding box center [880, 323] width 17 height 17
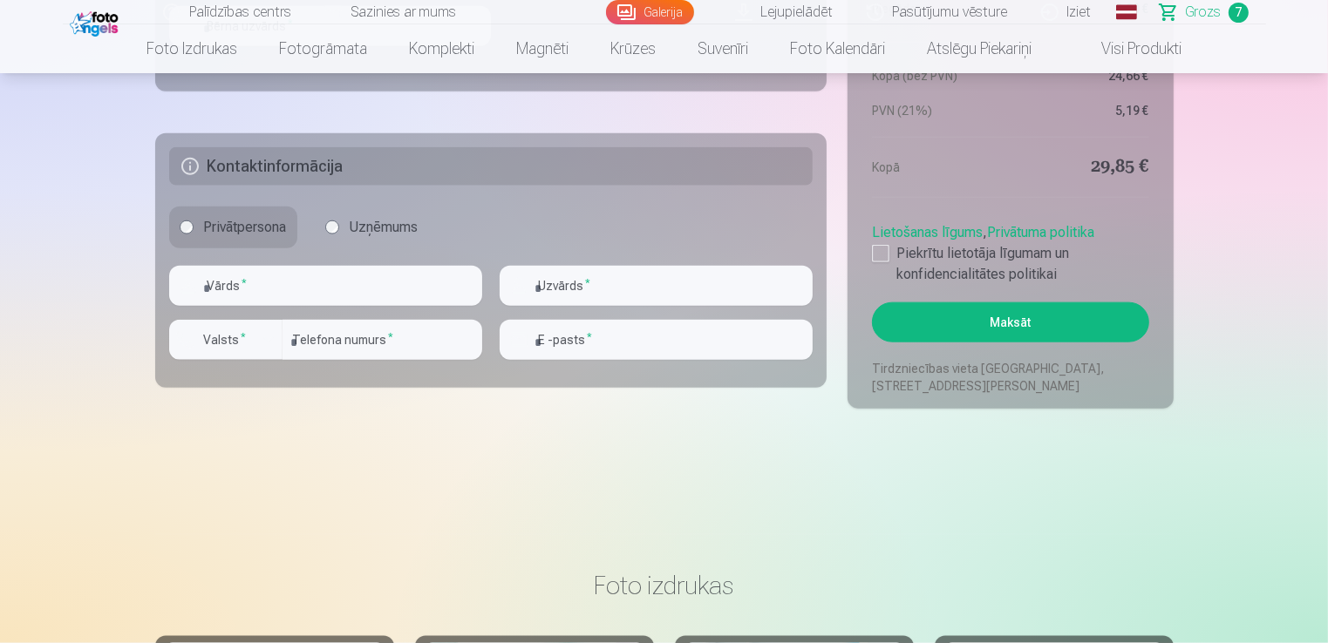
scroll to position [1990, 0]
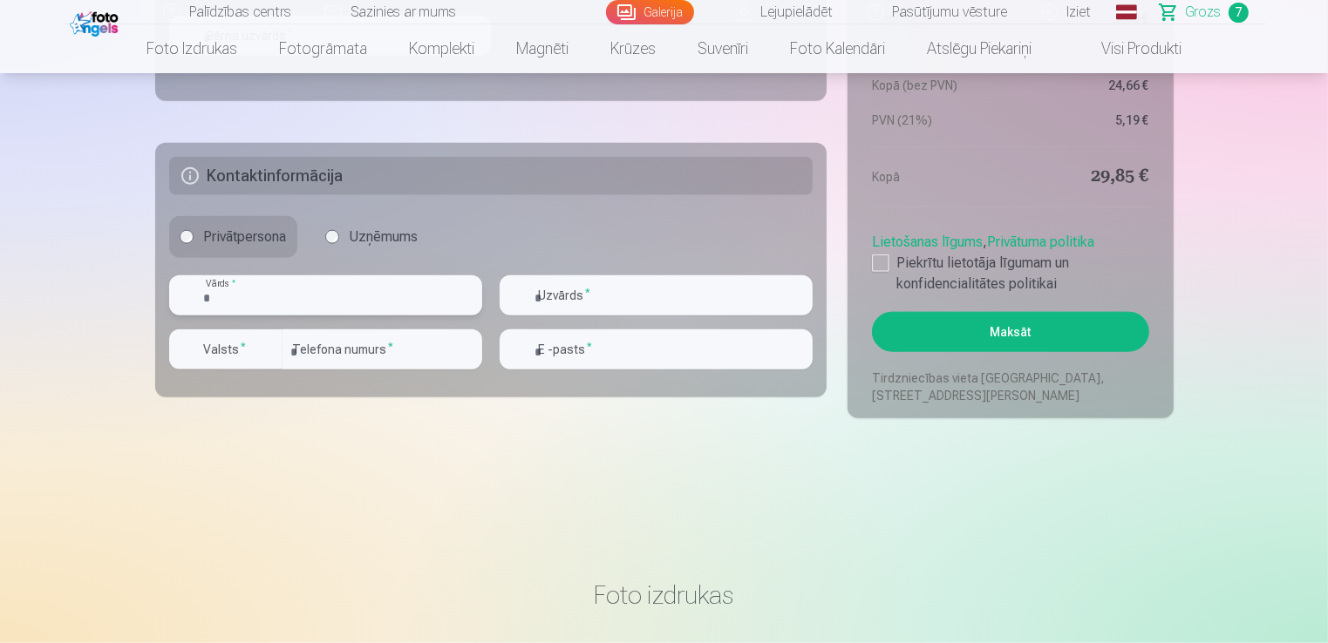
click at [296, 295] on input "text" at bounding box center [325, 295] width 313 height 40
type input "*****"
type input "********"
click at [262, 351] on div "button" at bounding box center [268, 349] width 21 height 21
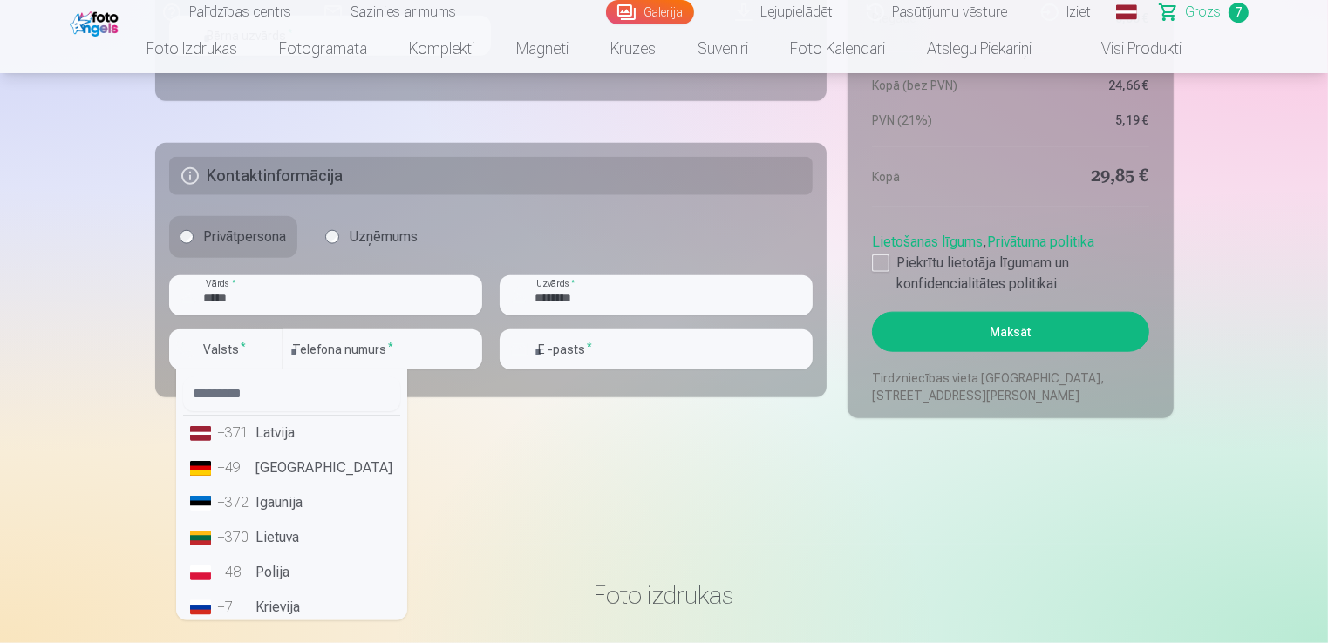
click at [273, 435] on li "+371 Latvija" at bounding box center [291, 433] width 217 height 35
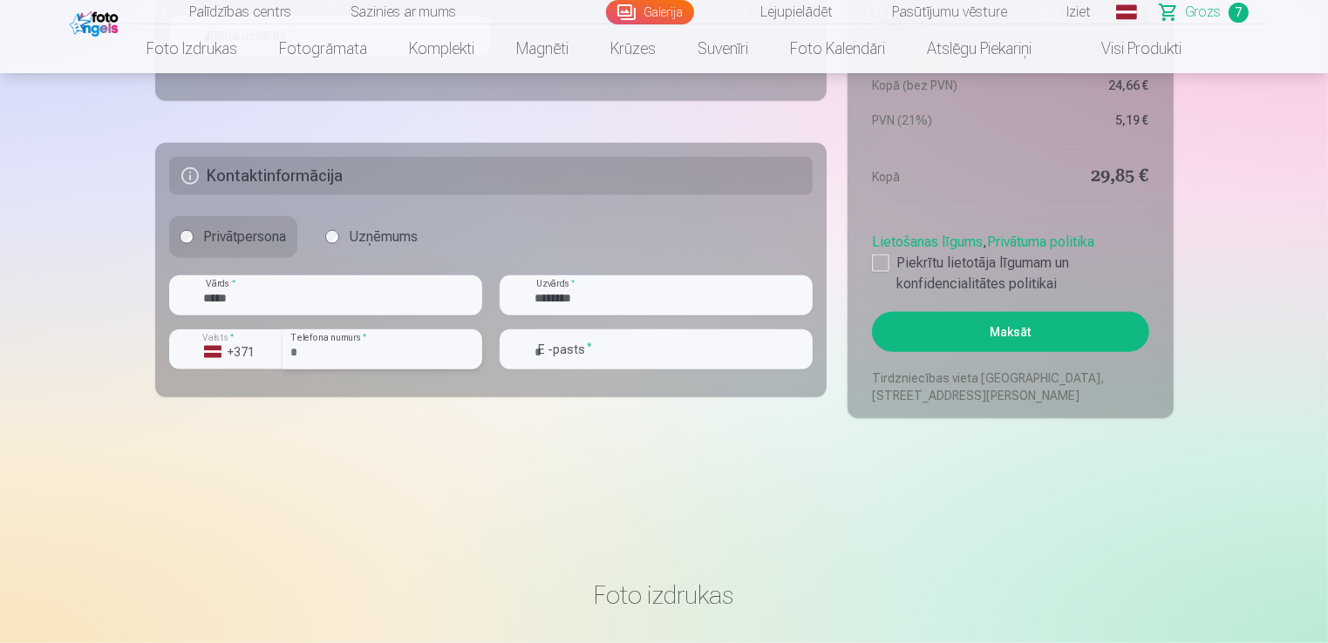
click at [357, 352] on input "number" at bounding box center [382, 349] width 200 height 40
type input "********"
click at [649, 361] on input "email" at bounding box center [655, 349] width 313 height 40
type input "**********"
click at [1035, 318] on button "Maksāt" at bounding box center [1010, 332] width 276 height 40
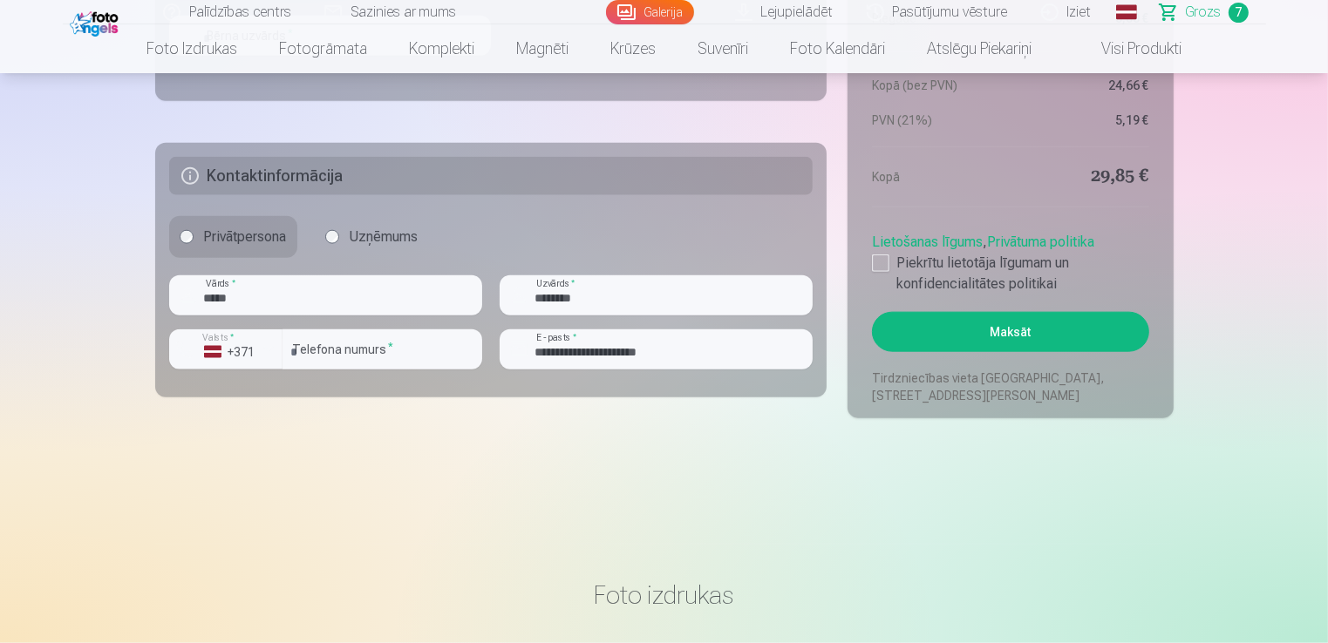
scroll to position [1641, 0]
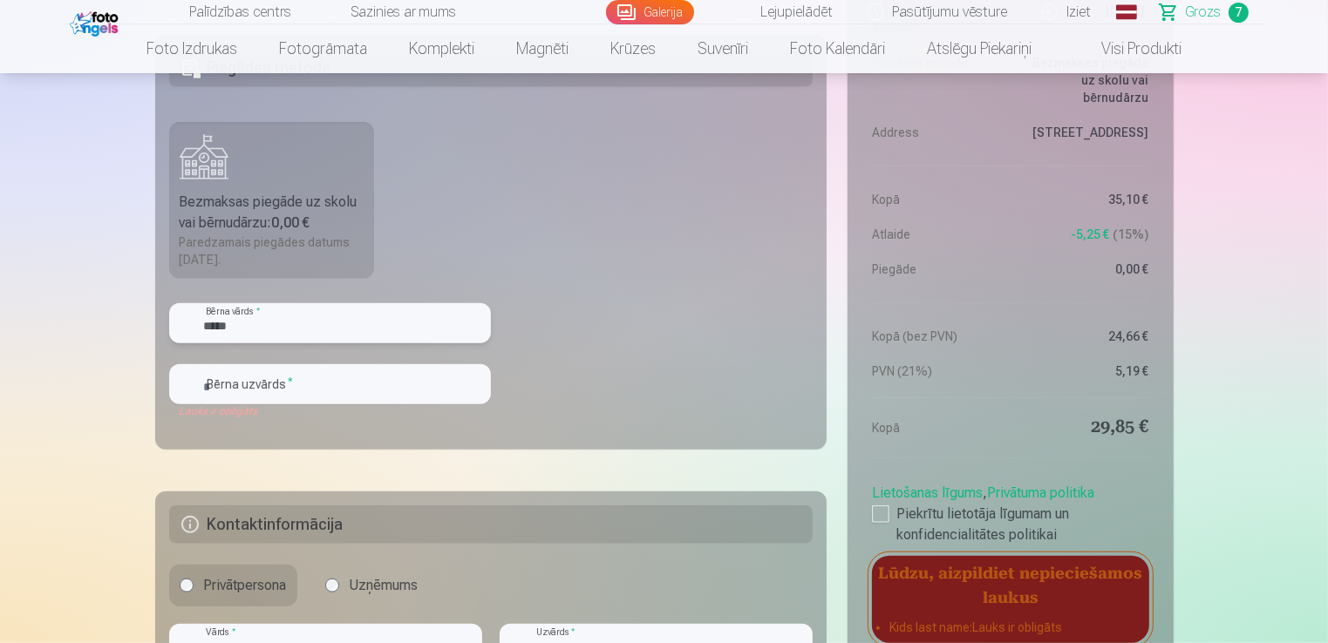
type input "*****"
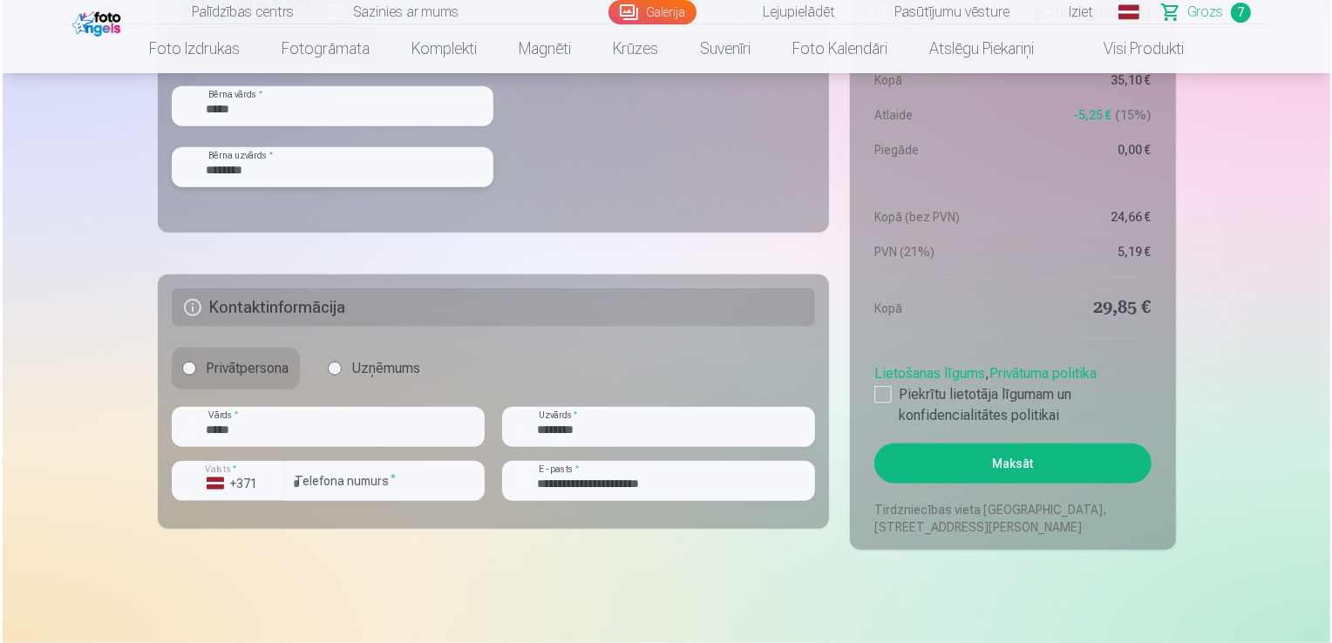
scroll to position [1862, 0]
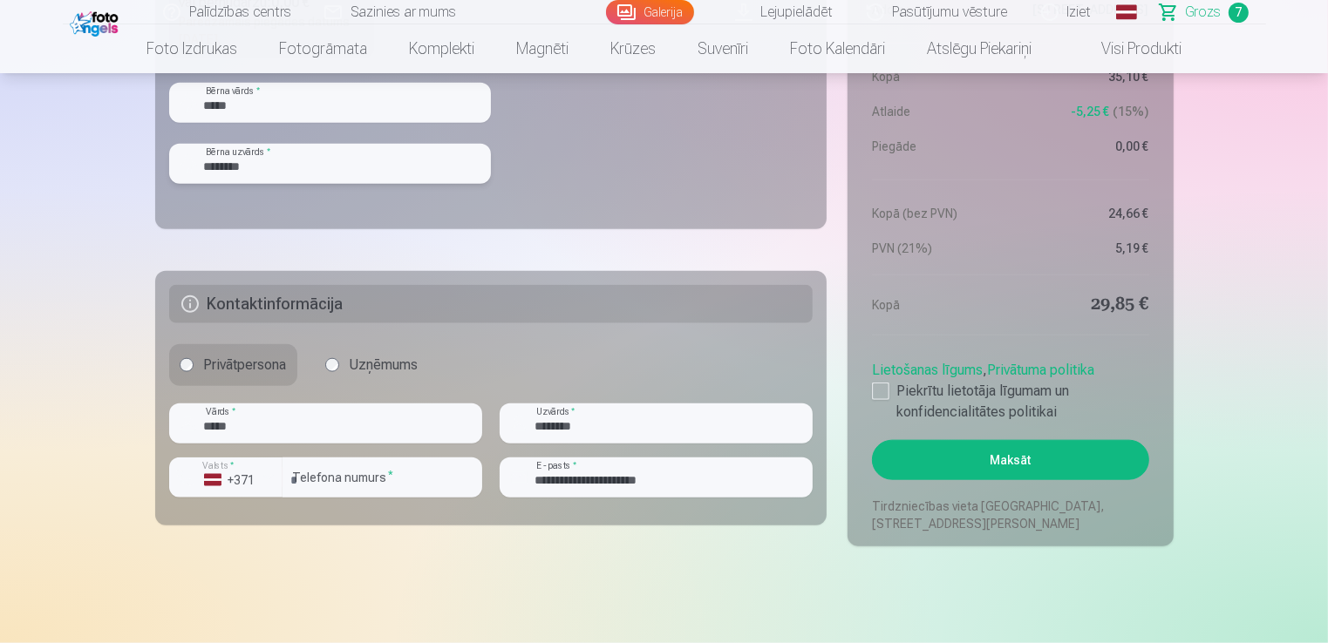
type input "********"
click at [968, 447] on button "Maksāt" at bounding box center [1010, 460] width 276 height 40
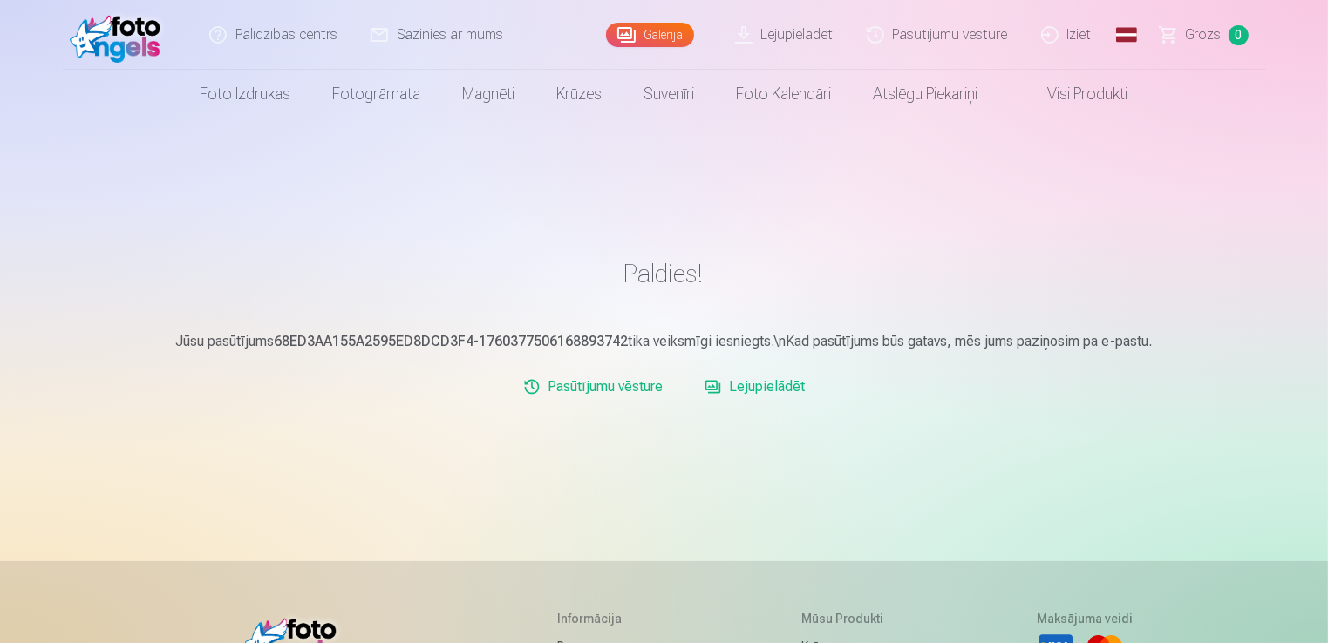
click at [1089, 35] on link "Iziet" at bounding box center [1067, 35] width 84 height 70
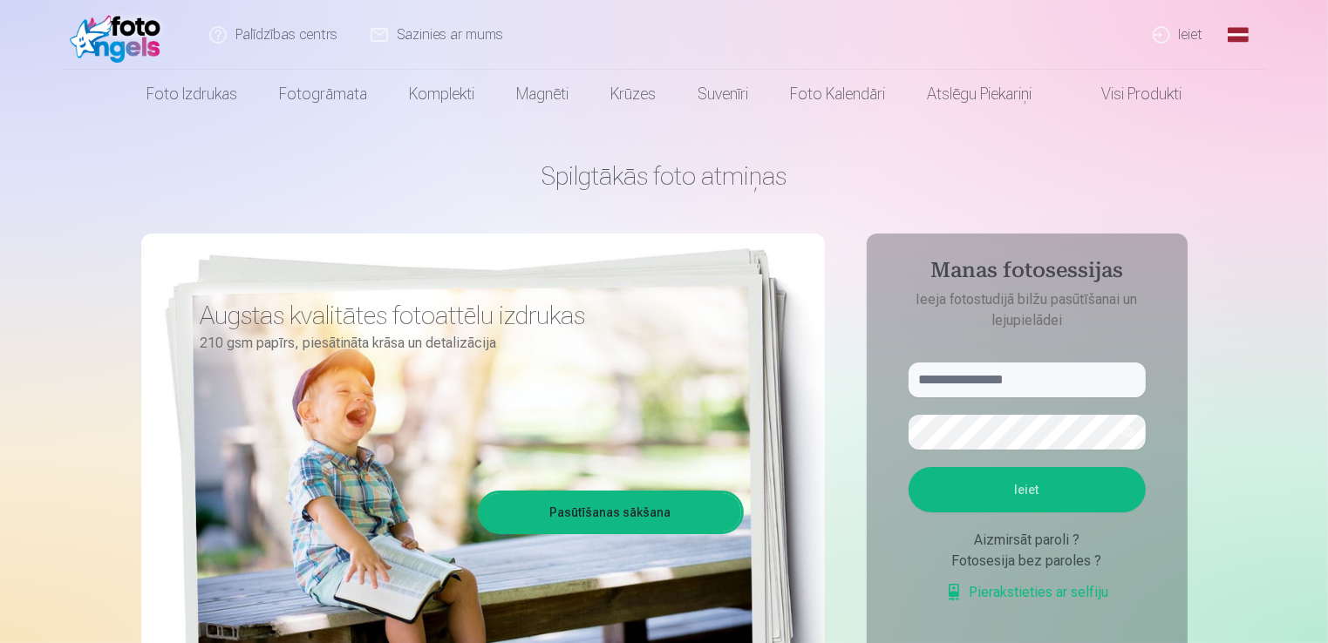
click at [1188, 34] on link "Ieiet" at bounding box center [1179, 35] width 84 height 70
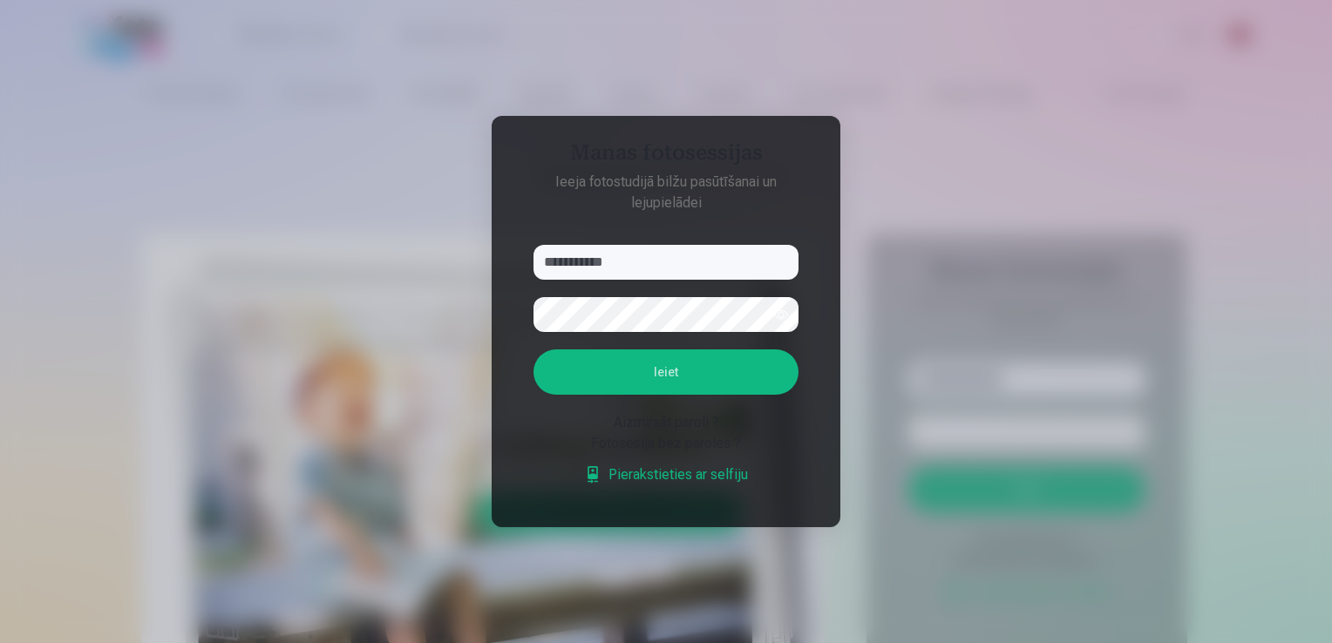
type input "**********"
click at [533, 350] on button "Ieiet" at bounding box center [665, 372] width 265 height 45
